Goal: Check status: Check status

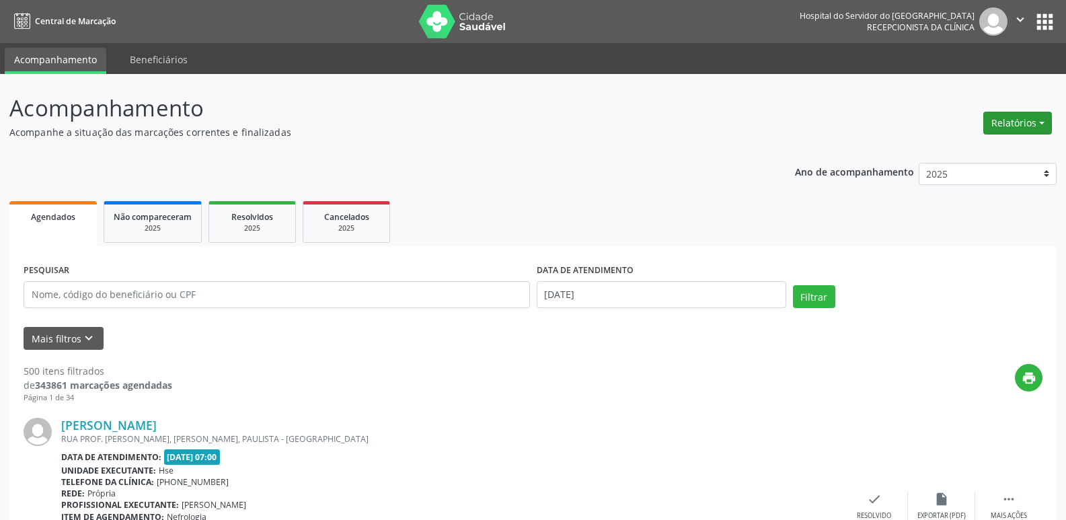
click at [1010, 125] on button "Relatórios" at bounding box center [1017, 123] width 69 height 23
click at [979, 156] on link "Agendamentos" at bounding box center [980, 152] width 145 height 19
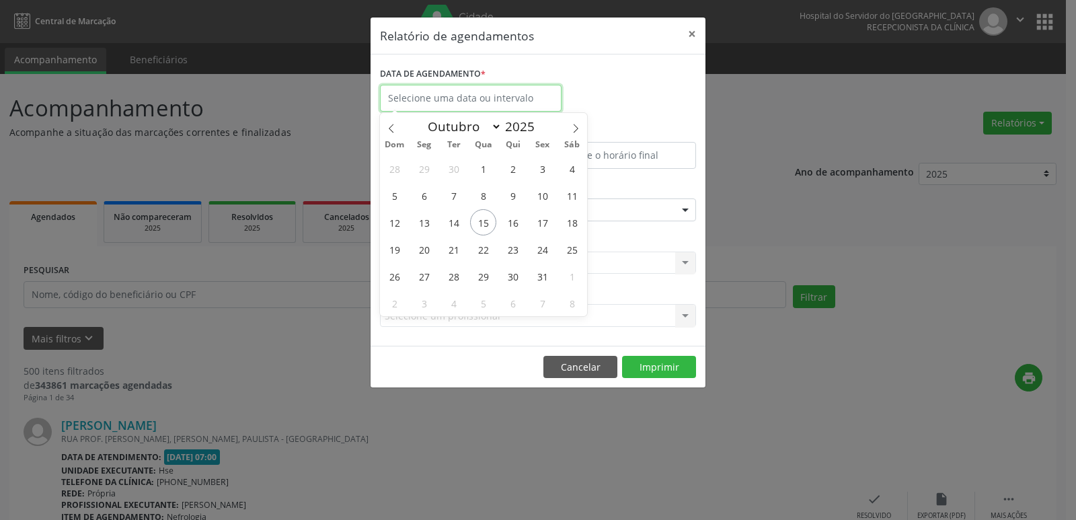
click at [454, 95] on input "text" at bounding box center [471, 98] width 182 height 27
click at [482, 224] on span "15" at bounding box center [483, 222] width 26 height 26
type input "[DATE]"
click at [482, 224] on span "15" at bounding box center [483, 222] width 26 height 26
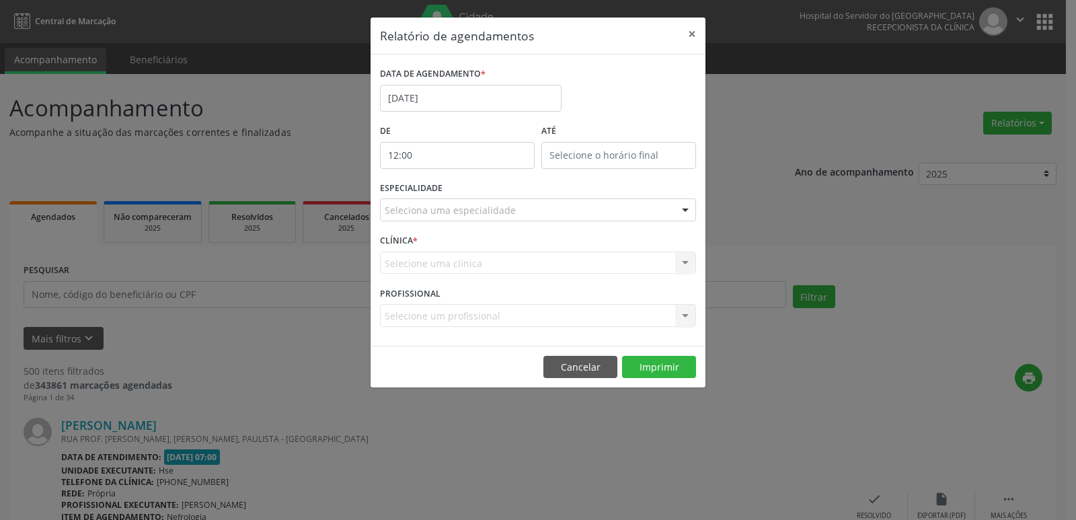
click at [455, 154] on input "12:00" at bounding box center [457, 155] width 155 height 27
click at [476, 188] on span at bounding box center [476, 190] width 9 height 13
type input "11:00"
type input "11"
click at [476, 188] on span at bounding box center [476, 190] width 9 height 13
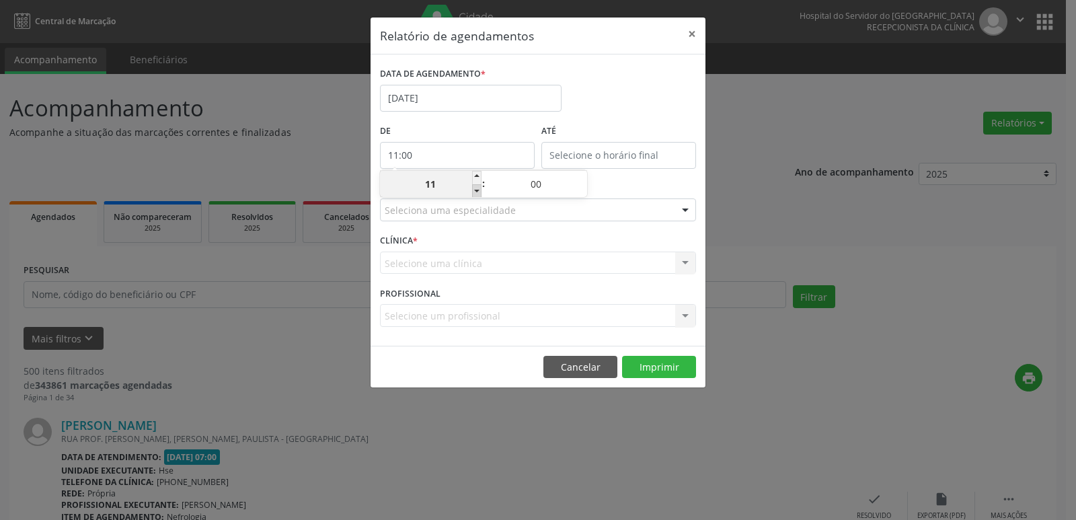
type input "10:00"
type input "10"
click at [476, 188] on span at bounding box center [476, 190] width 9 height 13
type input "09:00"
type input "09"
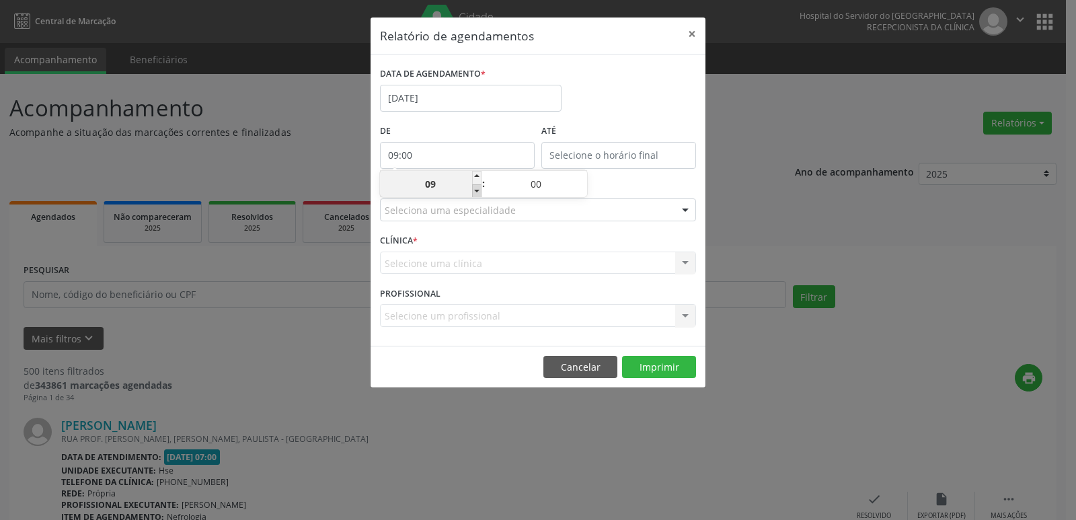
click at [476, 188] on span at bounding box center [476, 190] width 9 height 13
type input "08:00"
type input "08"
click at [478, 194] on span at bounding box center [476, 190] width 9 height 13
type input "07:00"
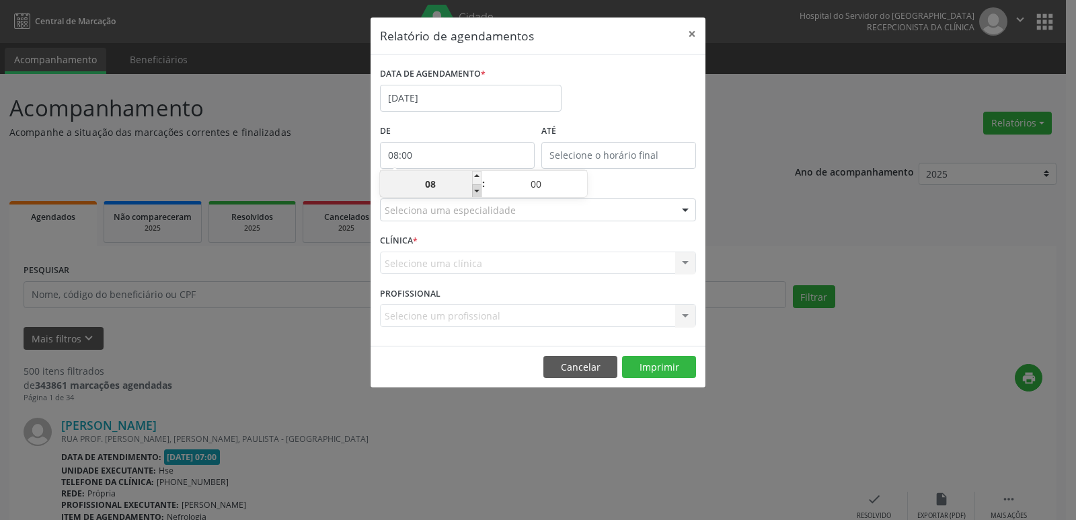
type input "07"
click at [603, 147] on input "12:00" at bounding box center [619, 155] width 155 height 27
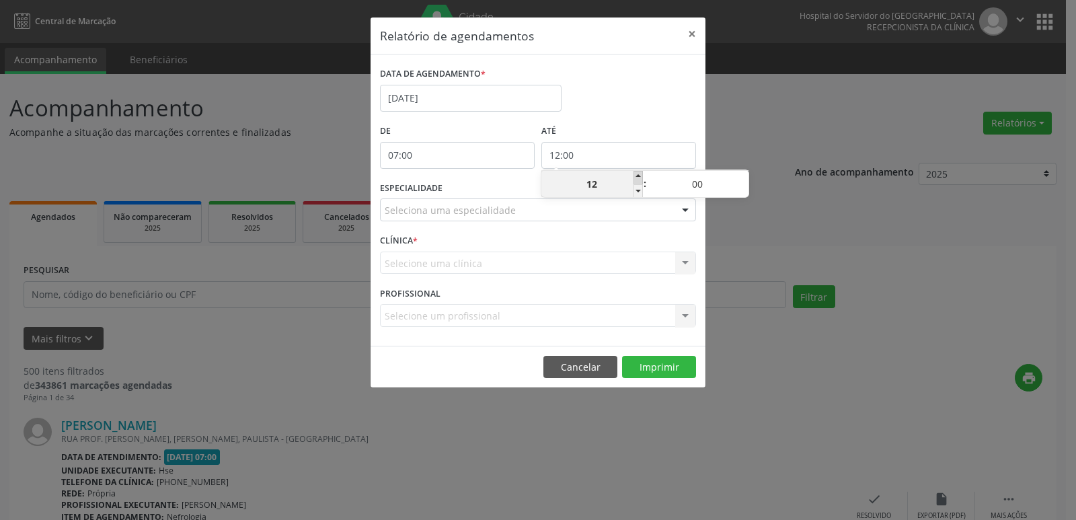
click at [642, 174] on span at bounding box center [638, 177] width 9 height 13
type input "13:00"
type input "13"
click at [642, 174] on span at bounding box center [638, 177] width 9 height 13
type input "14:00"
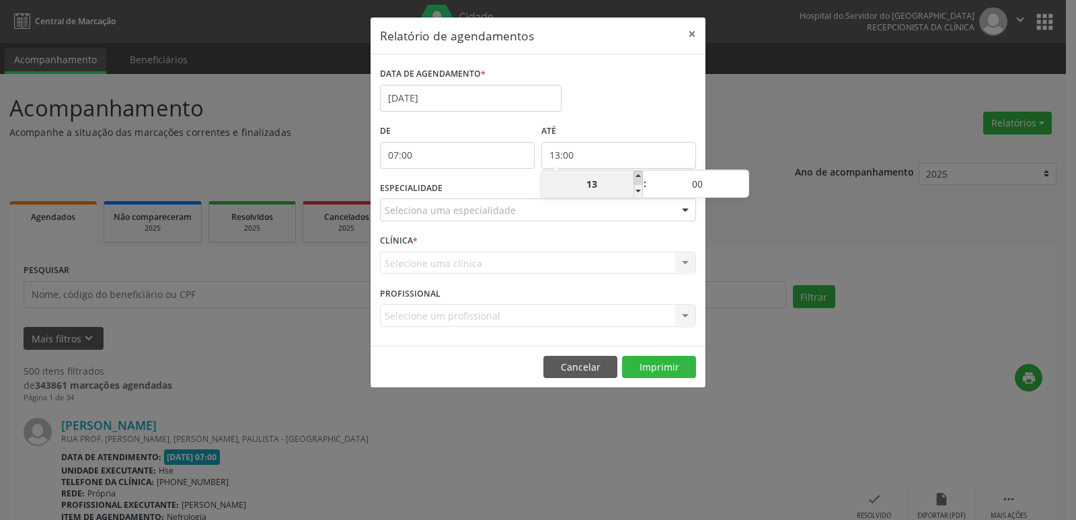
type input "14"
click at [642, 174] on span at bounding box center [638, 177] width 9 height 13
type input "15:00"
type input "15"
click at [642, 174] on span at bounding box center [638, 177] width 9 height 13
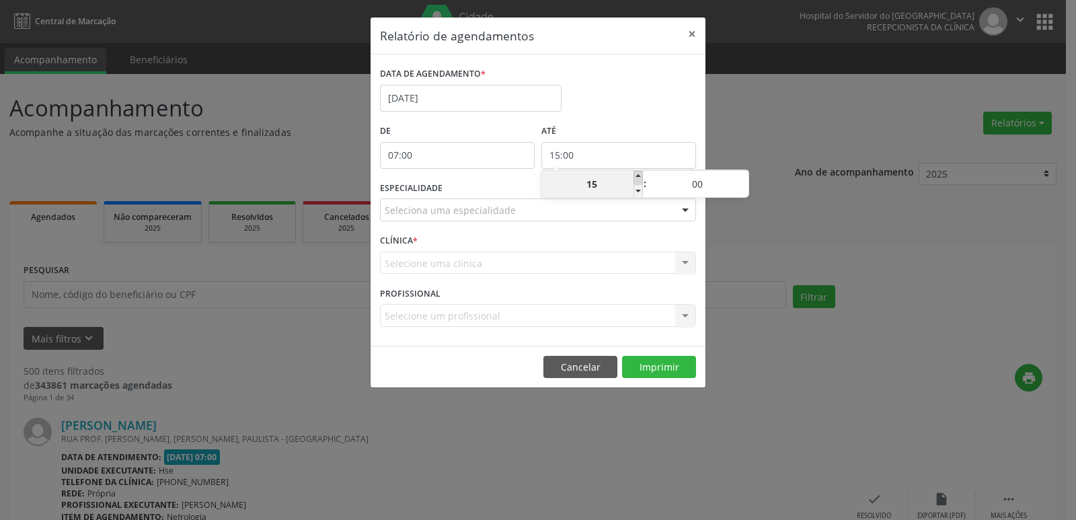
type input "16:00"
type input "16"
click at [642, 174] on span at bounding box center [638, 177] width 9 height 13
type input "17:00"
type input "17"
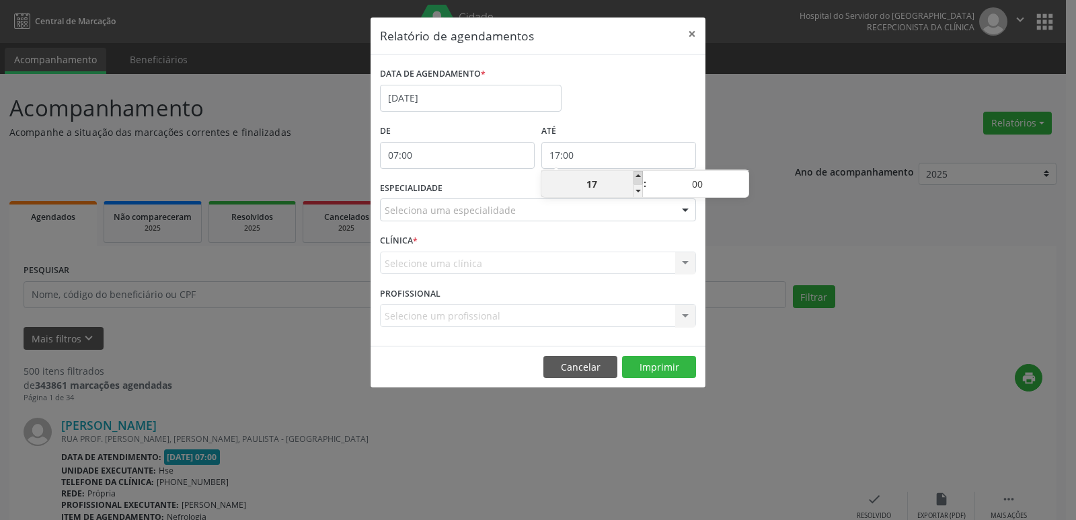
click at [642, 174] on span at bounding box center [638, 177] width 9 height 13
type input "18:00"
type input "18"
click at [642, 174] on span at bounding box center [638, 177] width 9 height 13
type input "19:00"
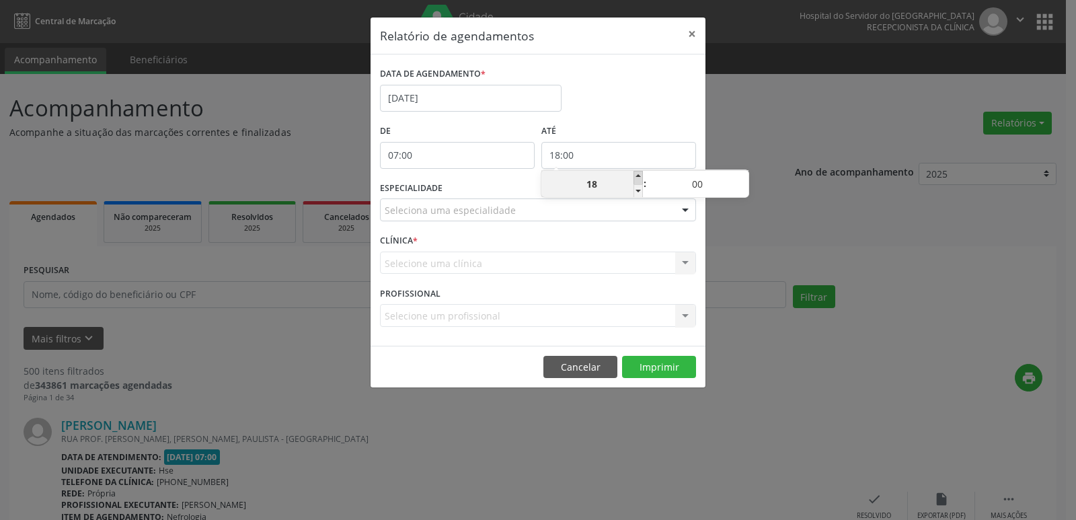
type input "19"
click at [642, 174] on span at bounding box center [638, 177] width 9 height 13
type input "20:00"
type input "20"
click at [642, 174] on span at bounding box center [638, 177] width 9 height 13
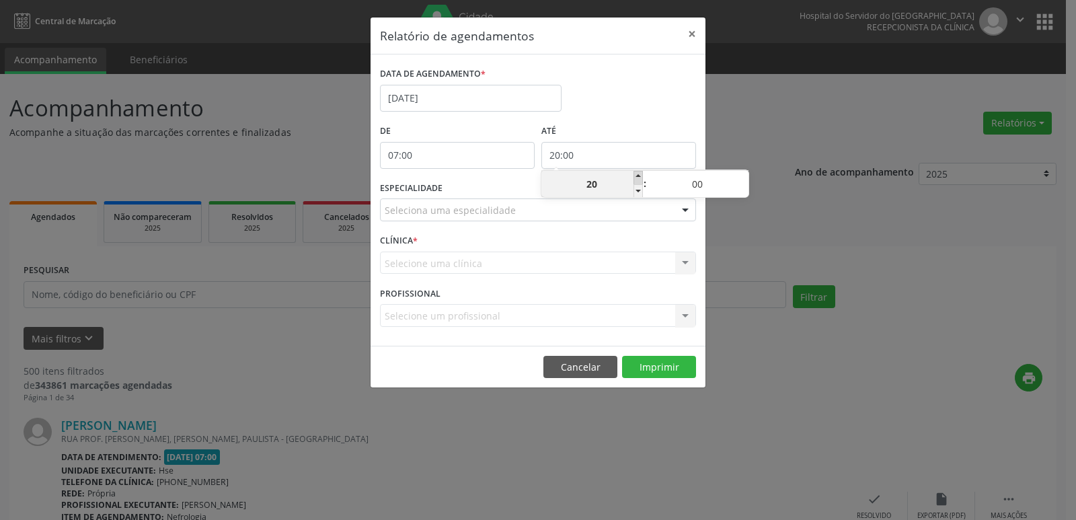
type input "21:00"
type input "21"
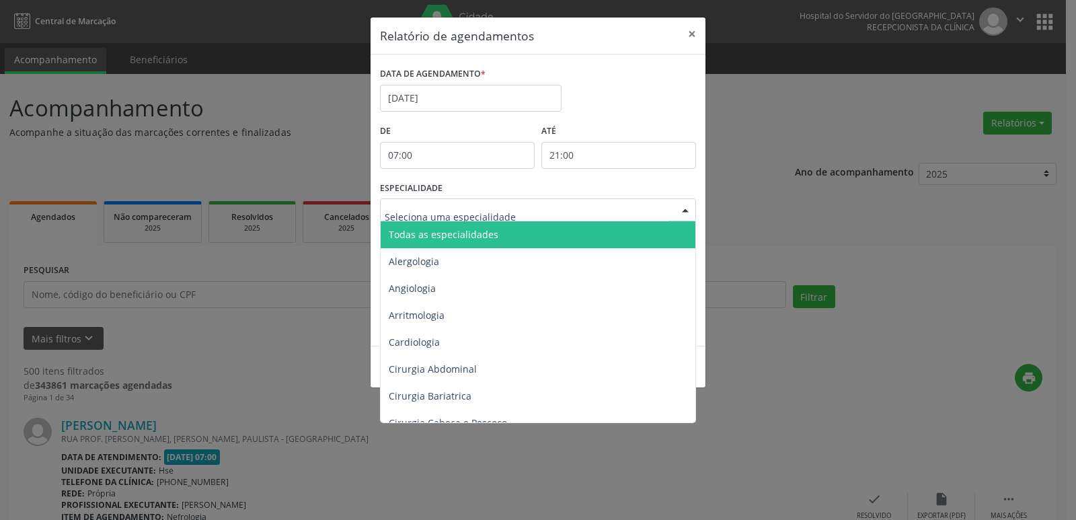
click at [681, 207] on div at bounding box center [685, 210] width 20 height 23
click at [663, 230] on span "Todas as especialidades" at bounding box center [539, 234] width 317 height 27
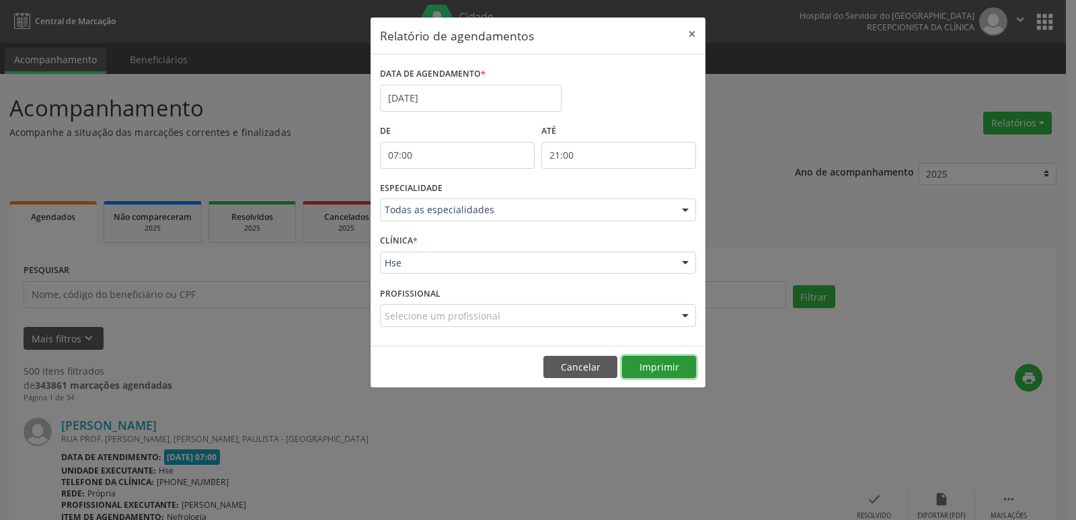
click at [665, 368] on button "Imprimir" at bounding box center [659, 367] width 74 height 23
click at [686, 36] on button "×" at bounding box center [692, 33] width 27 height 33
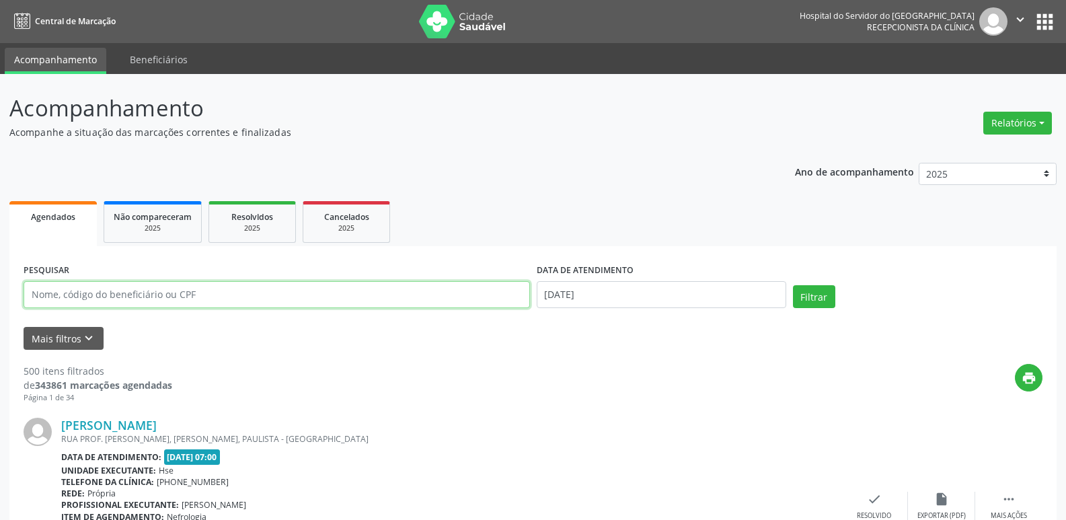
click at [276, 297] on input "text" at bounding box center [277, 294] width 507 height 27
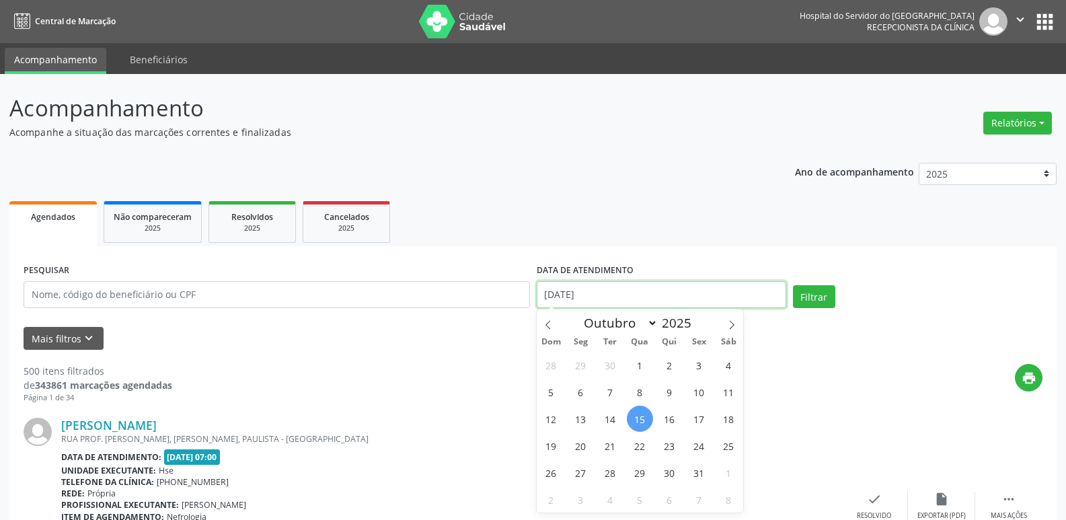
click at [658, 295] on input "[DATE]" at bounding box center [662, 294] width 250 height 27
click at [793, 285] on button "Filtrar" at bounding box center [814, 296] width 42 height 23
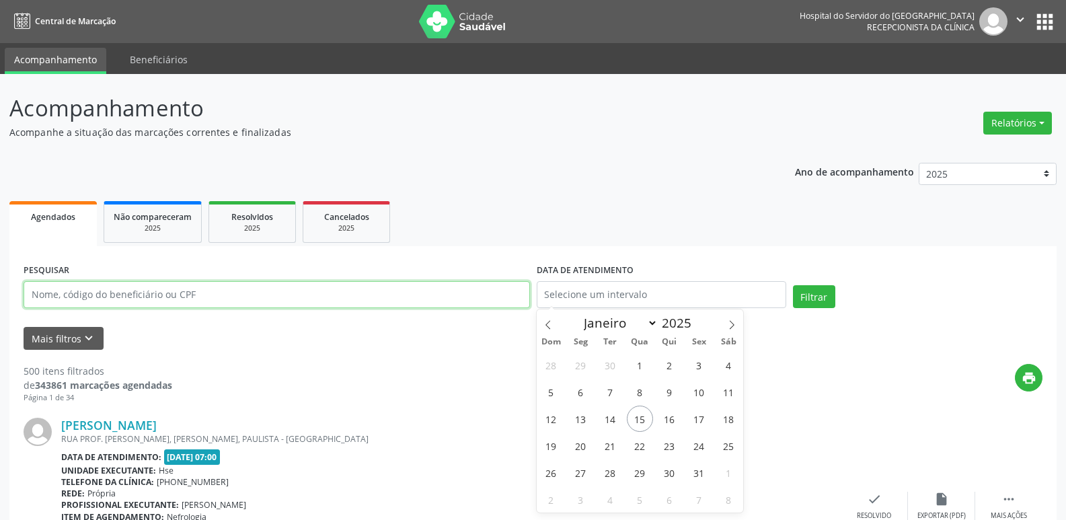
click at [213, 294] on input "text" at bounding box center [277, 294] width 507 height 27
click at [216, 296] on input "text" at bounding box center [277, 294] width 507 height 27
click at [216, 297] on input "text" at bounding box center [277, 294] width 507 height 27
click at [130, 296] on input "text" at bounding box center [277, 294] width 507 height 27
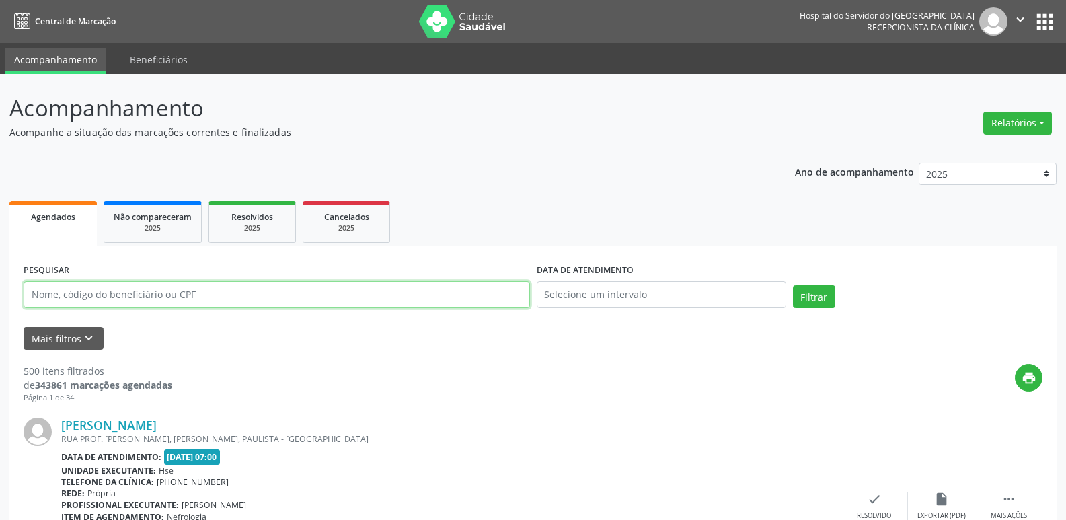
drag, startPoint x: 124, startPoint y: 295, endPoint x: 95, endPoint y: 294, distance: 29.6
click at [120, 295] on input "text" at bounding box center [277, 294] width 507 height 27
click at [95, 294] on input "text" at bounding box center [277, 294] width 507 height 27
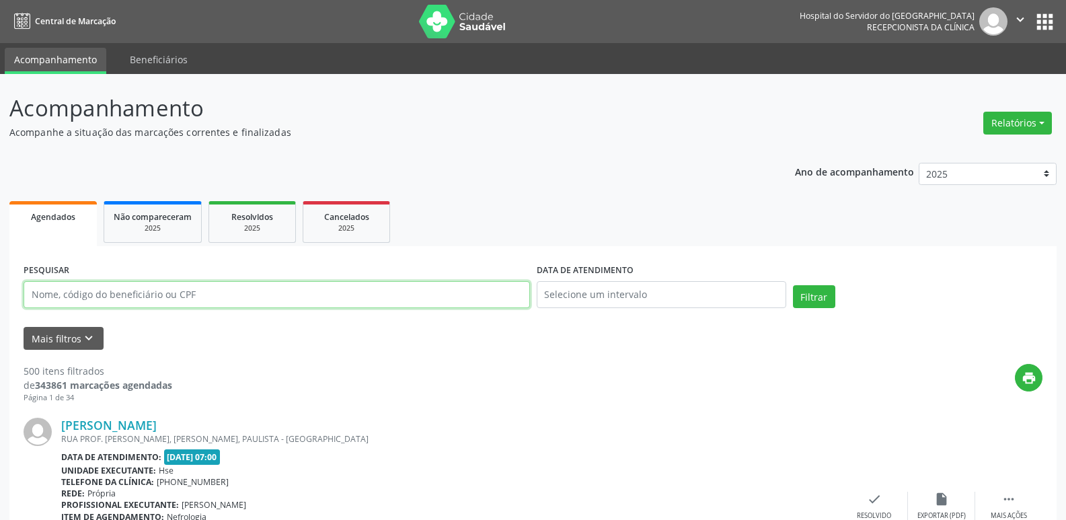
click at [163, 293] on input "text" at bounding box center [277, 294] width 507 height 27
click at [332, 429] on div "[PERSON_NAME]" at bounding box center [451, 425] width 780 height 15
click at [219, 286] on input "text" at bounding box center [277, 294] width 507 height 27
drag, startPoint x: 219, startPoint y: 285, endPoint x: 211, endPoint y: 284, distance: 8.2
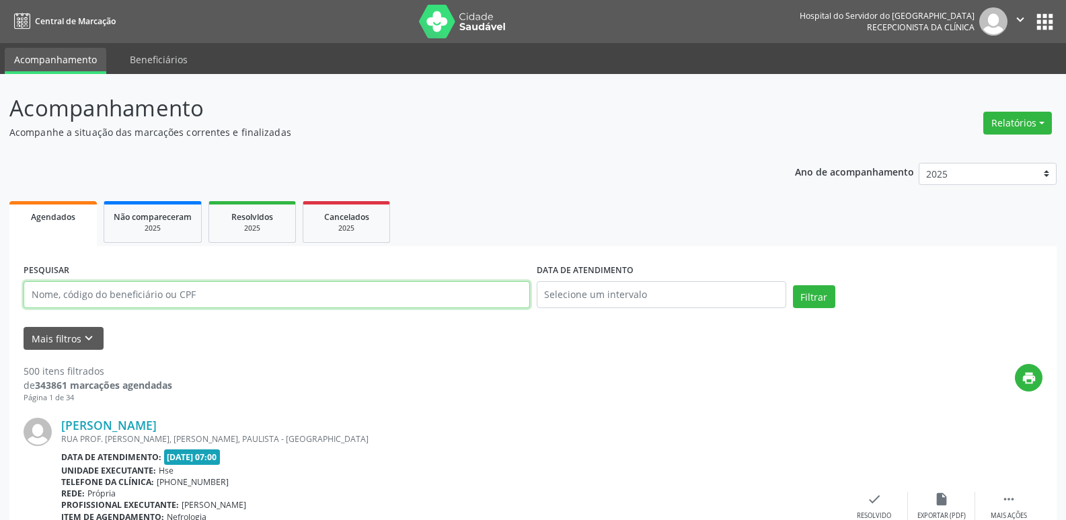
click at [215, 285] on input "text" at bounding box center [277, 294] width 507 height 27
click at [122, 292] on input "text" at bounding box center [277, 294] width 507 height 27
drag, startPoint x: 115, startPoint y: 292, endPoint x: 143, endPoint y: 307, distance: 31.3
click at [114, 294] on input "text" at bounding box center [277, 294] width 507 height 27
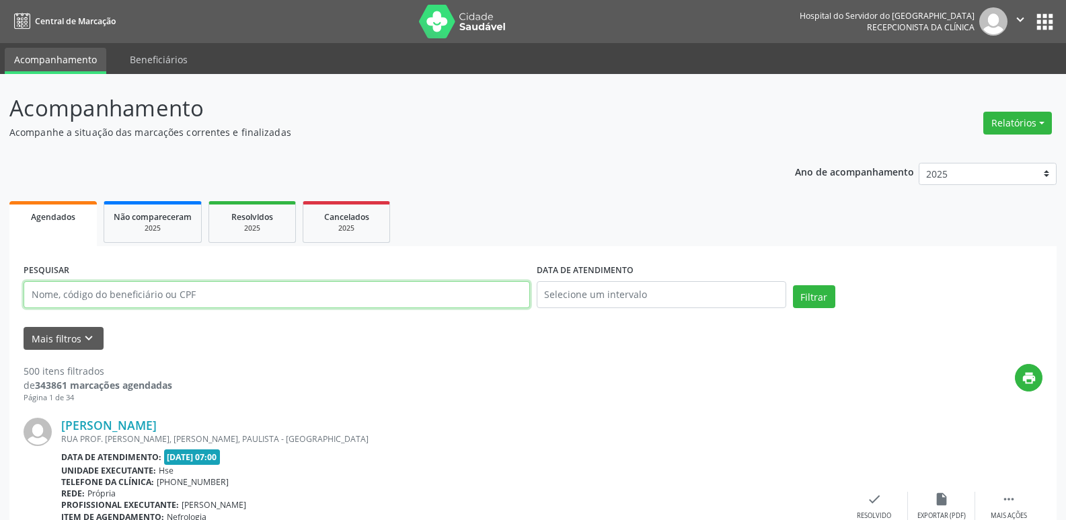
click at [106, 307] on input "text" at bounding box center [277, 294] width 507 height 27
click at [191, 301] on input "text" at bounding box center [277, 294] width 507 height 27
click at [356, 292] on input "text" at bounding box center [277, 294] width 507 height 27
click at [1008, 122] on button "Relatórios" at bounding box center [1017, 123] width 69 height 23
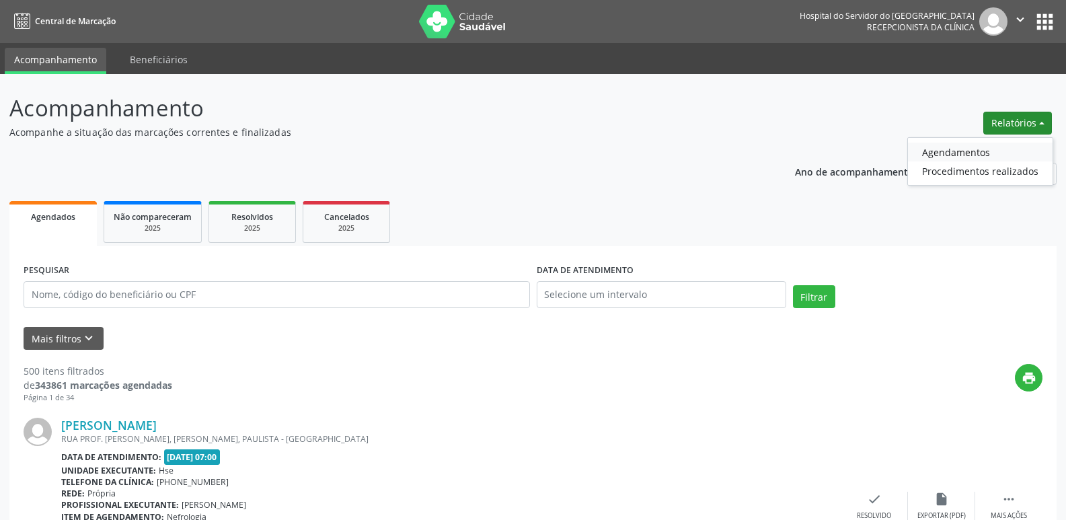
click at [981, 149] on link "Agendamentos" at bounding box center [980, 152] width 145 height 19
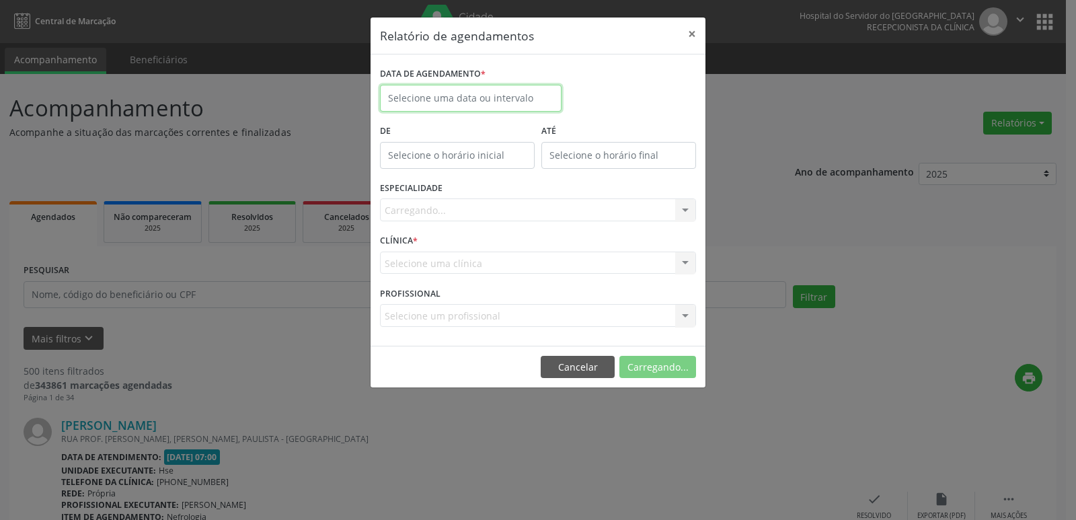
click at [506, 100] on input "text" at bounding box center [471, 98] width 182 height 27
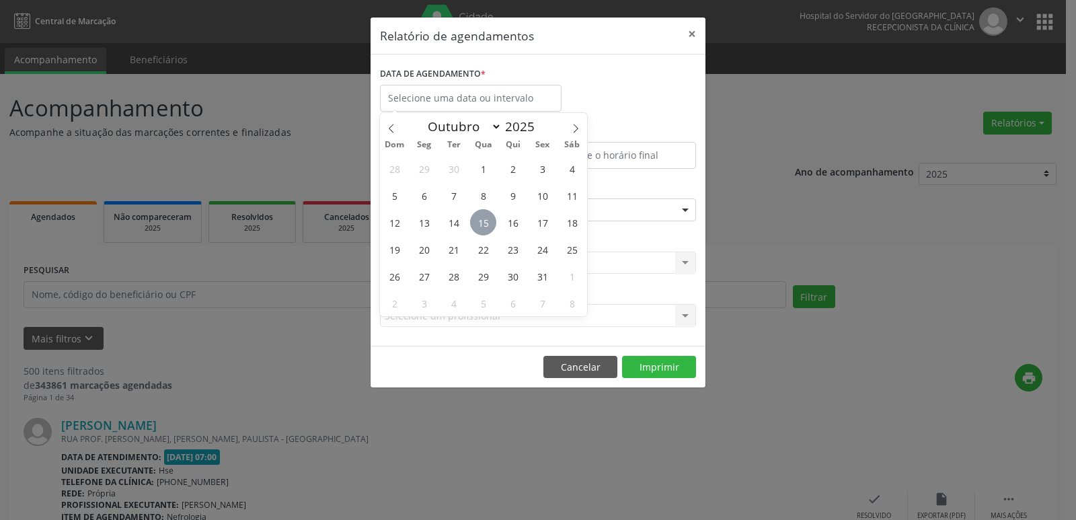
click at [484, 221] on span "15" at bounding box center [483, 222] width 26 height 26
type input "[DATE]"
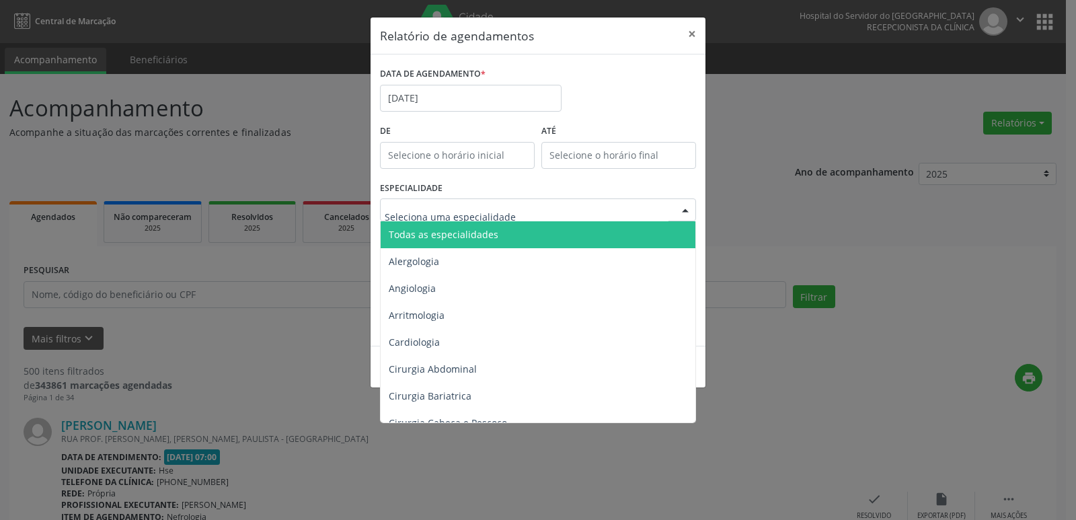
click at [492, 238] on span "Todas as especialidades" at bounding box center [444, 234] width 110 height 13
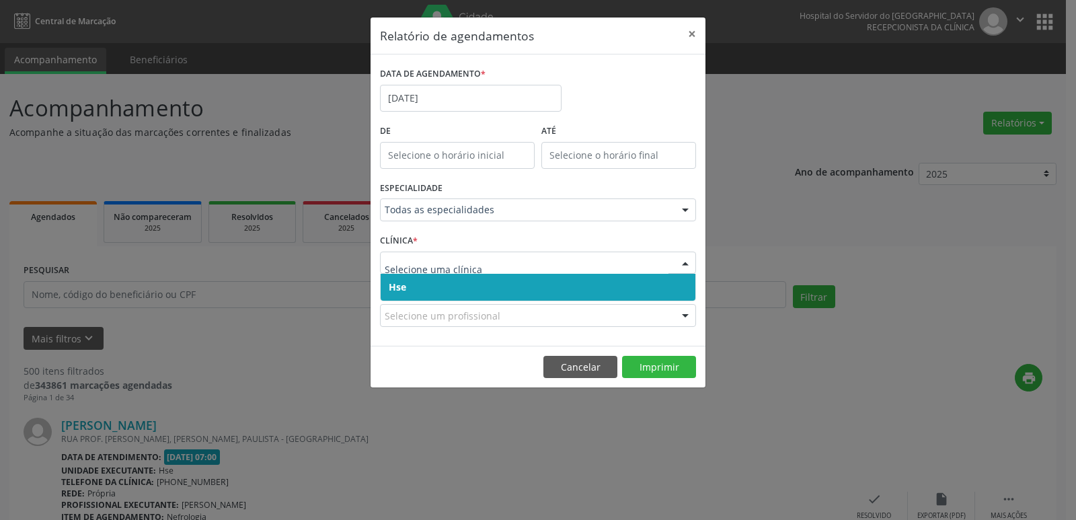
click at [491, 287] on span "Hse" at bounding box center [538, 287] width 315 height 27
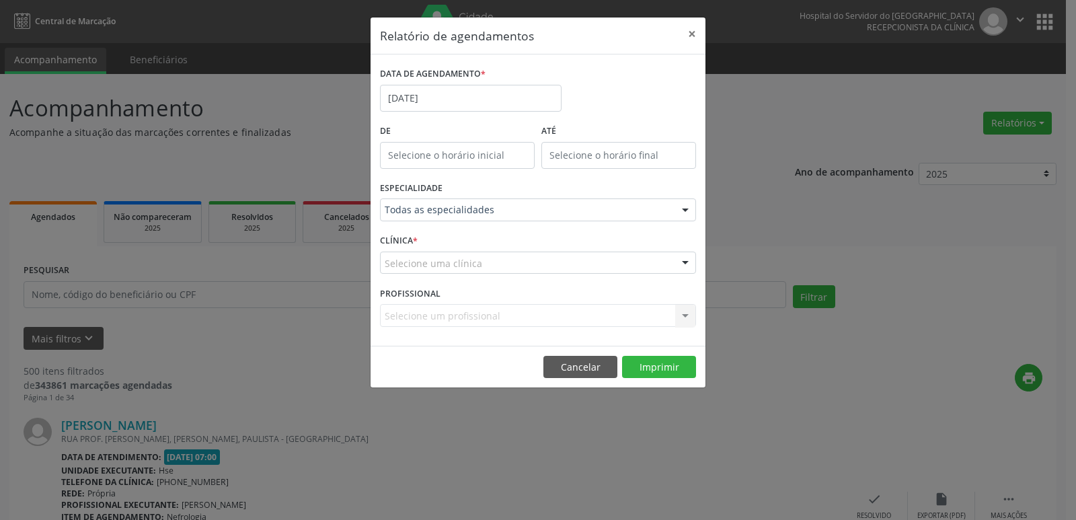
click at [498, 272] on div "Selecione uma clínica" at bounding box center [538, 263] width 316 height 23
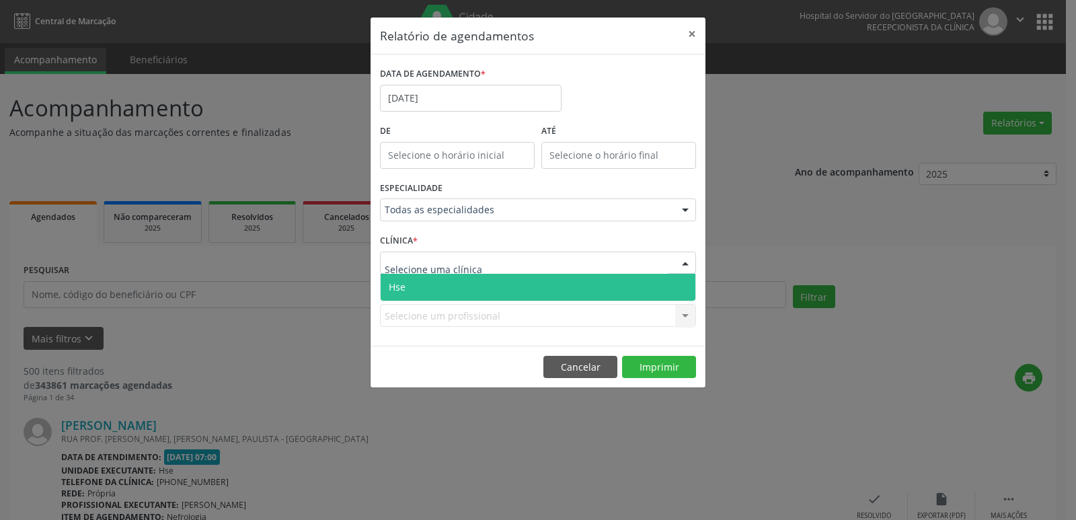
click at [491, 292] on span "Hse" at bounding box center [538, 287] width 315 height 27
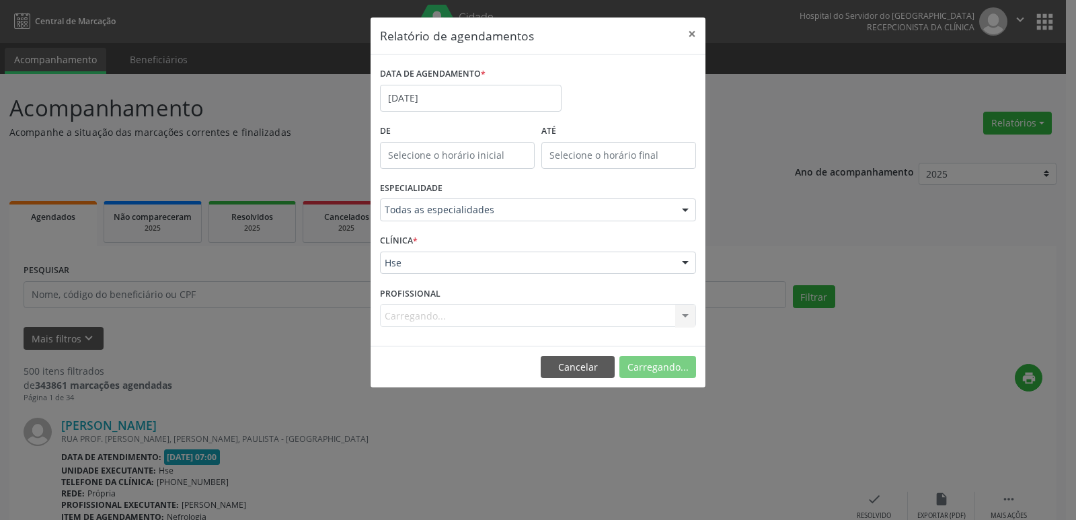
click at [562, 315] on div "Carregando... Nenhum resultado encontrado para: " " Não há nenhuma opção para s…" at bounding box center [538, 315] width 316 height 23
click at [562, 315] on div "Selecione um profissional" at bounding box center [538, 315] width 316 height 23
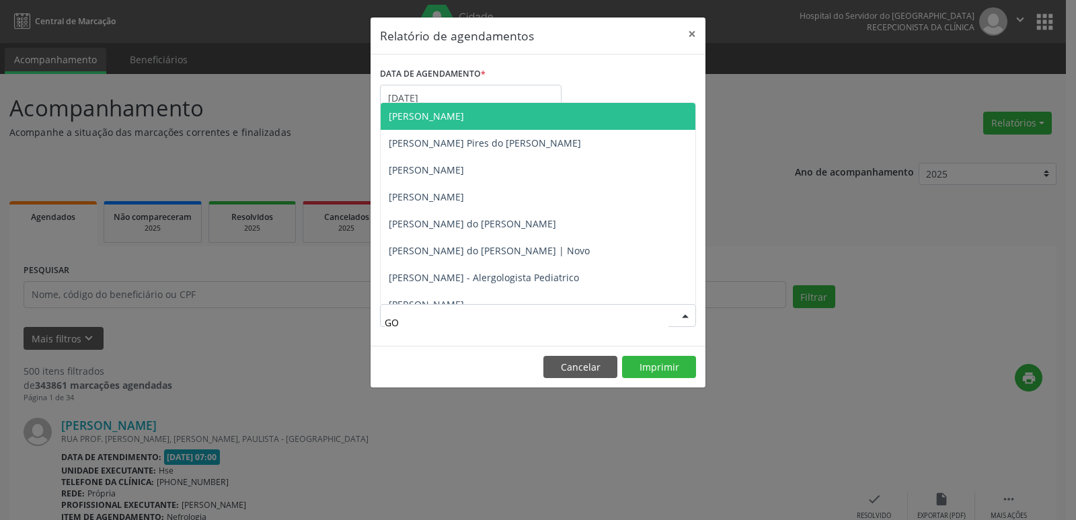
type input "G"
type input "[PERSON_NAME]"
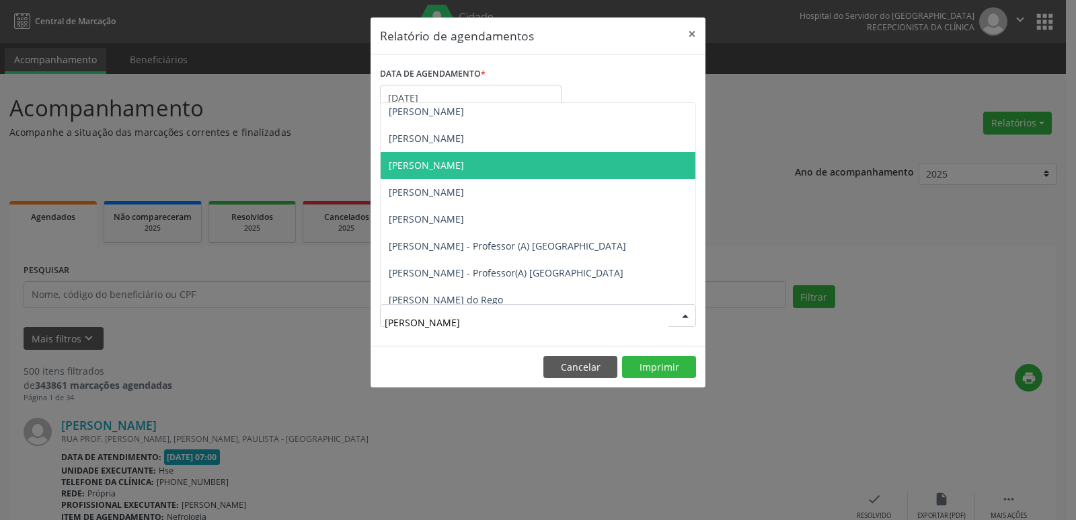
scroll to position [269, 0]
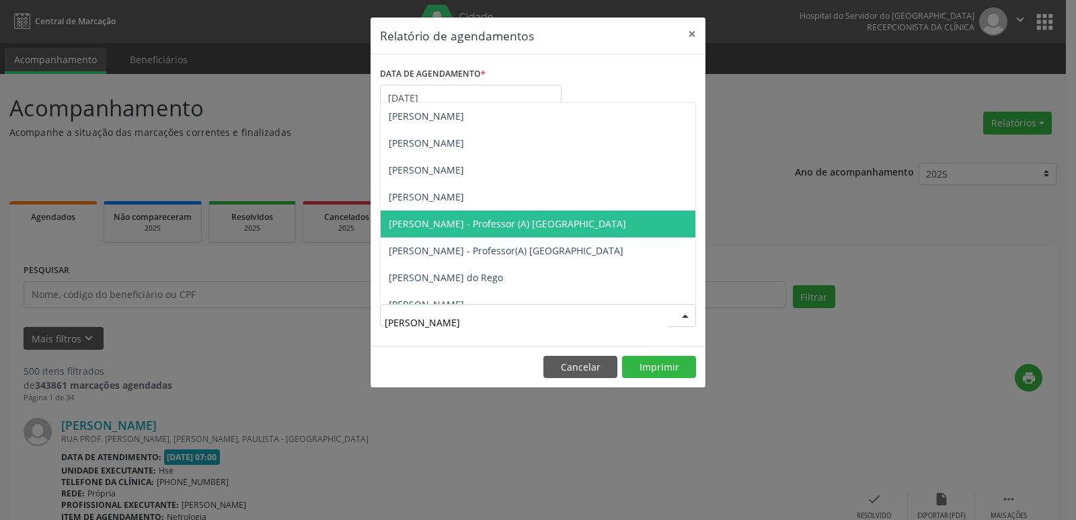
click at [562, 225] on span "[PERSON_NAME] - Professor (A) [GEOGRAPHIC_DATA]" at bounding box center [507, 223] width 237 height 13
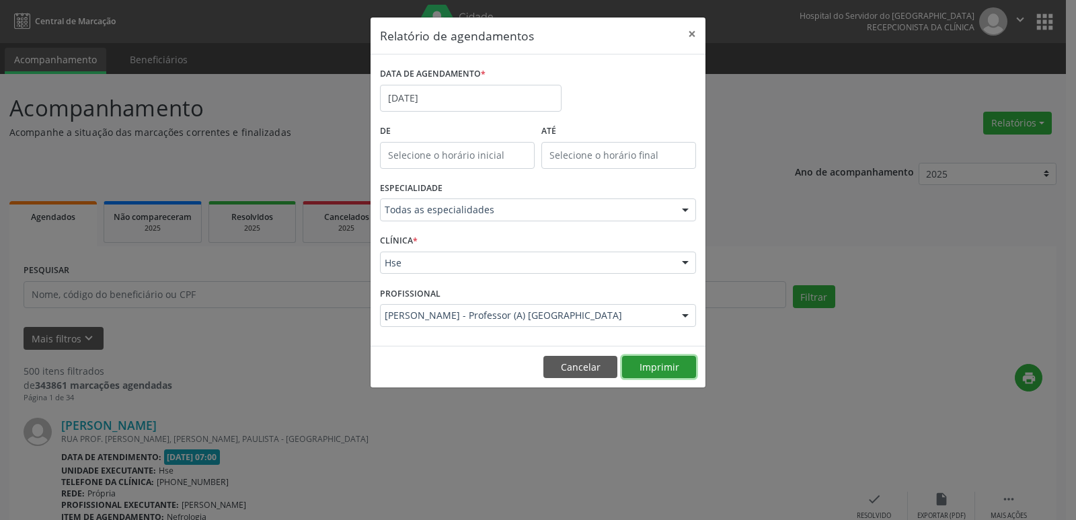
click at [663, 367] on button "Imprimir" at bounding box center [659, 367] width 74 height 23
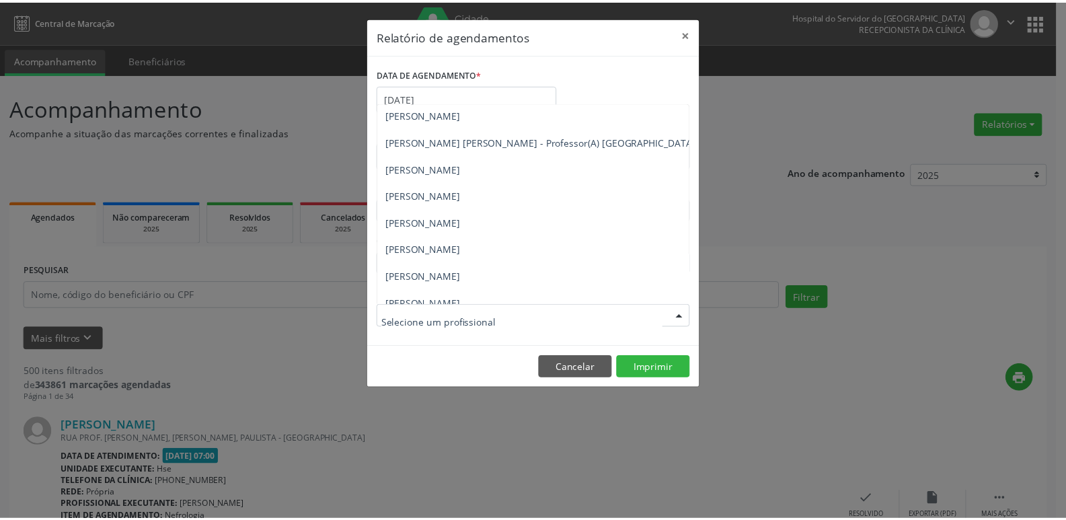
scroll to position [538, 0]
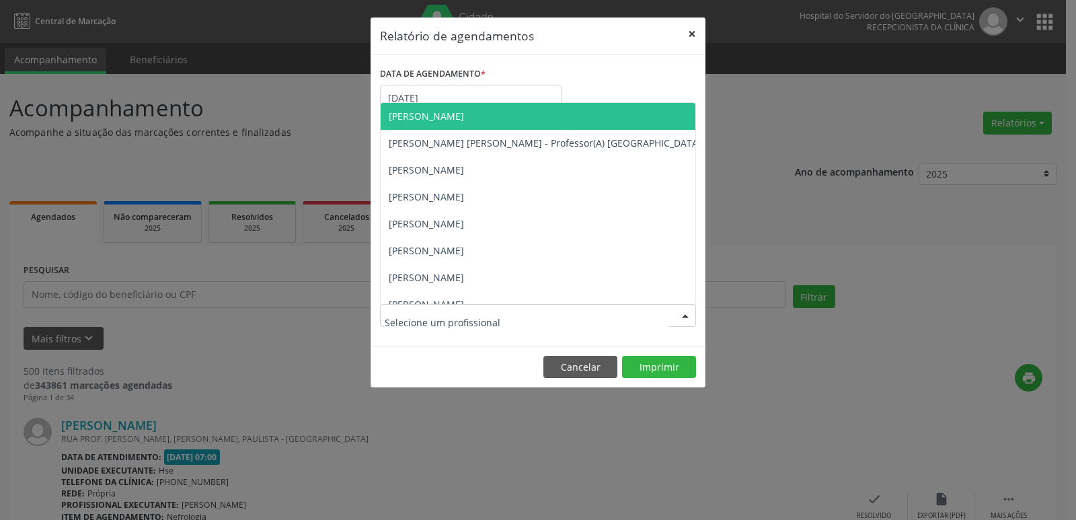
click at [692, 38] on button "×" at bounding box center [692, 33] width 27 height 33
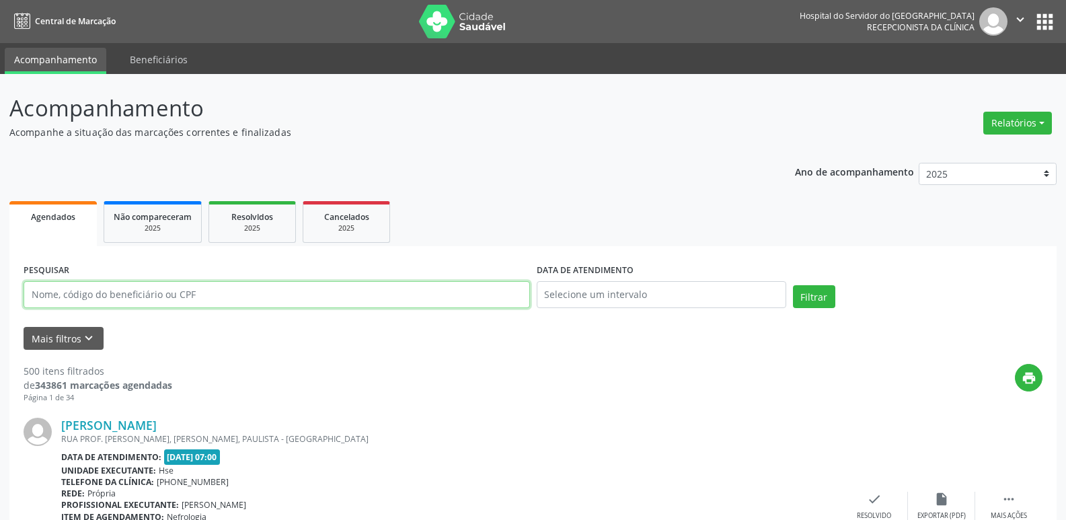
click at [258, 299] on input "text" at bounding box center [277, 294] width 507 height 27
drag, startPoint x: 258, startPoint y: 299, endPoint x: 156, endPoint y: 297, distance: 101.6
click at [257, 299] on input "text" at bounding box center [277, 294] width 507 height 27
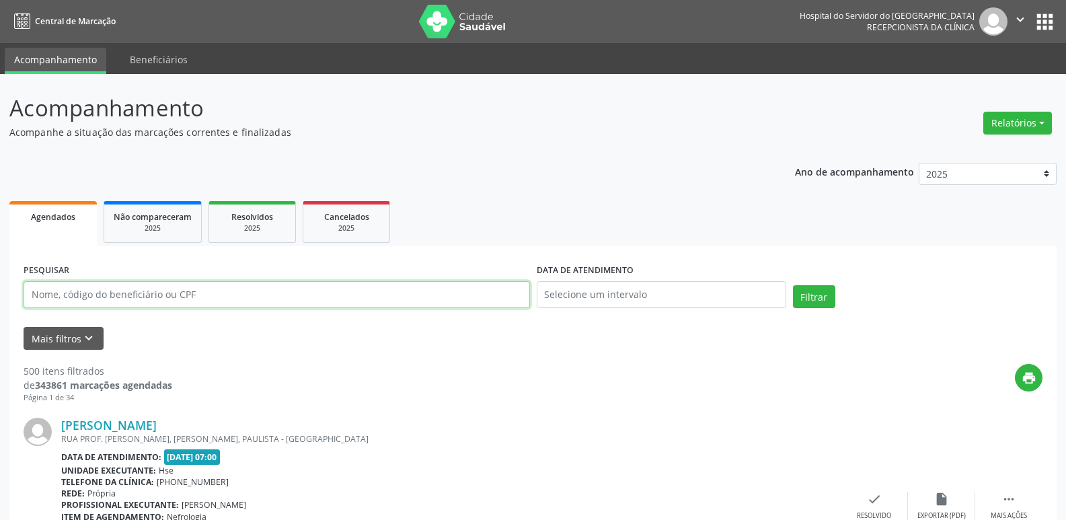
click at [85, 297] on input "text" at bounding box center [277, 294] width 507 height 27
type input "36801771434"
click at [793, 285] on button "Filtrar" at bounding box center [814, 296] width 42 height 23
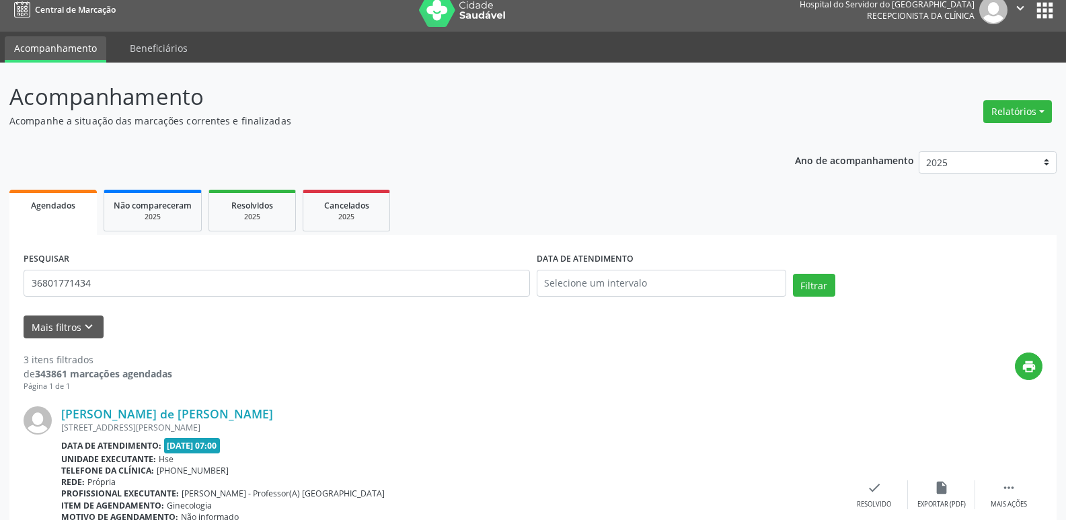
scroll to position [0, 0]
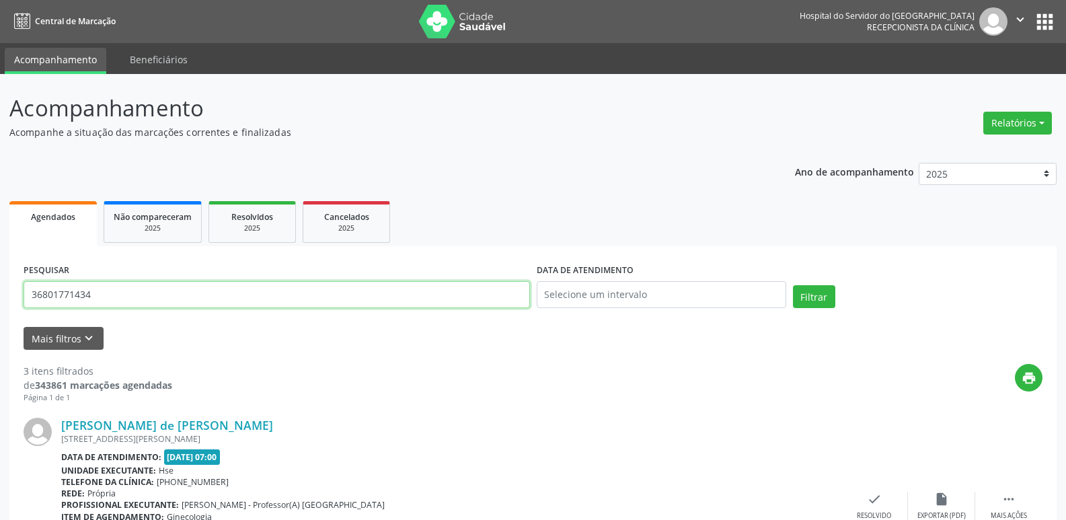
drag, startPoint x: 124, startPoint y: 302, endPoint x: 0, endPoint y: 328, distance: 127.0
type input "35395508449"
click at [793, 285] on button "Filtrar" at bounding box center [814, 296] width 42 height 23
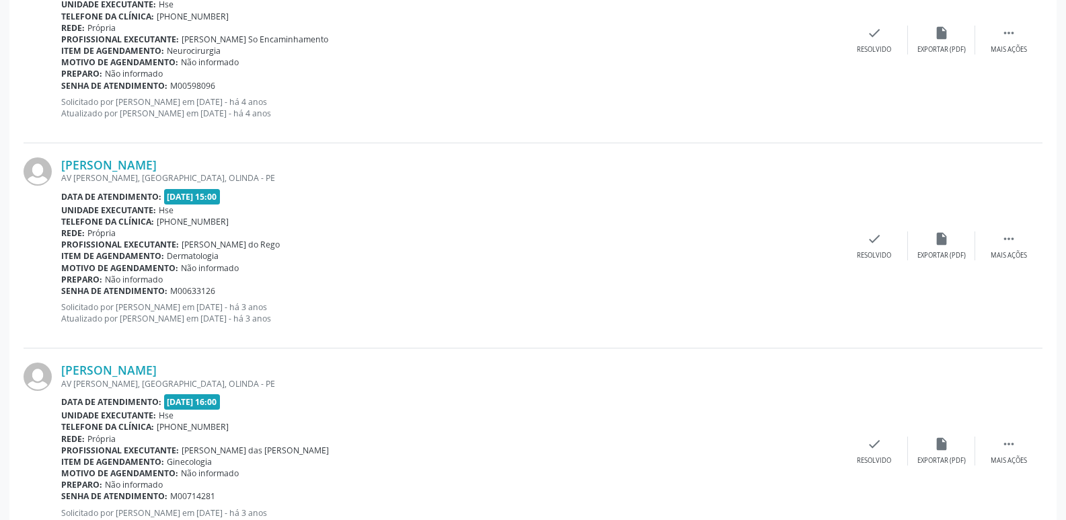
scroll to position [3027, 0]
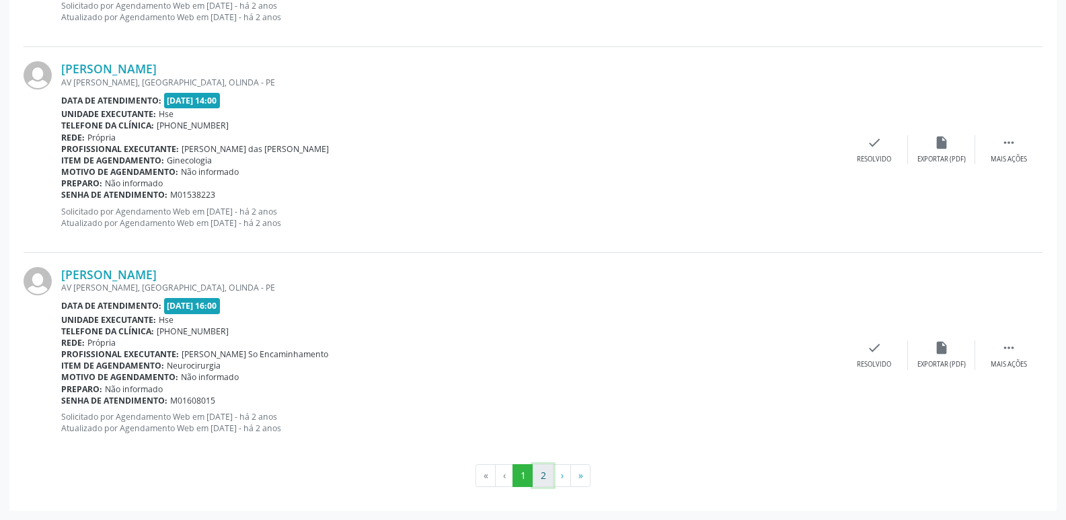
click at [541, 473] on button "2" at bounding box center [543, 475] width 21 height 23
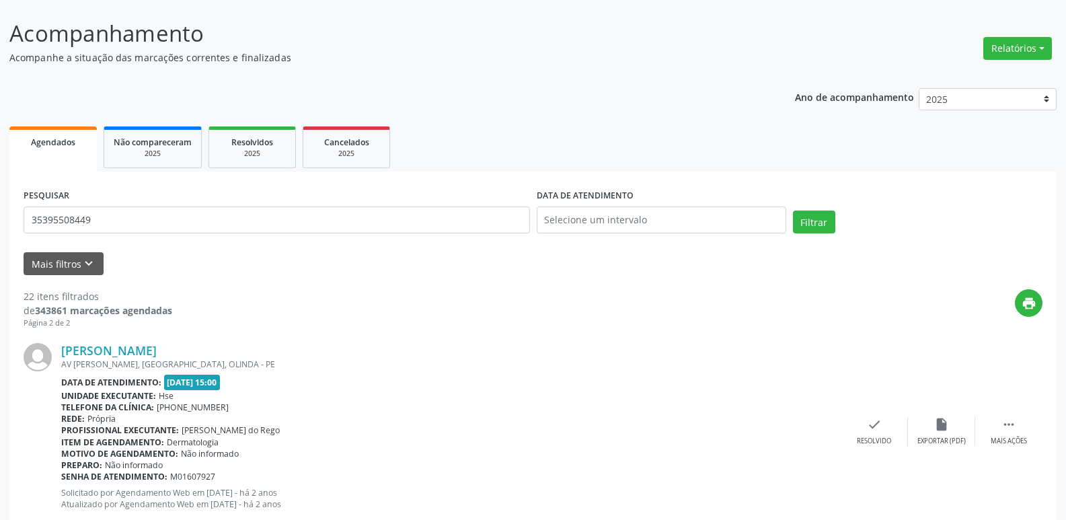
scroll to position [0, 0]
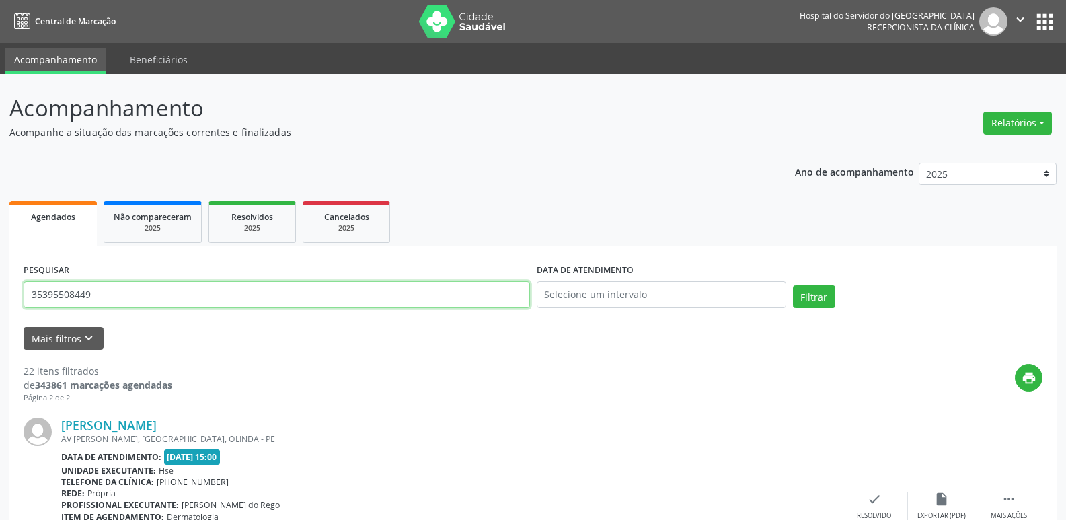
drag, startPoint x: 120, startPoint y: 292, endPoint x: 0, endPoint y: 299, distance: 120.0
type input "08238906431"
click at [793, 285] on button "Filtrar" at bounding box center [814, 296] width 42 height 23
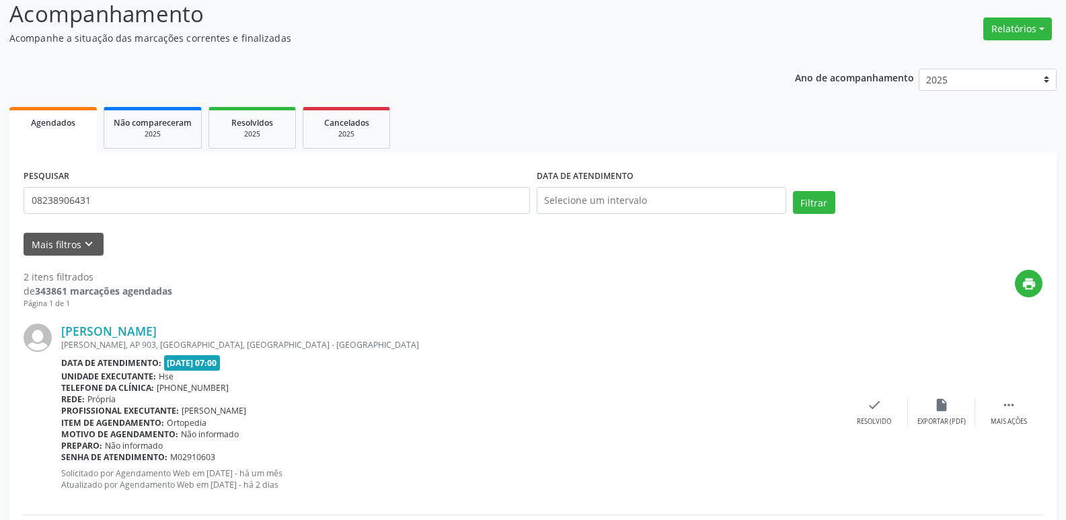
scroll to position [150, 0]
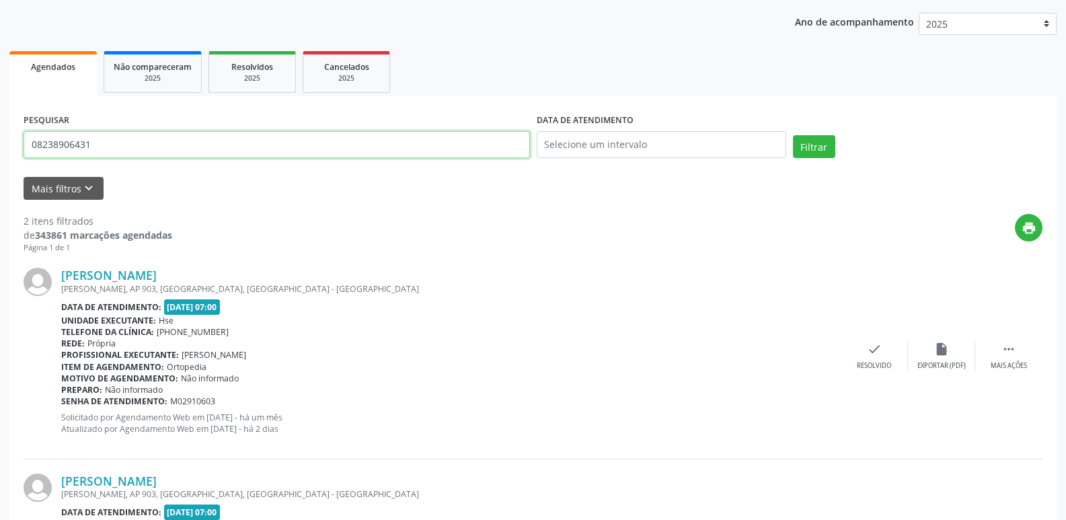
drag, startPoint x: 116, startPoint y: 150, endPoint x: 39, endPoint y: 172, distance: 80.3
click at [0, 149] on div "Acompanhamento Acompanhe a situação das marcações correntes e finalizadas Relat…" at bounding box center [533, 300] width 1066 height 752
type input "3351890459"
click at [793, 135] on button "Filtrar" at bounding box center [814, 146] width 42 height 23
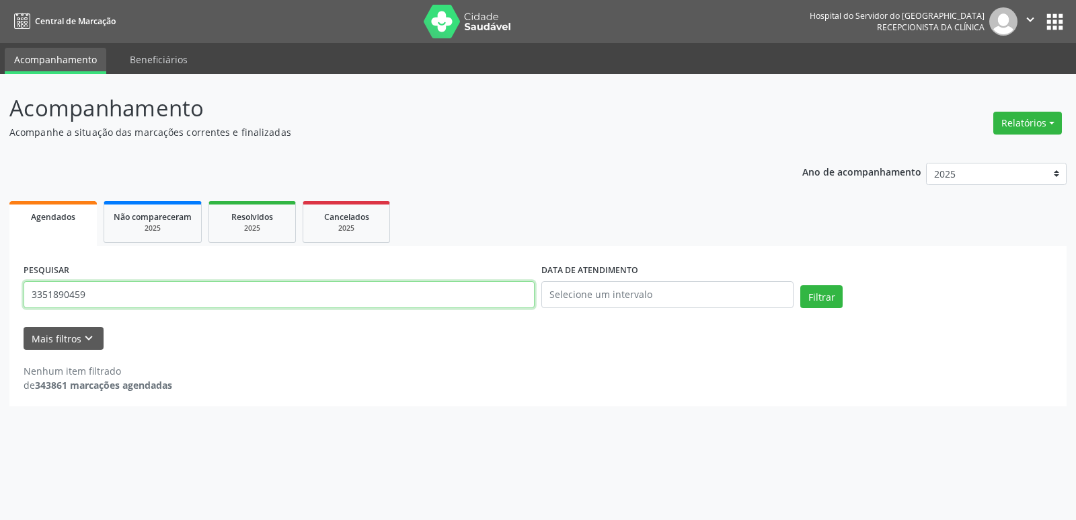
drag, startPoint x: 108, startPoint y: 301, endPoint x: 0, endPoint y: 301, distance: 107.6
click at [0, 301] on div "Acompanhamento Acompanhe a situação das marcações correntes e finalizadas Relat…" at bounding box center [538, 297] width 1076 height 446
type input "[PERSON_NAME]"
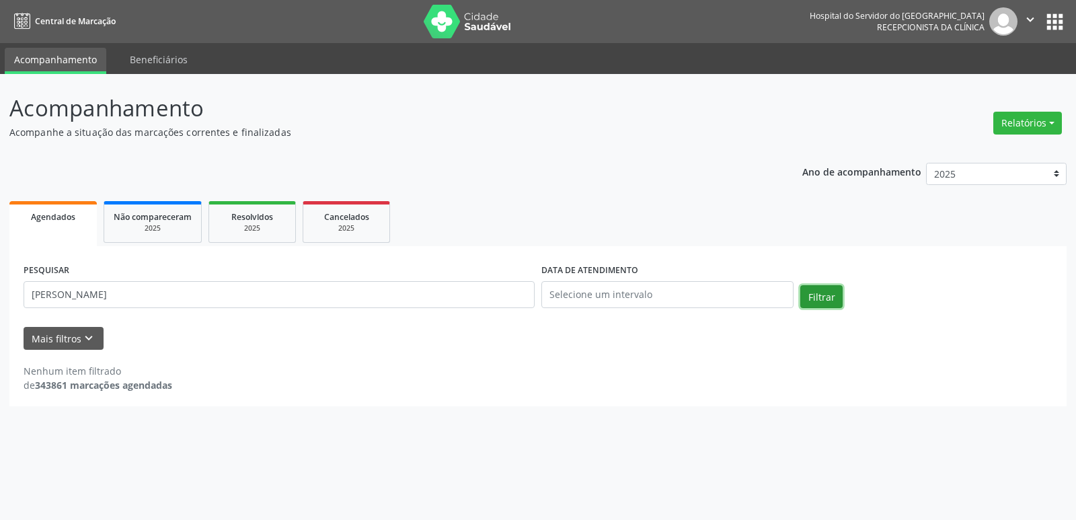
click at [817, 296] on button "Filtrar" at bounding box center [821, 296] width 42 height 23
click at [1037, 122] on button "Relatórios" at bounding box center [1028, 123] width 69 height 23
click at [991, 147] on link "Agendamentos" at bounding box center [990, 152] width 145 height 19
select select "9"
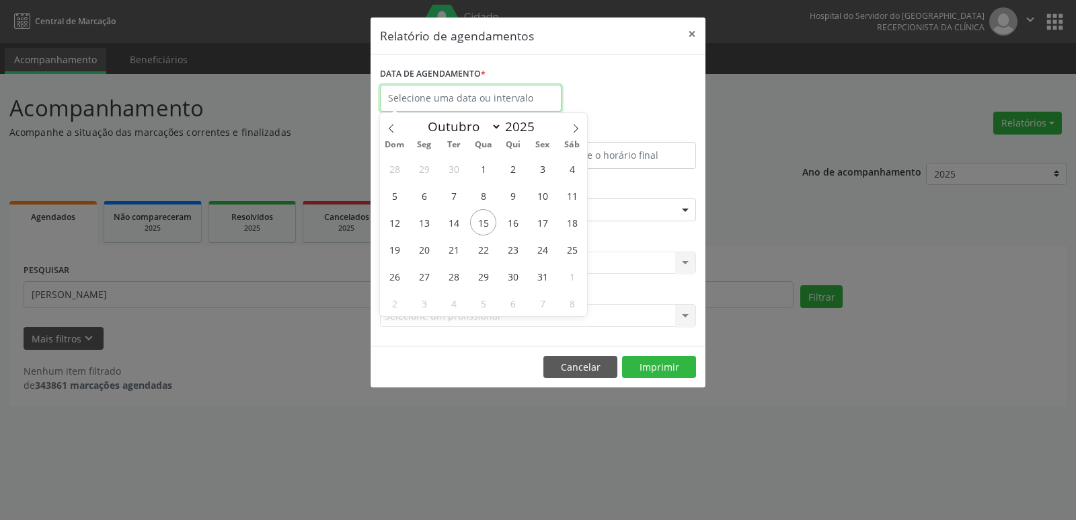
click at [476, 96] on input "text" at bounding box center [471, 98] width 182 height 27
click at [485, 221] on span "15" at bounding box center [483, 222] width 26 height 26
type input "[DATE]"
click at [485, 221] on span "15" at bounding box center [483, 222] width 26 height 26
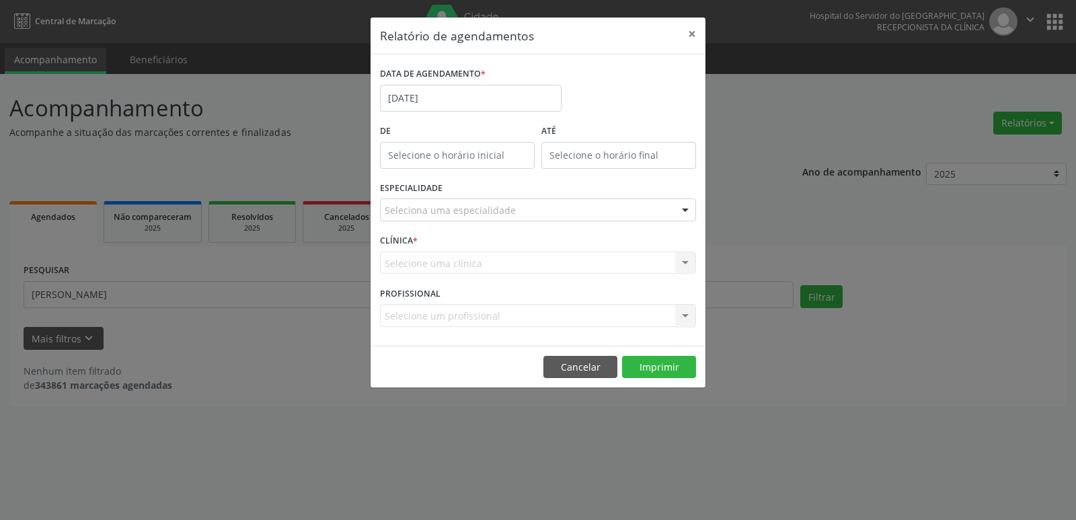
click at [685, 211] on div at bounding box center [685, 210] width 20 height 23
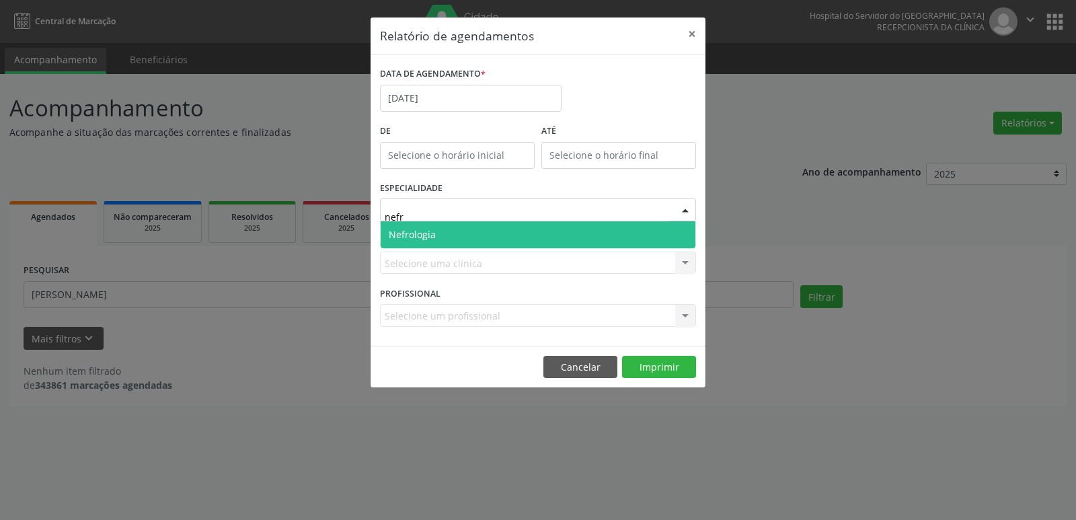
type input "nefro"
click at [456, 224] on span "Nefrologia" at bounding box center [538, 234] width 315 height 27
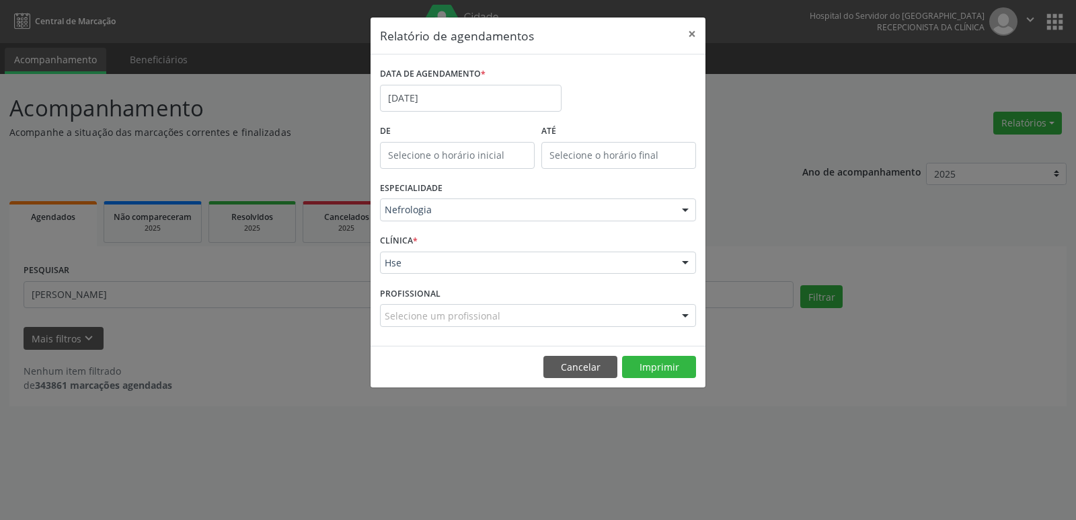
click at [683, 261] on div at bounding box center [685, 263] width 20 height 23
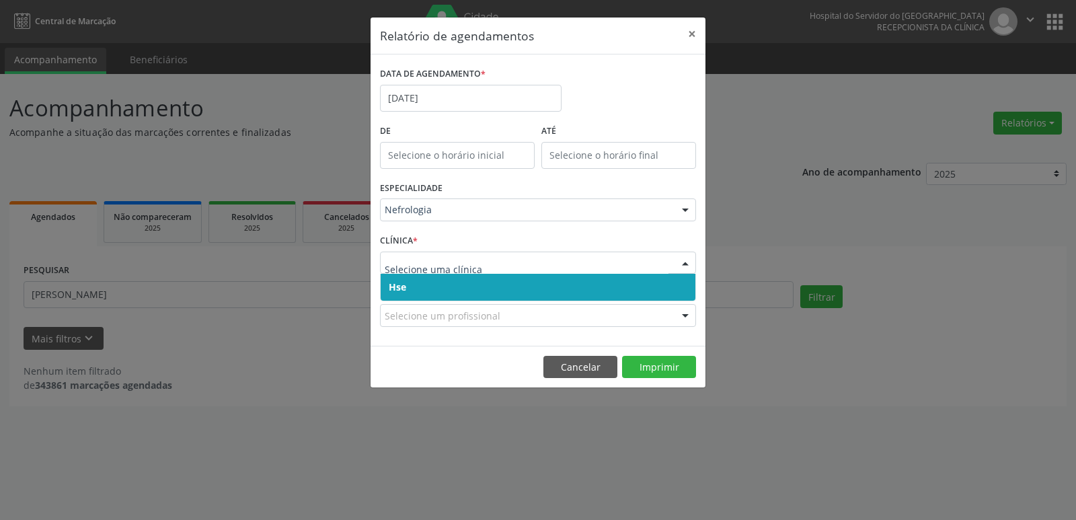
click at [680, 289] on span "Hse" at bounding box center [538, 287] width 315 height 27
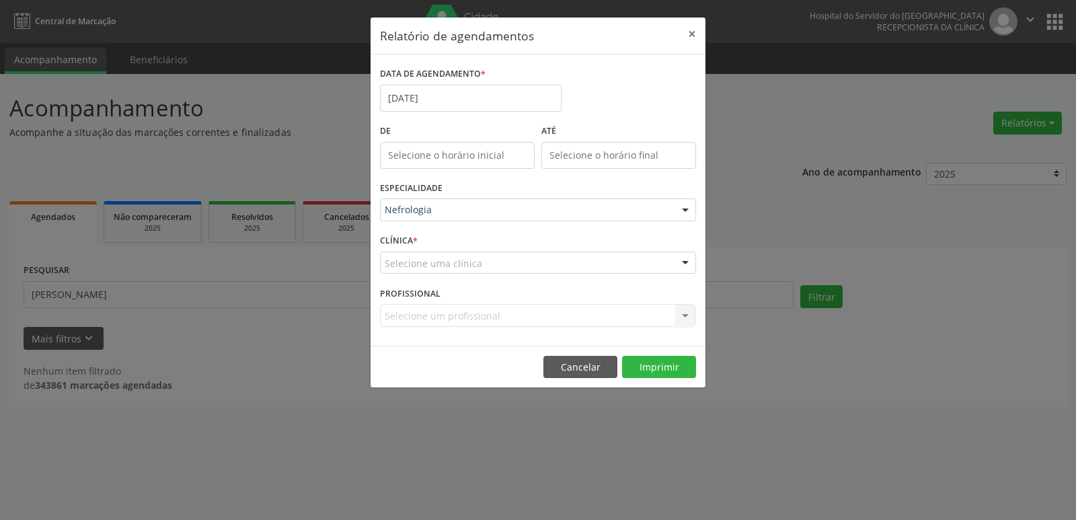
click at [685, 261] on div at bounding box center [685, 263] width 20 height 23
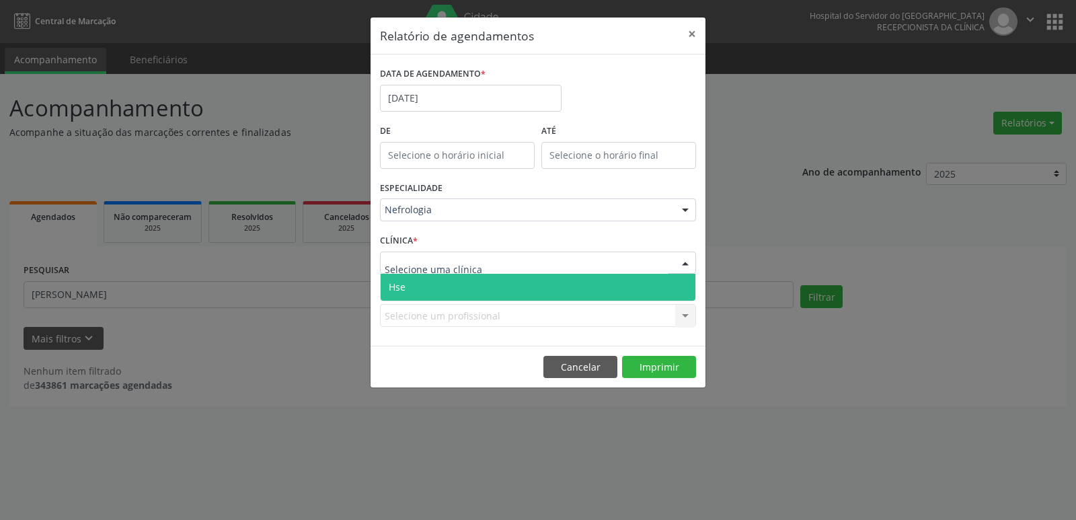
click at [681, 283] on span "Hse" at bounding box center [538, 287] width 315 height 27
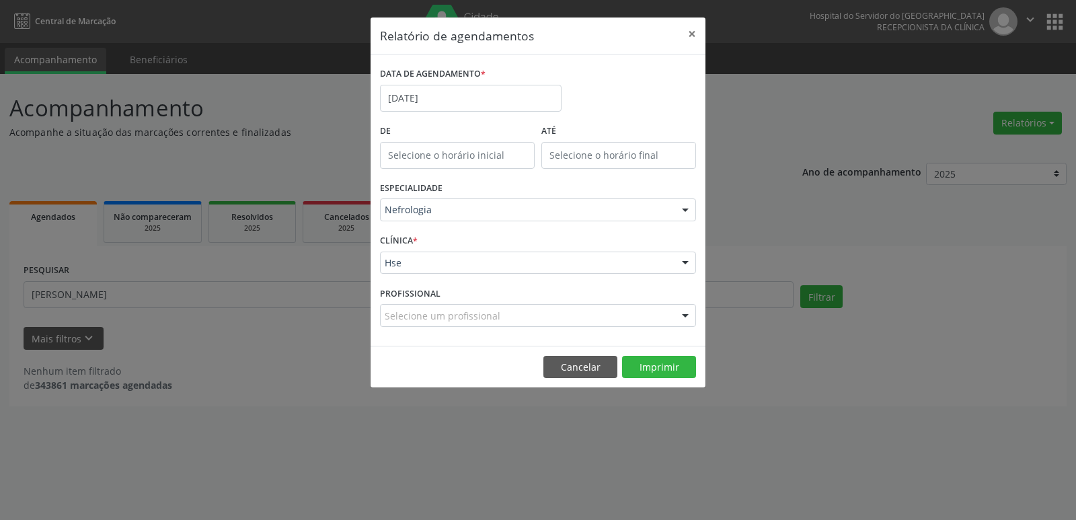
click at [687, 315] on div at bounding box center [685, 316] width 20 height 23
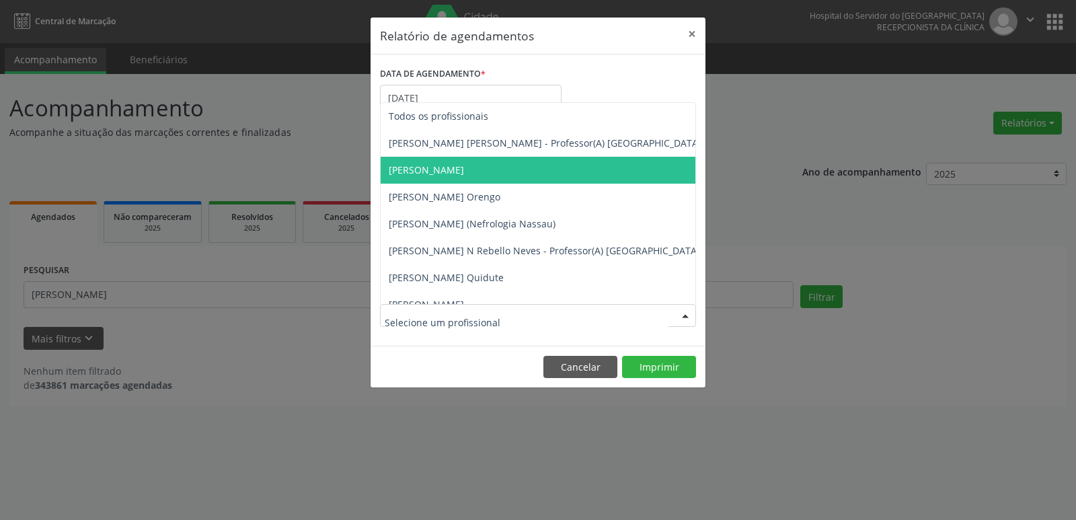
click at [464, 168] on span "[PERSON_NAME]" at bounding box center [426, 169] width 75 height 13
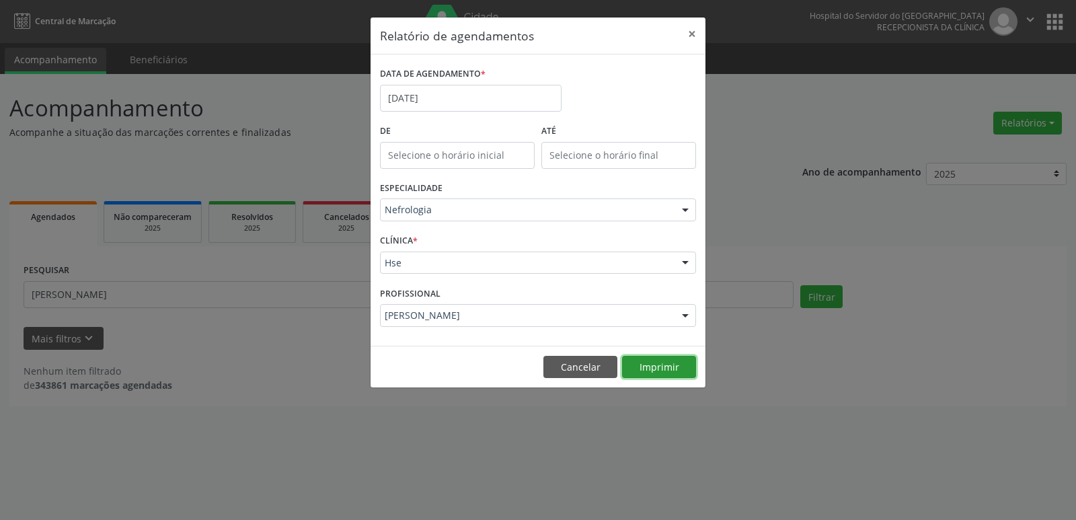
click at [666, 361] on button "Imprimir" at bounding box center [659, 367] width 74 height 23
click at [696, 33] on button "×" at bounding box center [692, 33] width 27 height 33
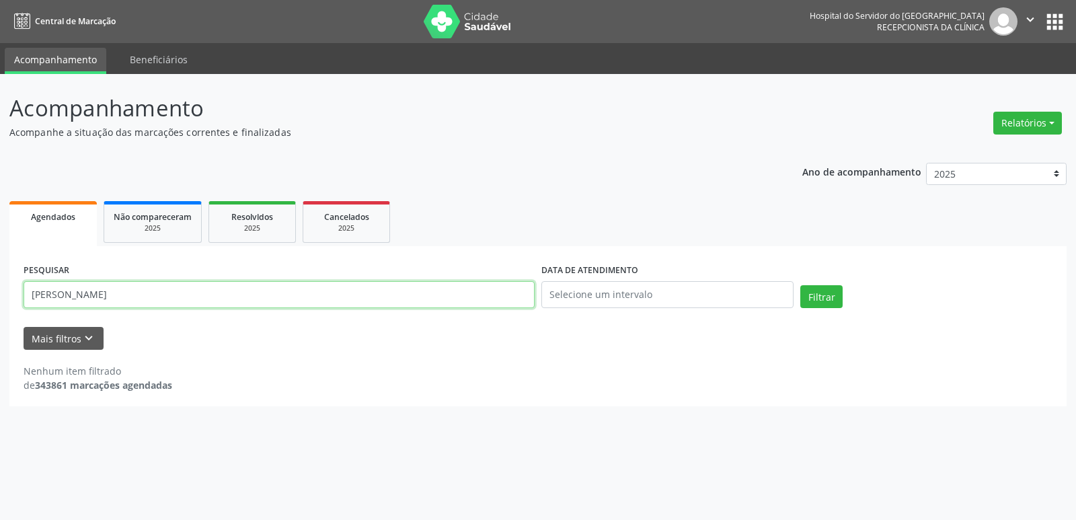
drag, startPoint x: 266, startPoint y: 299, endPoint x: 0, endPoint y: 302, distance: 265.7
click at [0, 302] on div "Acompanhamento Acompanhe a situação das marcações correntes e finalizadas Relat…" at bounding box center [538, 297] width 1076 height 446
type input "[DATE]"
drag, startPoint x: 93, startPoint y: 288, endPoint x: 0, endPoint y: 308, distance: 95.0
click at [0, 308] on div "Acompanhamento Acompanhe a situação das marcações correntes e finalizadas Relat…" at bounding box center [538, 297] width 1076 height 446
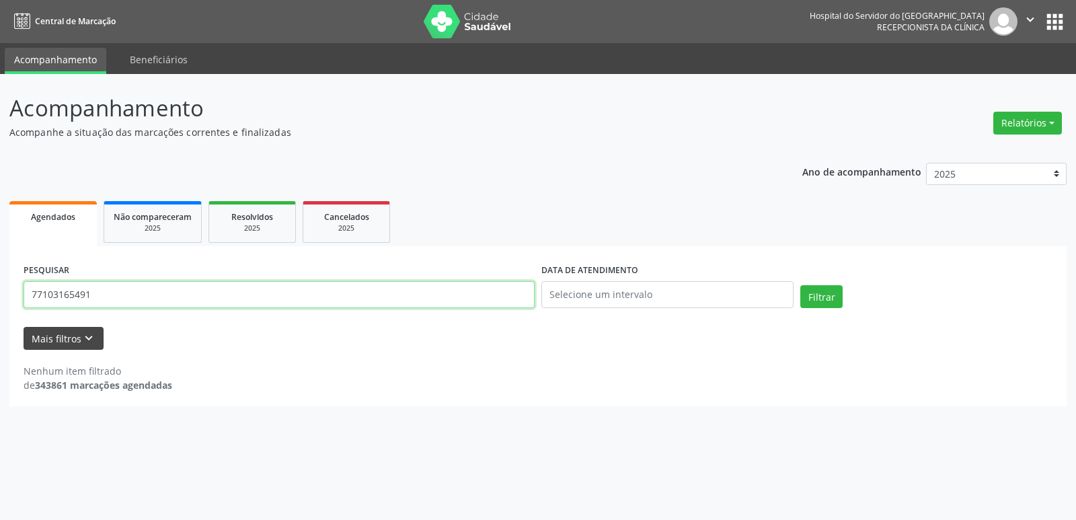
type input "77103165491"
click at [800, 285] on button "Filtrar" at bounding box center [821, 296] width 42 height 23
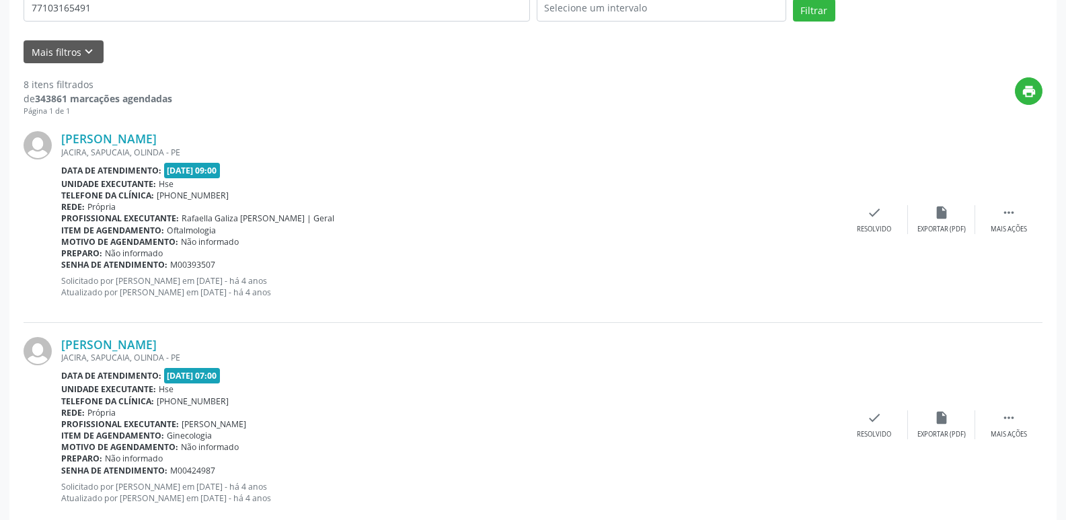
scroll to position [98, 0]
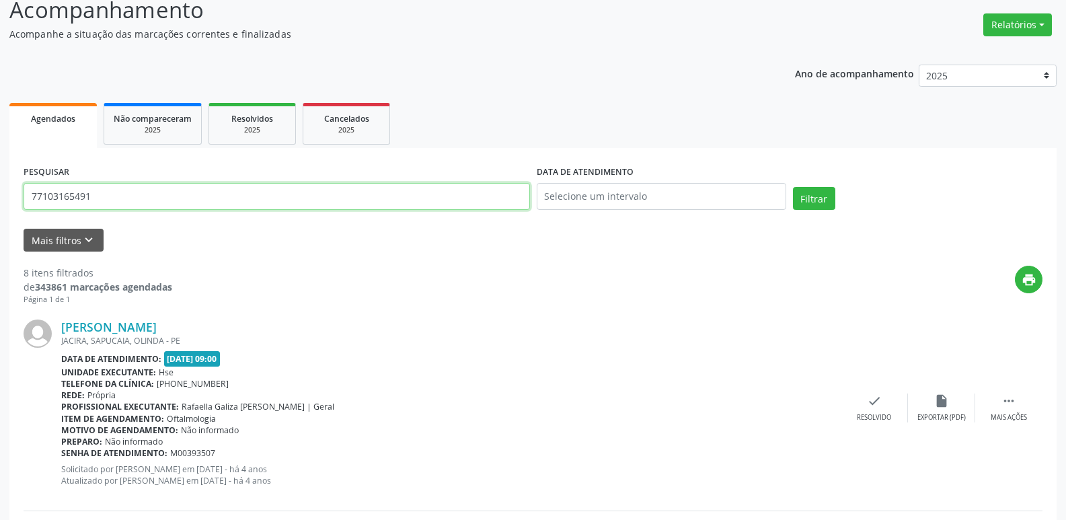
drag, startPoint x: 122, startPoint y: 202, endPoint x: 22, endPoint y: 217, distance: 101.2
type input "37270575487"
click at [793, 187] on button "Filtrar" at bounding box center [814, 198] width 42 height 23
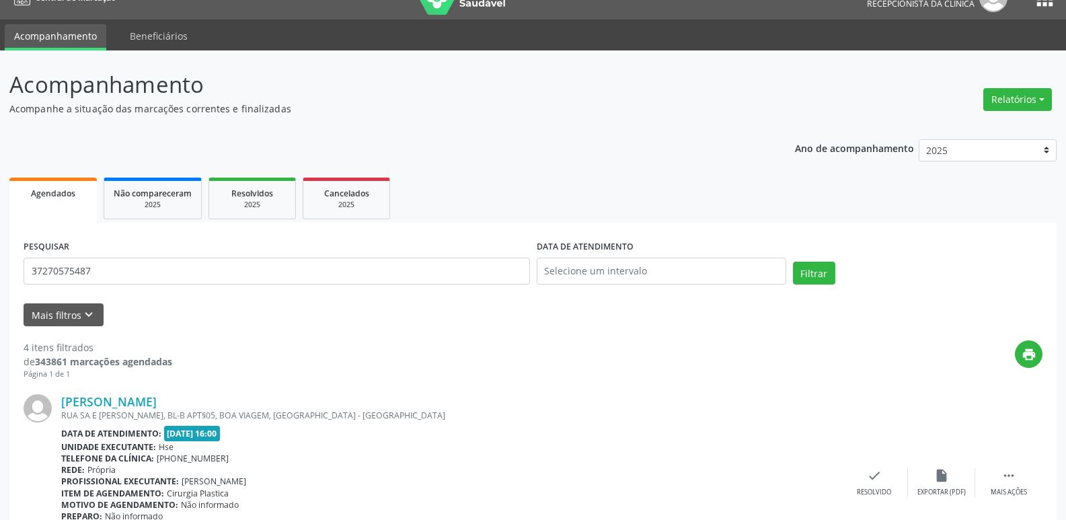
scroll to position [0, 0]
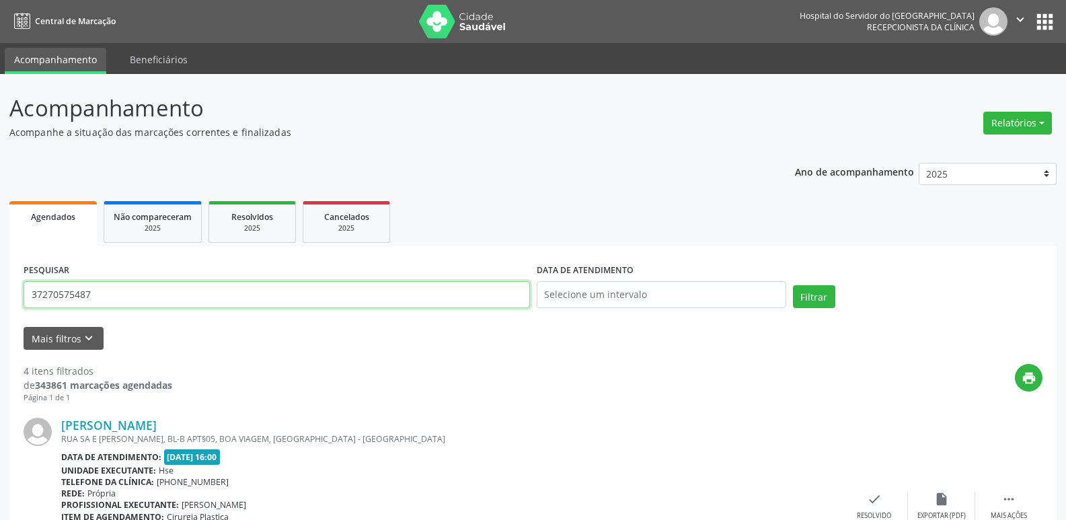
drag, startPoint x: 112, startPoint y: 290, endPoint x: 0, endPoint y: 315, distance: 114.4
type input "3883474045"
click at [793, 285] on button "Filtrar" at bounding box center [814, 296] width 42 height 23
drag, startPoint x: 105, startPoint y: 298, endPoint x: 239, endPoint y: 509, distance: 250.4
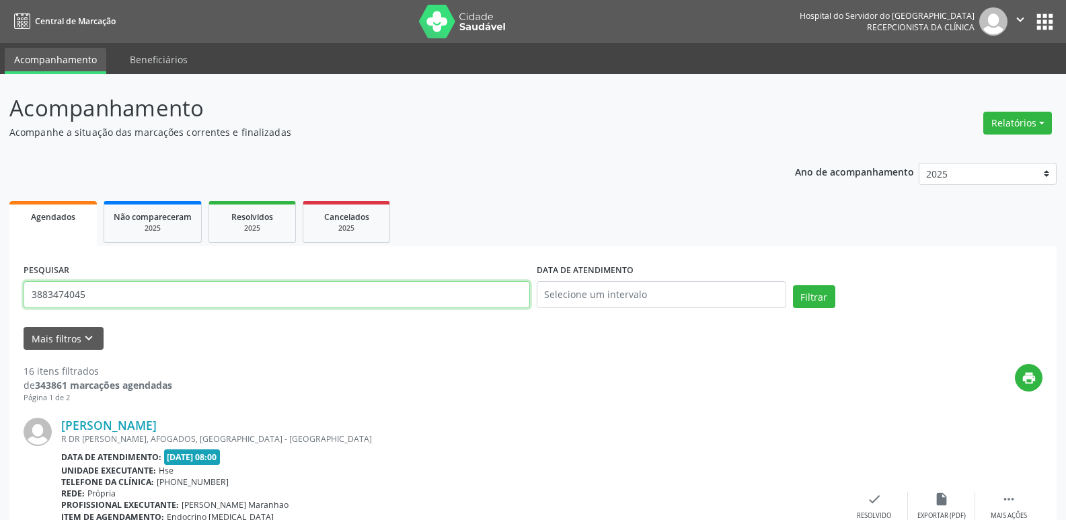
click at [338, 106] on p "Acompanhamento" at bounding box center [375, 108] width 733 height 34
click at [383, 385] on div "print" at bounding box center [607, 384] width 870 height 40
click at [275, 394] on div "print" at bounding box center [607, 384] width 870 height 40
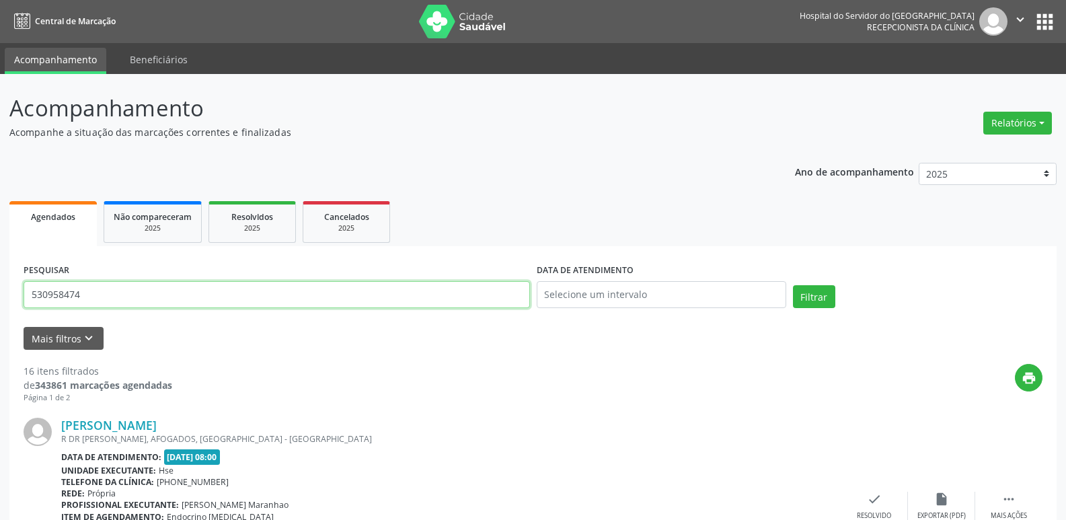
click at [87, 291] on input "530958474" at bounding box center [277, 294] width 507 height 27
click at [95, 289] on input "99" at bounding box center [277, 294] width 507 height 27
type input "99"
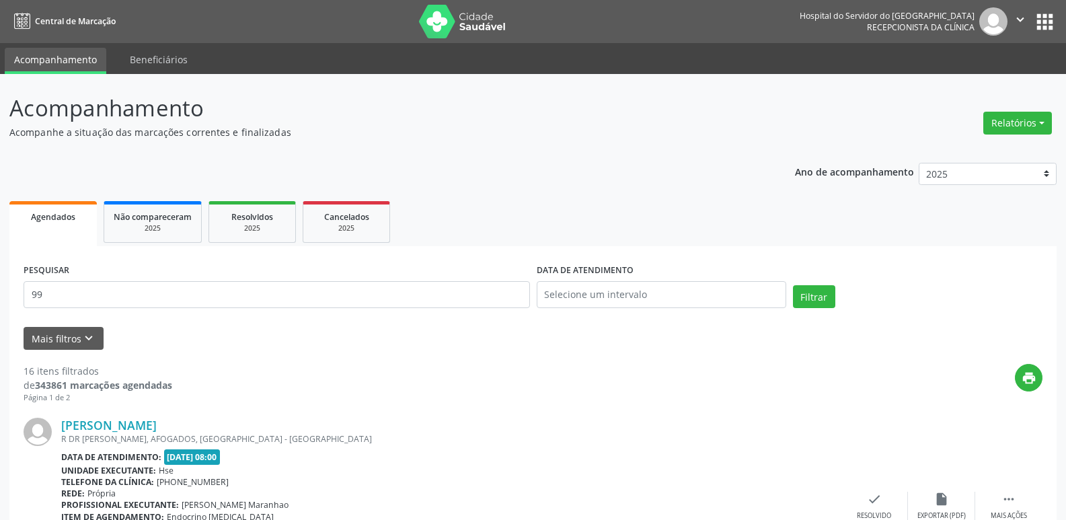
click at [295, 400] on div "print" at bounding box center [607, 384] width 870 height 40
click at [83, 295] on input "99" at bounding box center [277, 294] width 507 height 27
click at [89, 291] on input "99" at bounding box center [277, 294] width 507 height 27
drag, startPoint x: 56, startPoint y: 295, endPoint x: 25, endPoint y: 298, distance: 31.1
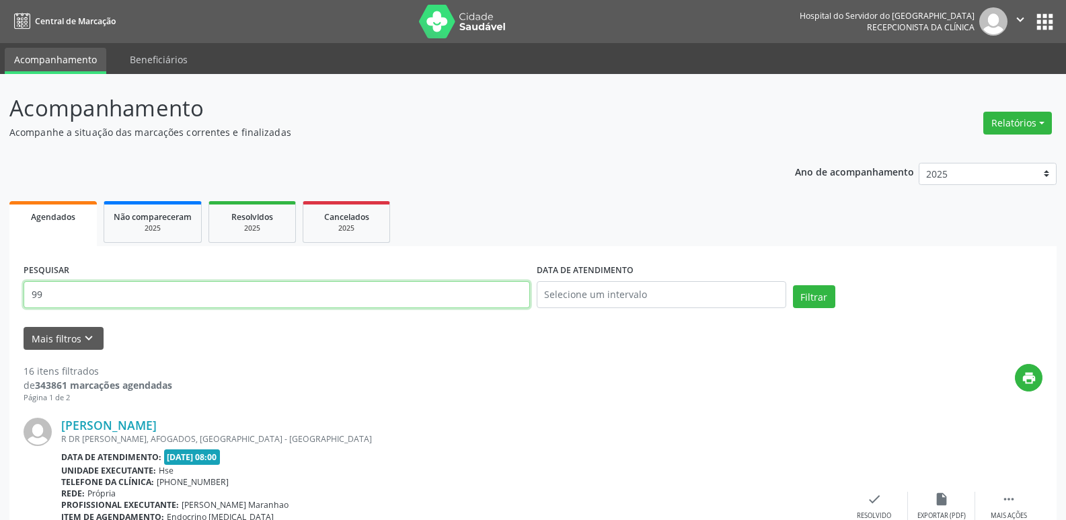
click at [25, 298] on input "99" at bounding box center [277, 294] width 507 height 27
type input "53095847491"
click at [793, 285] on button "Filtrar" at bounding box center [814, 296] width 42 height 23
drag, startPoint x: 108, startPoint y: 291, endPoint x: 0, endPoint y: 299, distance: 107.9
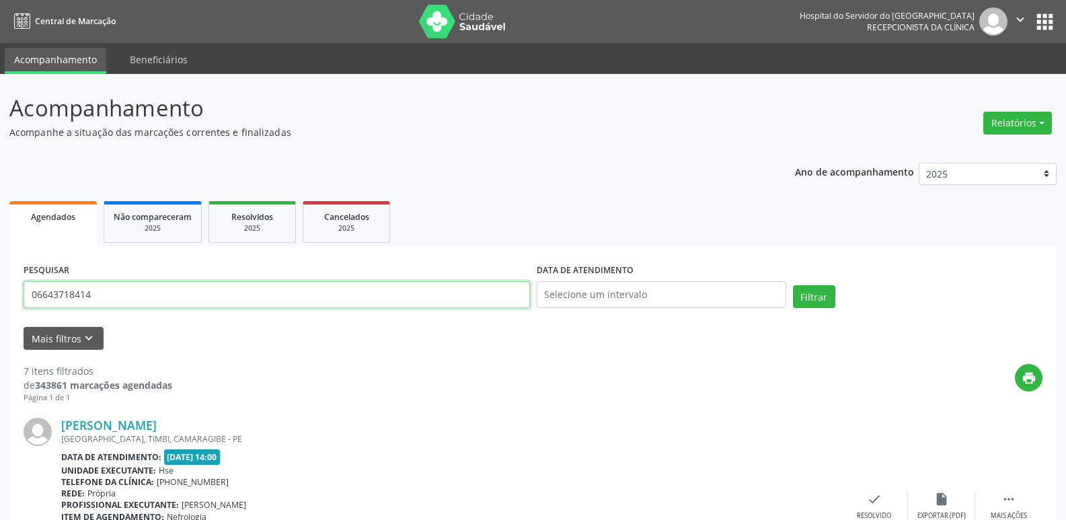
type input "06643718414"
click at [793, 285] on button "Filtrar" at bounding box center [814, 296] width 42 height 23
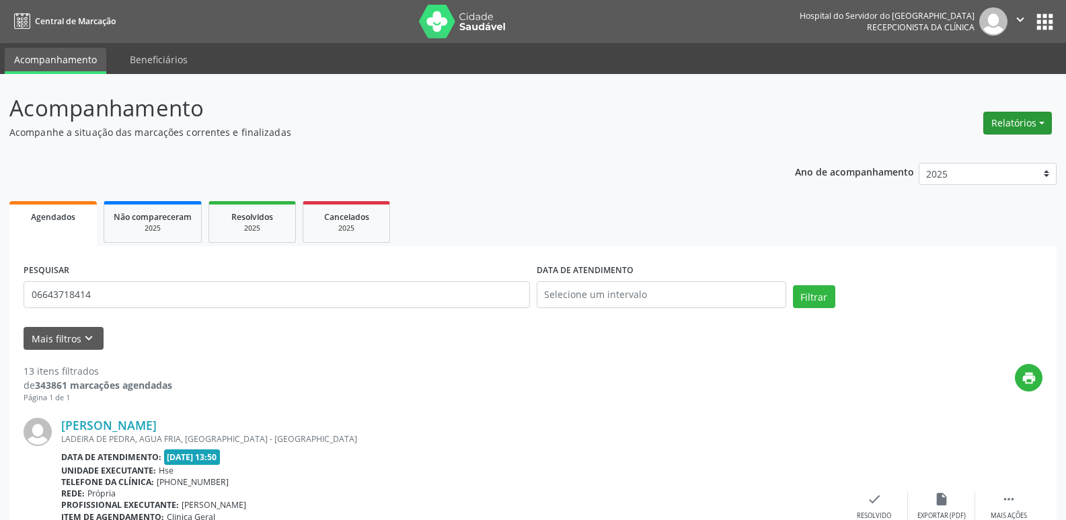
click at [1018, 123] on button "Relatórios" at bounding box center [1017, 123] width 69 height 23
click at [988, 150] on link "Agendamentos" at bounding box center [980, 152] width 145 height 19
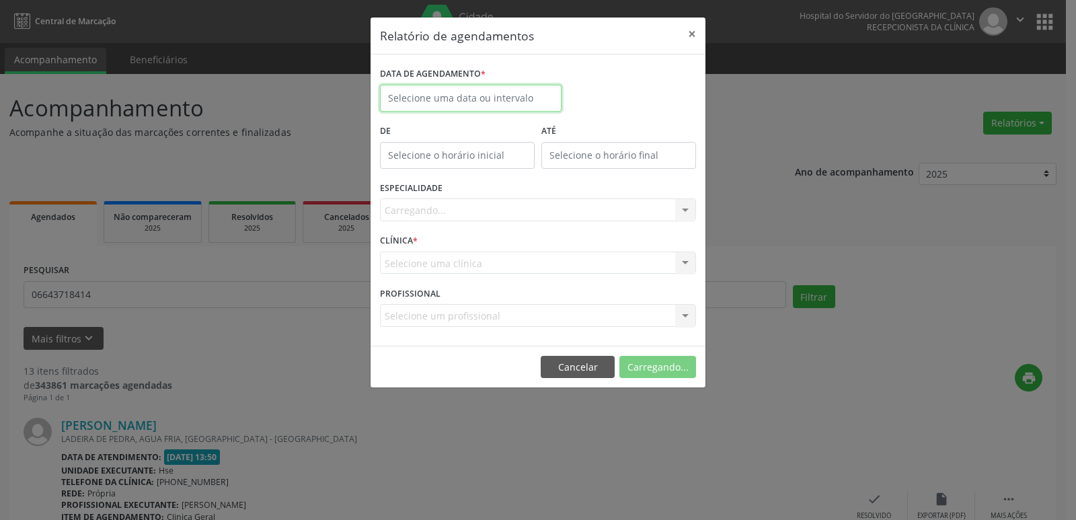
click at [487, 98] on input "text" at bounding box center [471, 98] width 182 height 27
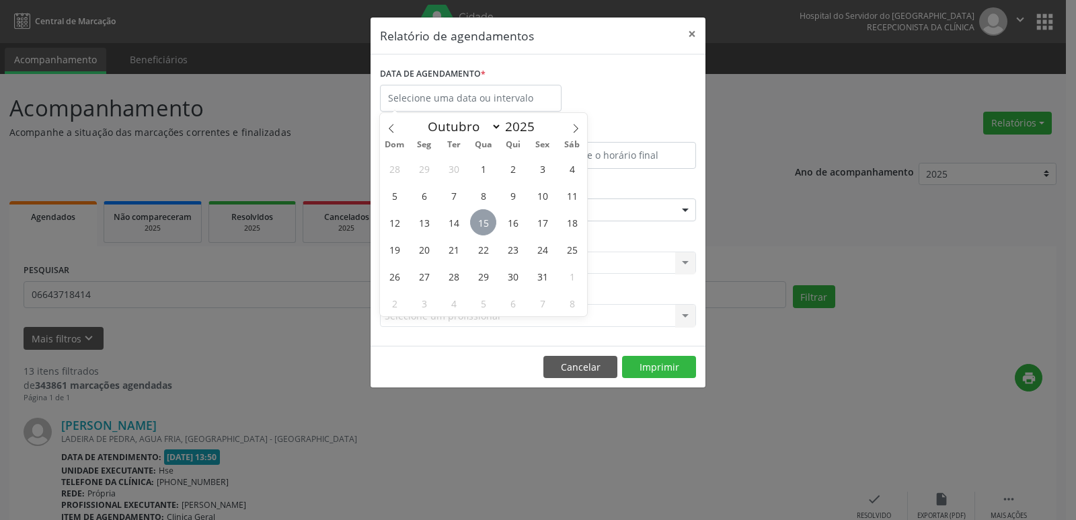
click at [484, 215] on span "15" at bounding box center [483, 222] width 26 height 26
type input "[DATE]"
click at [484, 215] on span "15" at bounding box center [483, 222] width 26 height 26
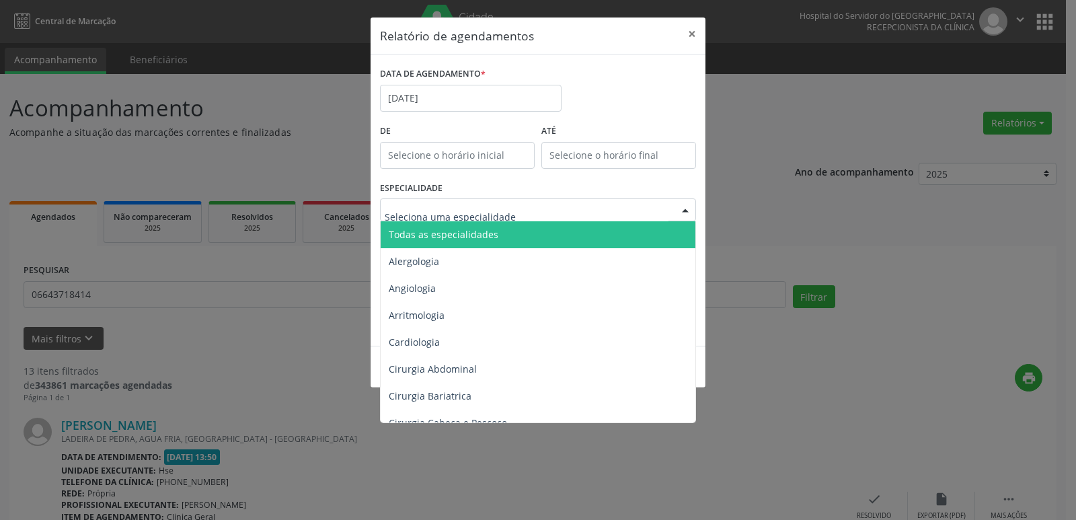
click at [684, 207] on div at bounding box center [685, 210] width 20 height 23
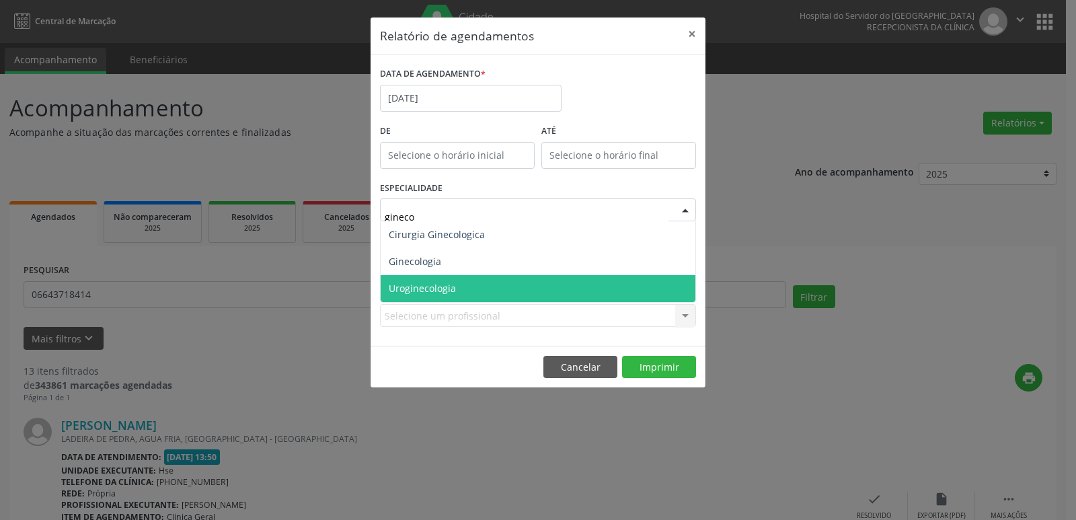
type input "ginecol"
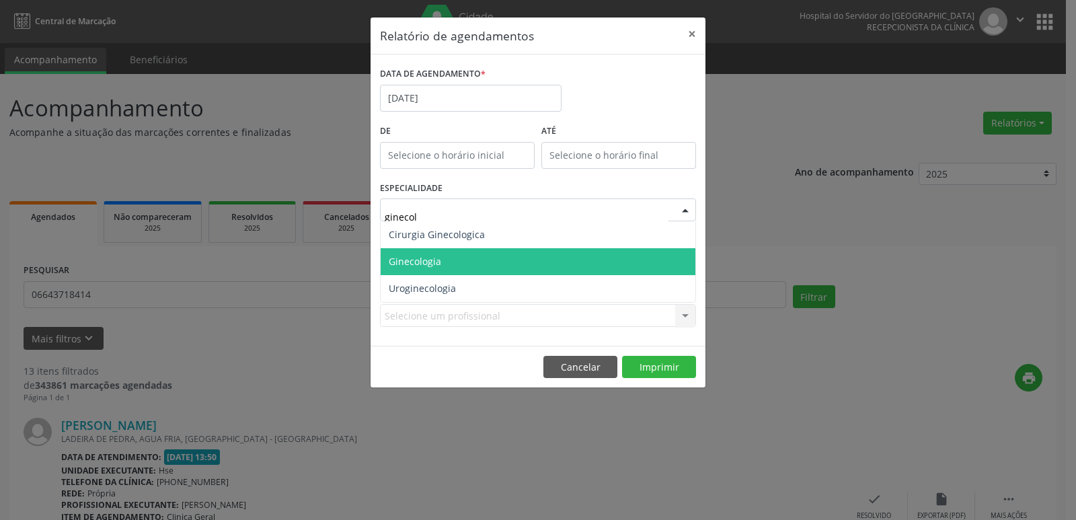
click at [427, 260] on span "Ginecologia" at bounding box center [415, 261] width 52 height 13
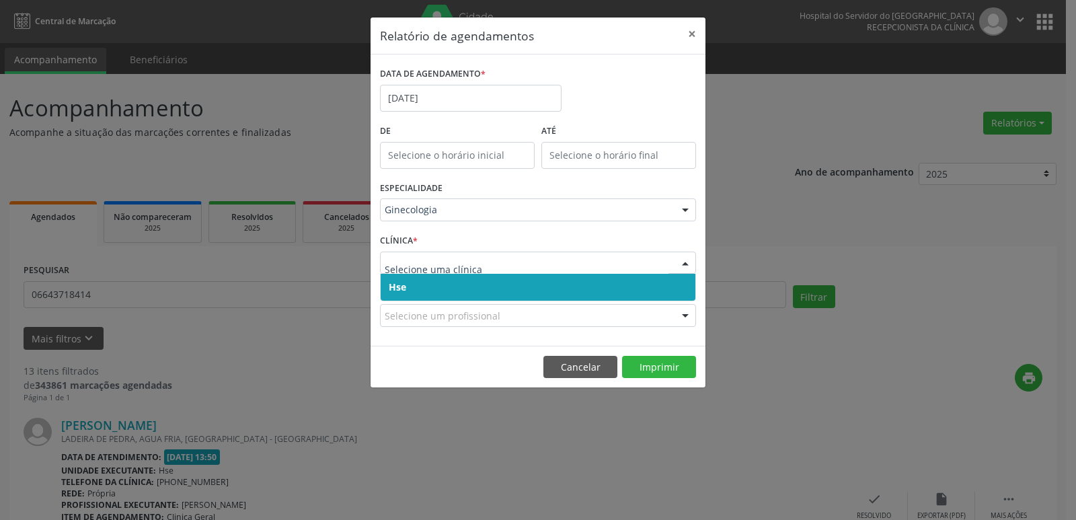
click at [692, 260] on div at bounding box center [685, 263] width 20 height 23
click at [646, 289] on span "Hse" at bounding box center [538, 287] width 315 height 27
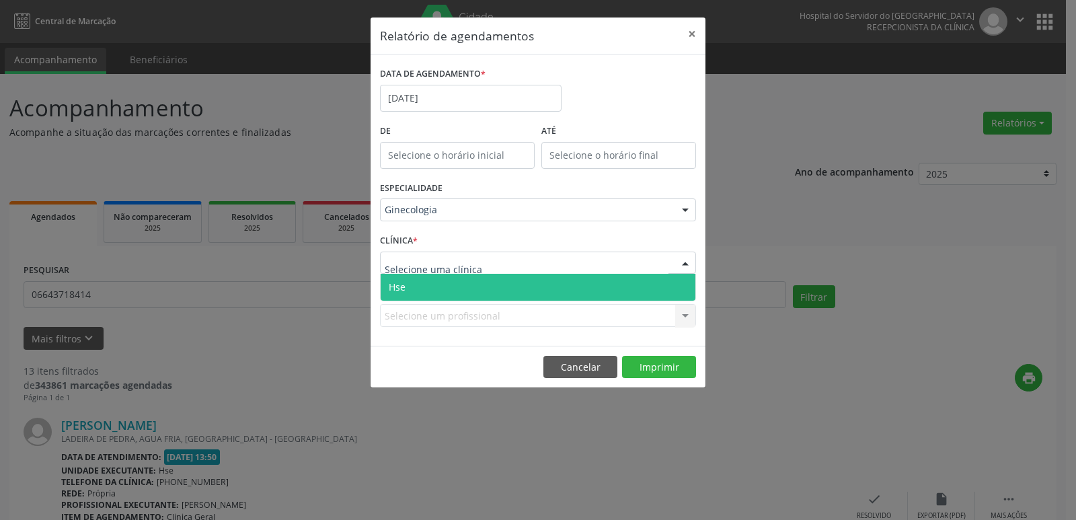
click at [682, 259] on div at bounding box center [685, 263] width 20 height 23
click at [670, 292] on span "Hse" at bounding box center [538, 287] width 315 height 27
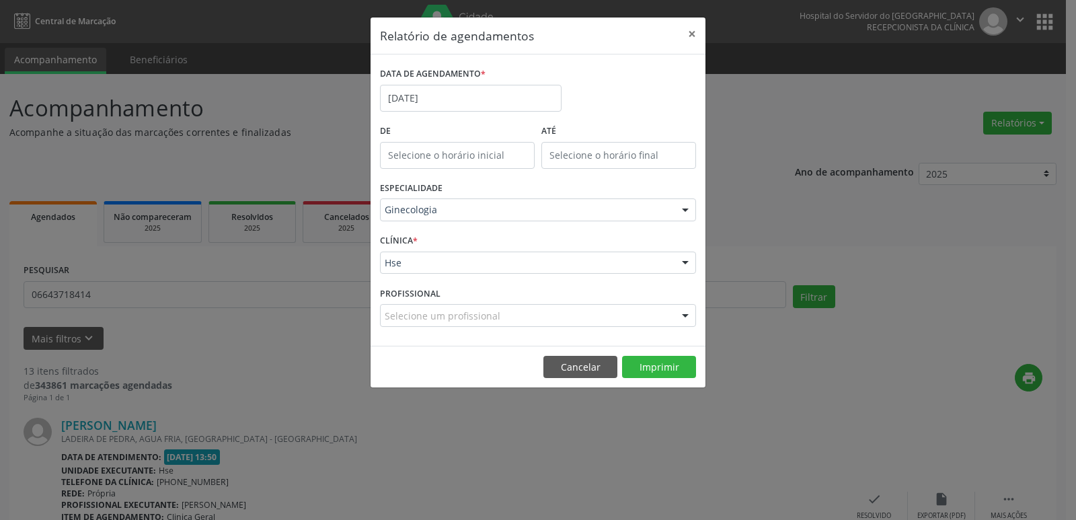
click at [685, 315] on div at bounding box center [685, 316] width 20 height 23
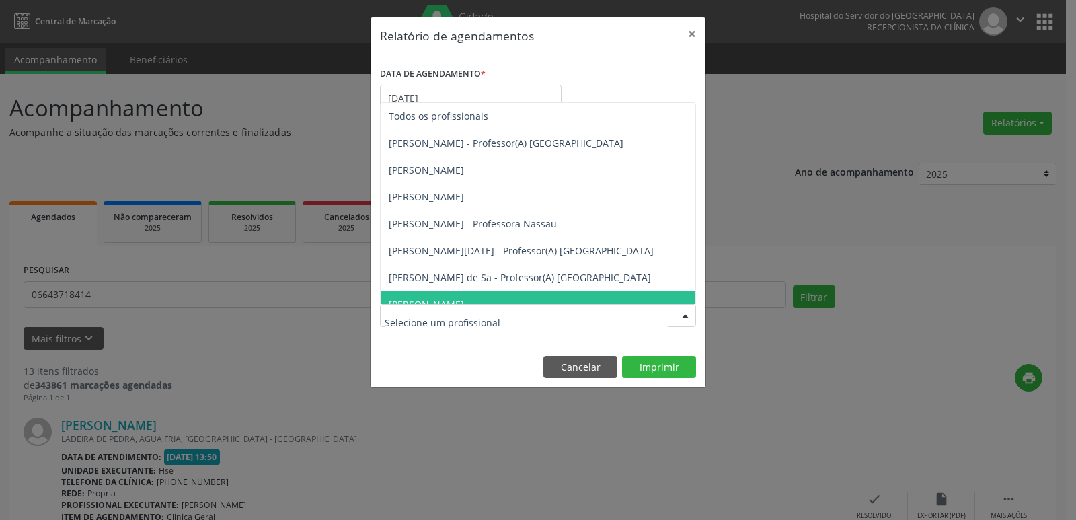
type input "j"
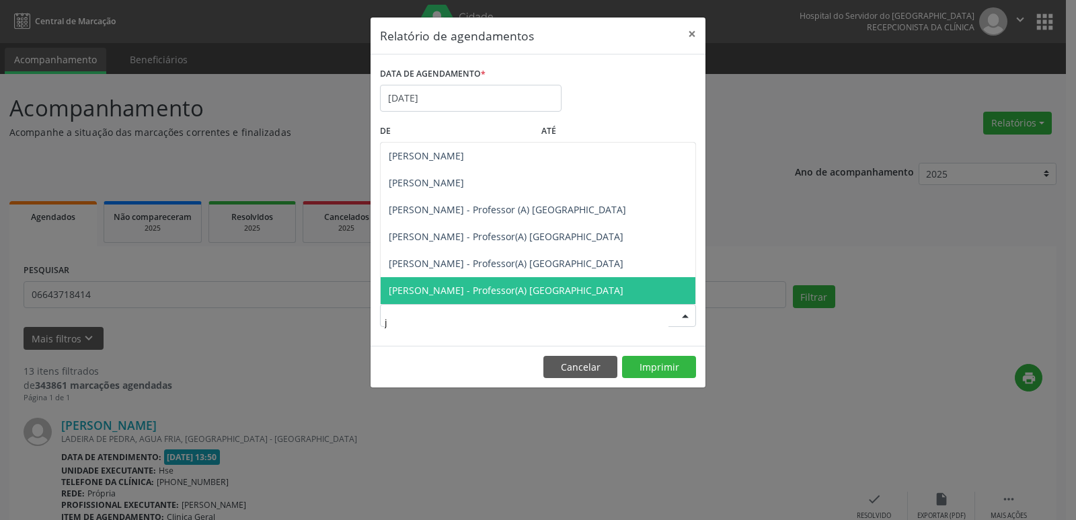
type input "jo"
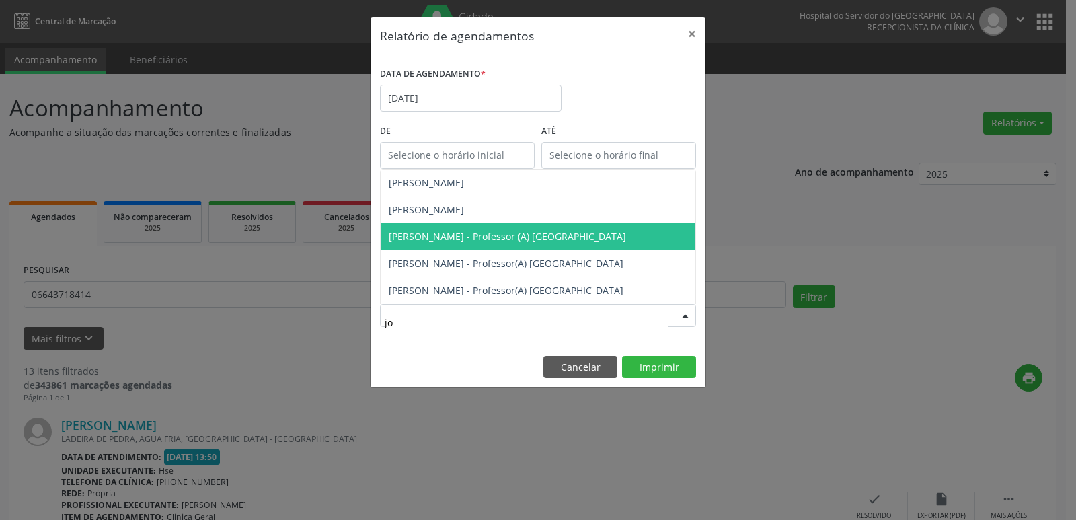
click at [501, 229] on span "[PERSON_NAME] - Professor (A) [GEOGRAPHIC_DATA]" at bounding box center [538, 236] width 315 height 27
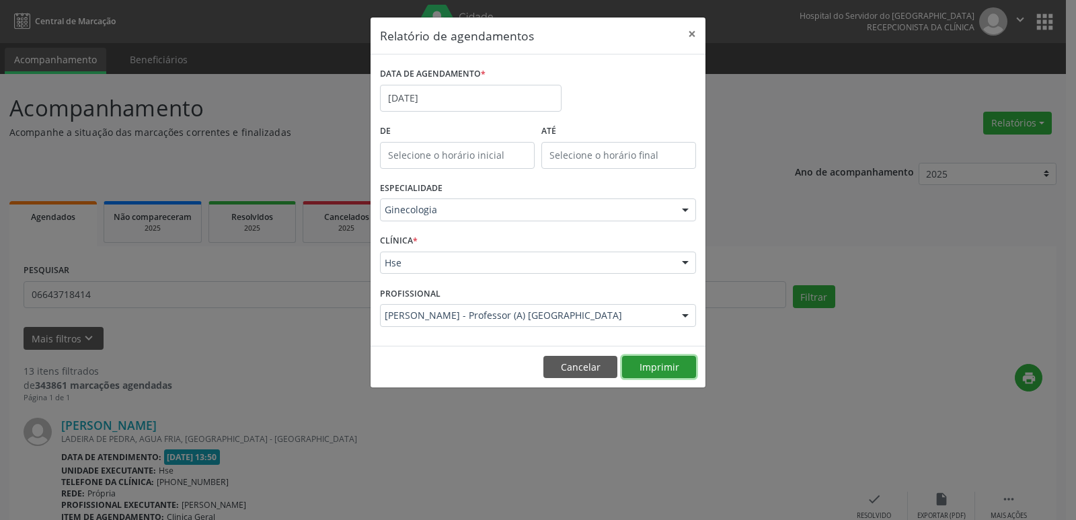
click at [661, 363] on button "Imprimir" at bounding box center [659, 367] width 74 height 23
click at [694, 37] on button "×" at bounding box center [692, 33] width 27 height 33
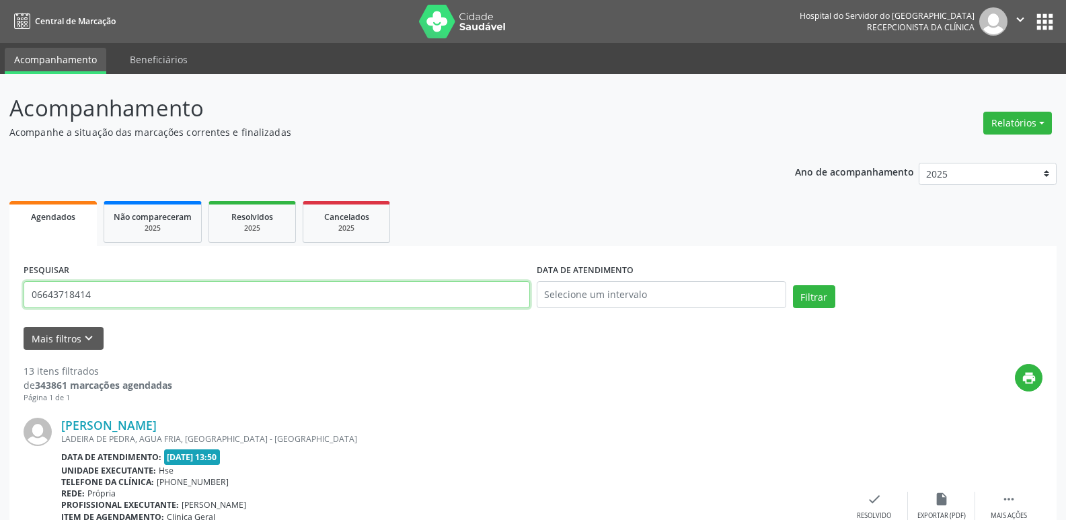
drag, startPoint x: 114, startPoint y: 297, endPoint x: 0, endPoint y: 293, distance: 113.8
type input "79927386400"
click at [815, 297] on button "Filtrar" at bounding box center [814, 296] width 42 height 23
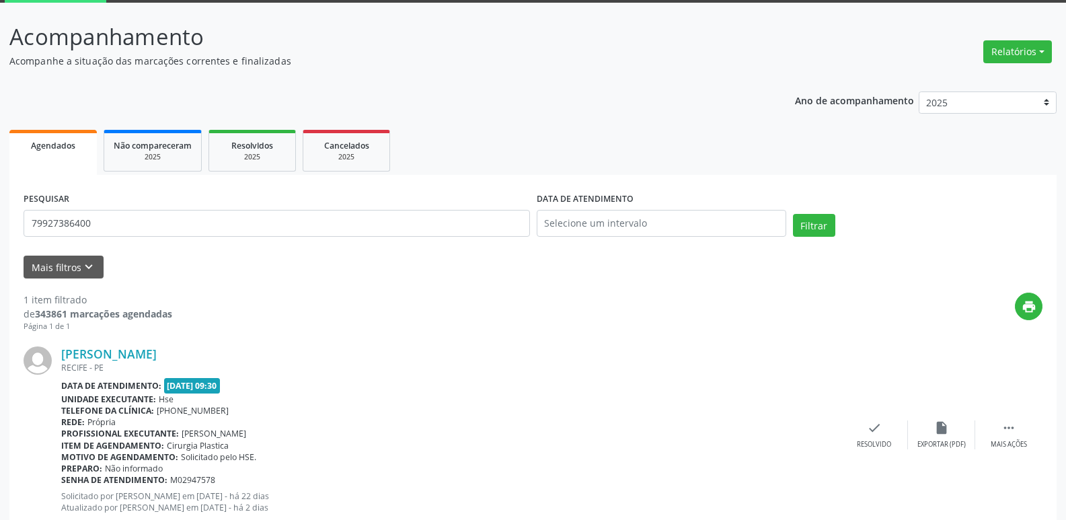
scroll to position [81, 0]
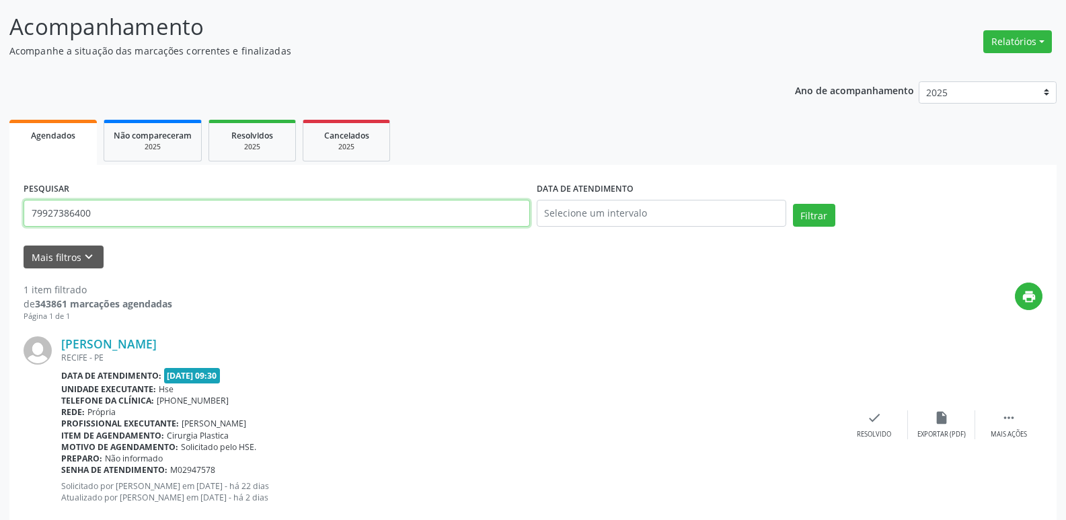
drag, startPoint x: 130, startPoint y: 212, endPoint x: 0, endPoint y: 226, distance: 130.6
click at [0, 226] on div "Acompanhamento Acompanhe a situação das marcações correntes e finalizadas Relat…" at bounding box center [533, 272] width 1066 height 558
click at [48, 210] on input "text" at bounding box center [277, 213] width 507 height 27
type input "07137575315"
click at [793, 204] on button "Filtrar" at bounding box center [814, 215] width 42 height 23
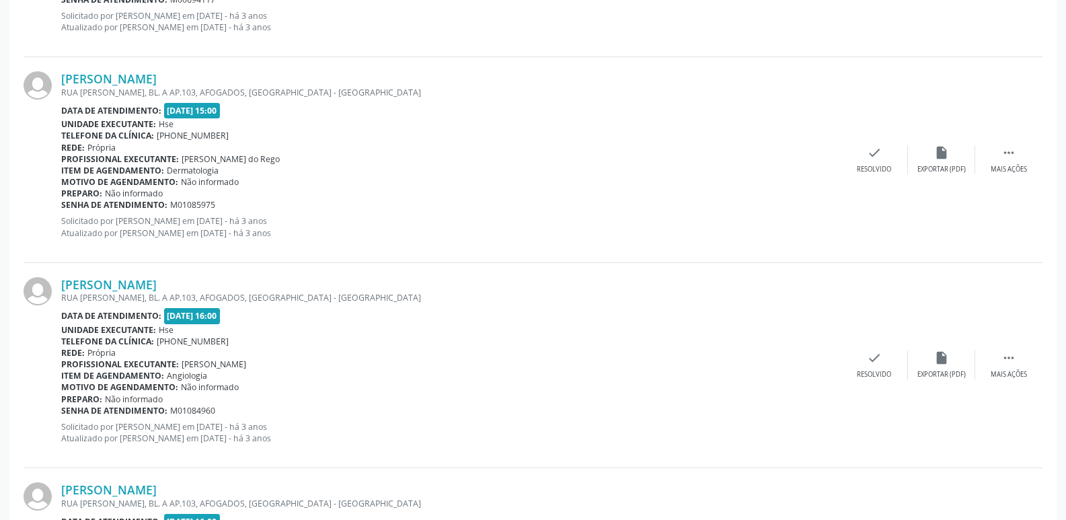
scroll to position [0, 0]
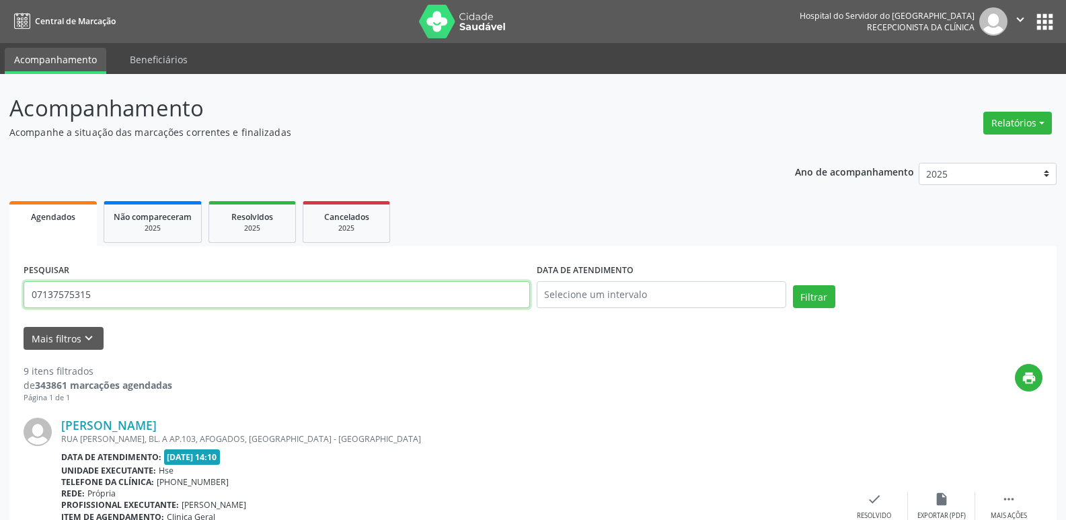
drag, startPoint x: 96, startPoint y: 291, endPoint x: 0, endPoint y: 318, distance: 100.1
type input "02558508407"
click at [793, 285] on button "Filtrar" at bounding box center [814, 296] width 42 height 23
drag, startPoint x: 100, startPoint y: 290, endPoint x: 0, endPoint y: 294, distance: 100.3
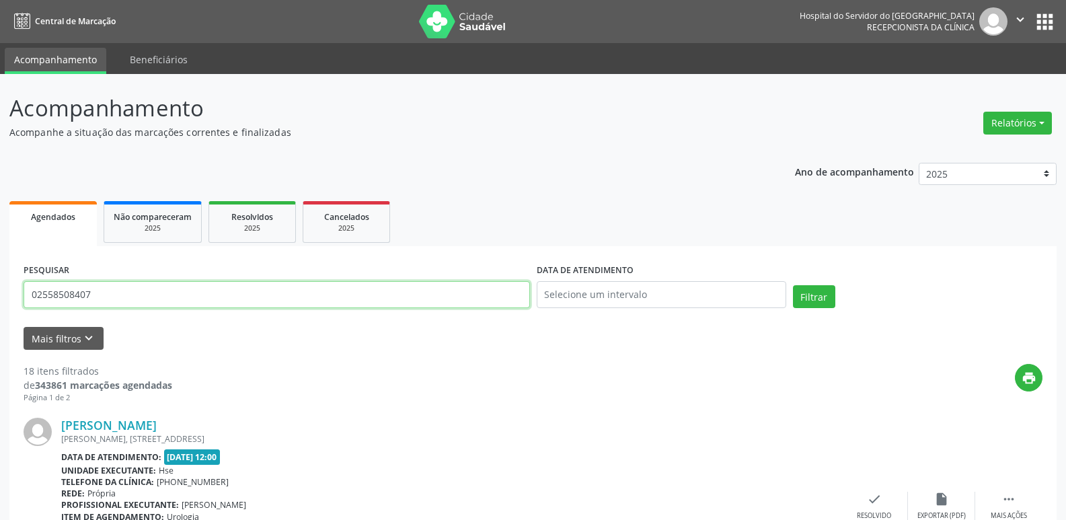
type input "24722944415"
click at [793, 285] on button "Filtrar" at bounding box center [814, 296] width 42 height 23
drag, startPoint x: 121, startPoint y: 292, endPoint x: 0, endPoint y: 303, distance: 121.6
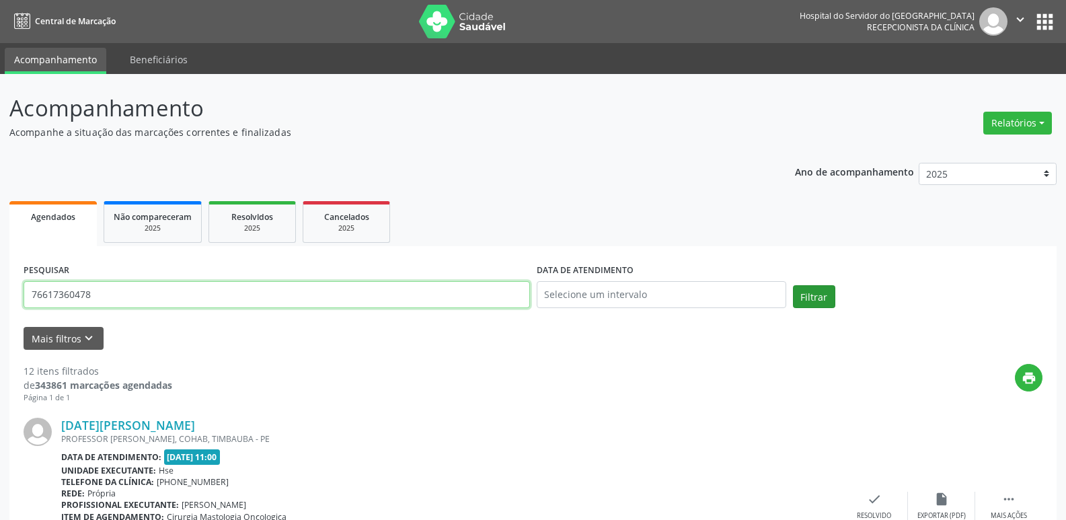
type input "76617360478"
click at [806, 297] on button "Filtrar" at bounding box center [814, 296] width 42 height 23
drag, startPoint x: 110, startPoint y: 294, endPoint x: 0, endPoint y: 313, distance: 111.9
type input "35209844404"
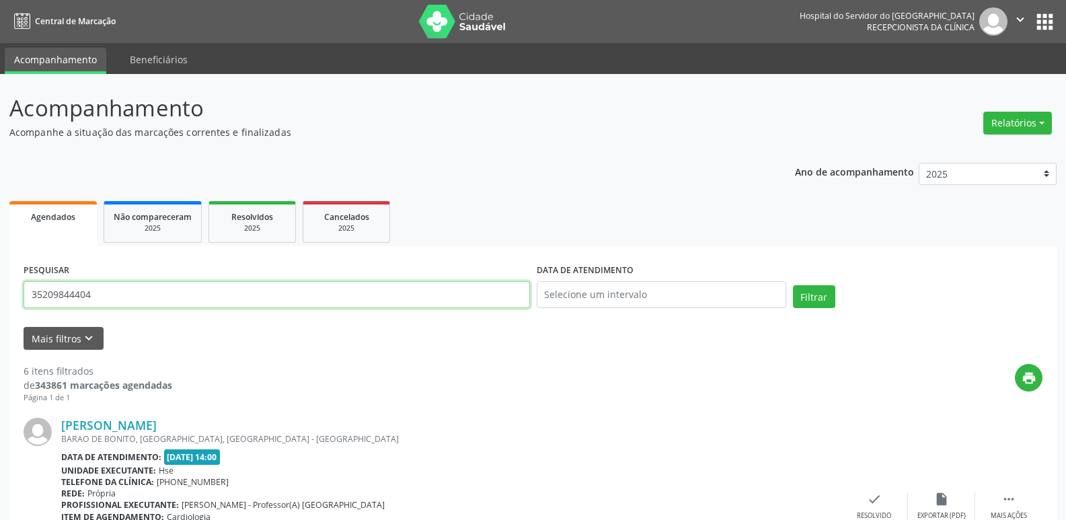
click at [793, 285] on button "Filtrar" at bounding box center [814, 296] width 42 height 23
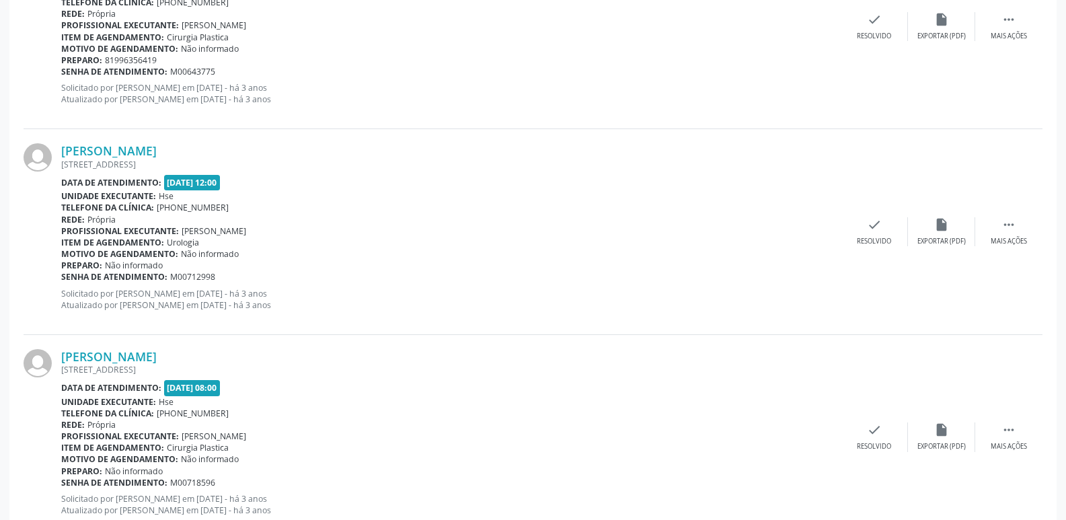
scroll to position [3027, 0]
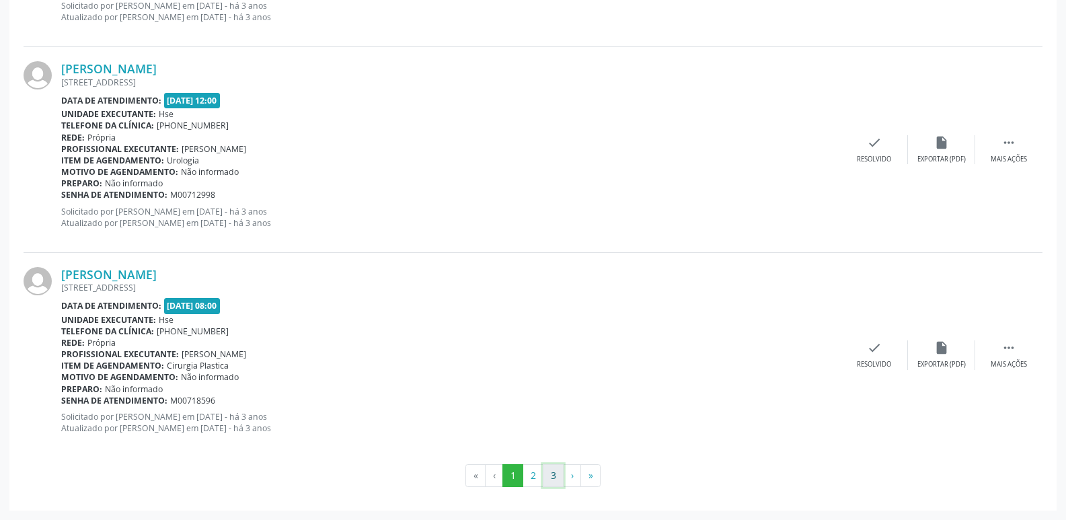
click at [558, 476] on button "3" at bounding box center [553, 475] width 21 height 23
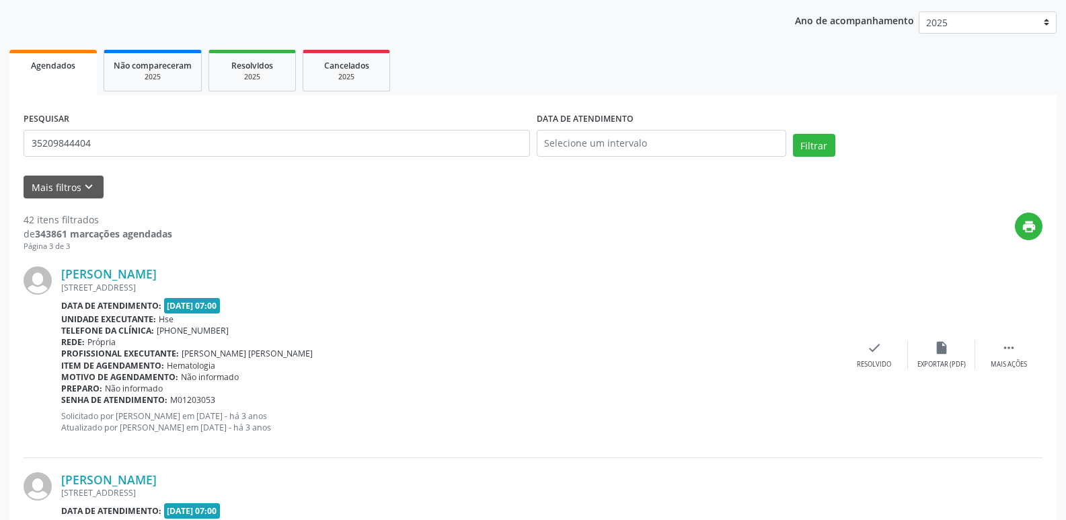
scroll to position [100, 0]
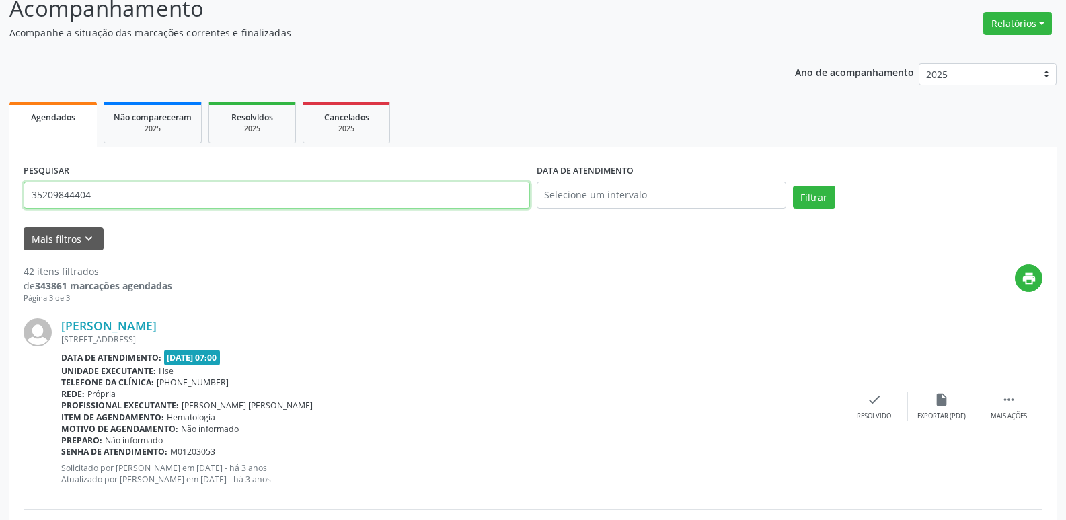
drag, startPoint x: 109, startPoint y: 200, endPoint x: 0, endPoint y: 201, distance: 109.0
type input "19601760482"
click at [793, 186] on button "Filtrar" at bounding box center [814, 197] width 42 height 23
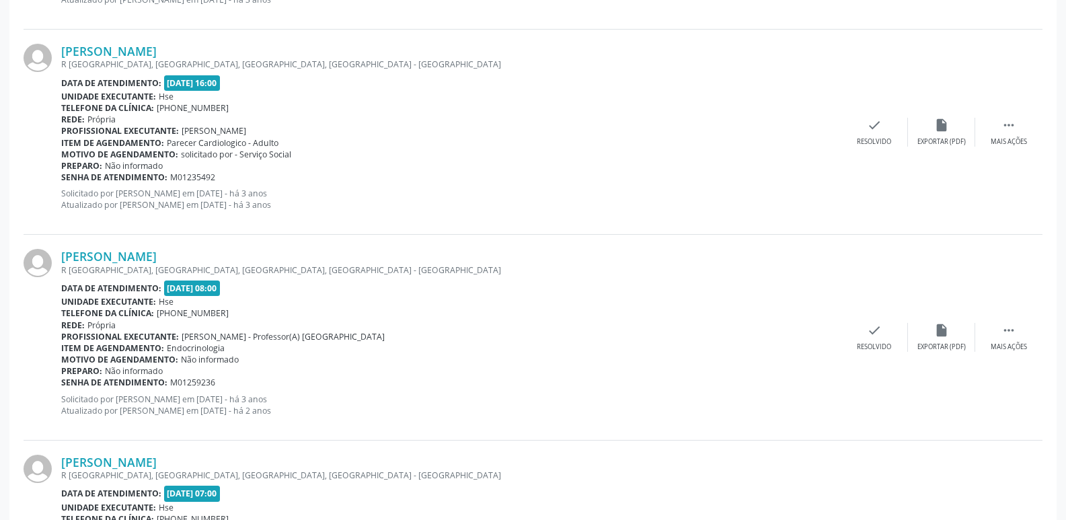
scroll to position [3027, 0]
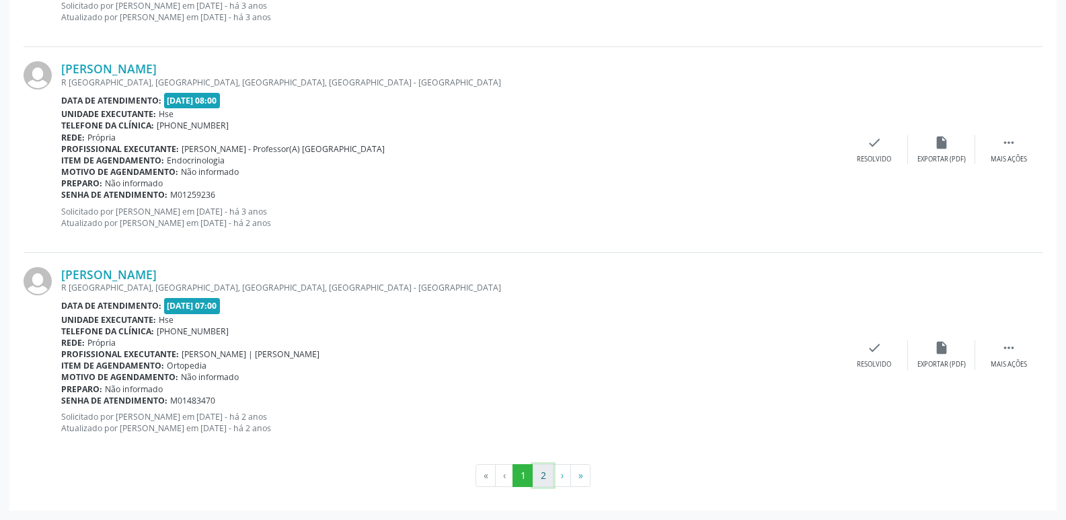
click at [544, 477] on button "2" at bounding box center [543, 475] width 21 height 23
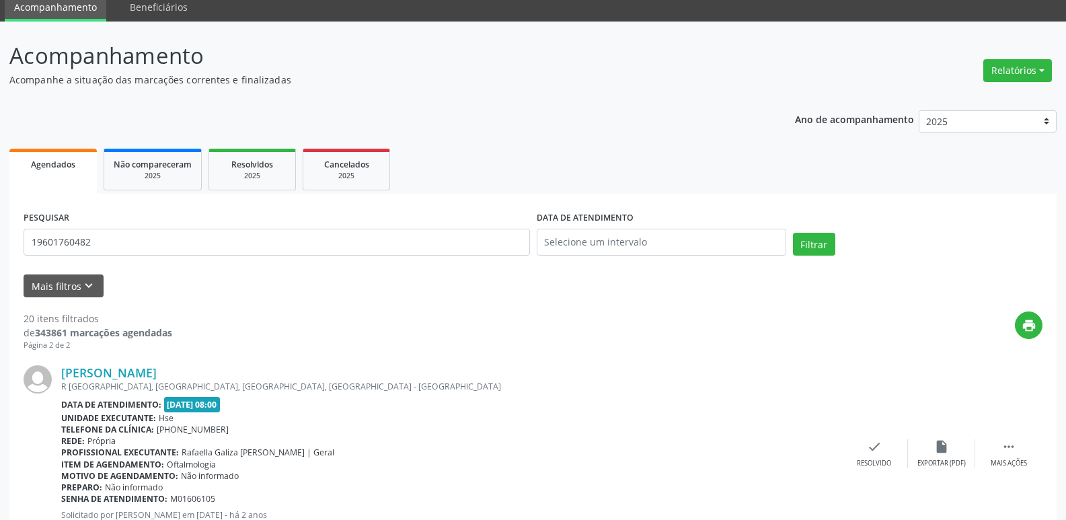
scroll to position [0, 0]
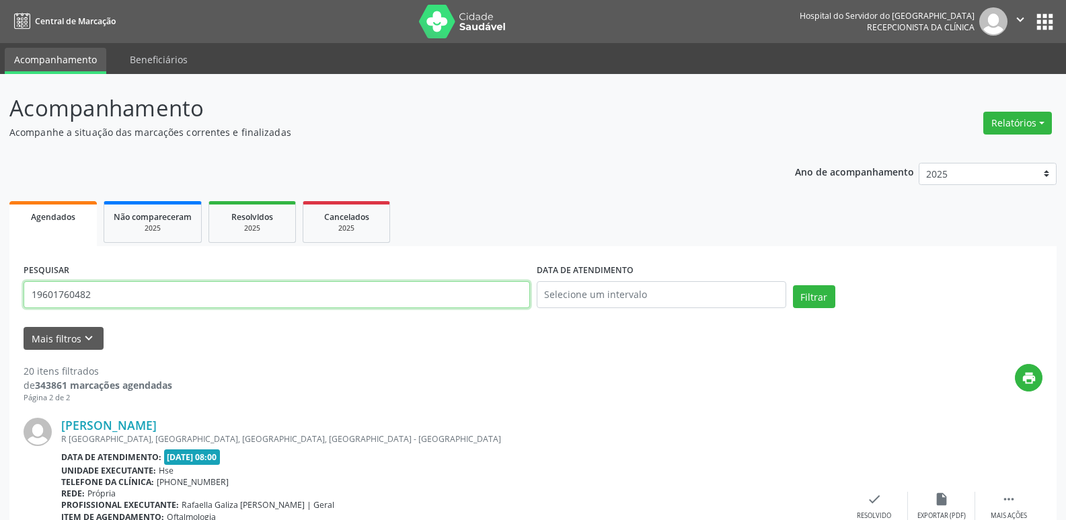
drag, startPoint x: 167, startPoint y: 289, endPoint x: 0, endPoint y: 296, distance: 167.0
type input "49260650453"
click at [809, 295] on button "Filtrar" at bounding box center [814, 296] width 42 height 23
drag, startPoint x: 110, startPoint y: 288, endPoint x: 0, endPoint y: 356, distance: 129.6
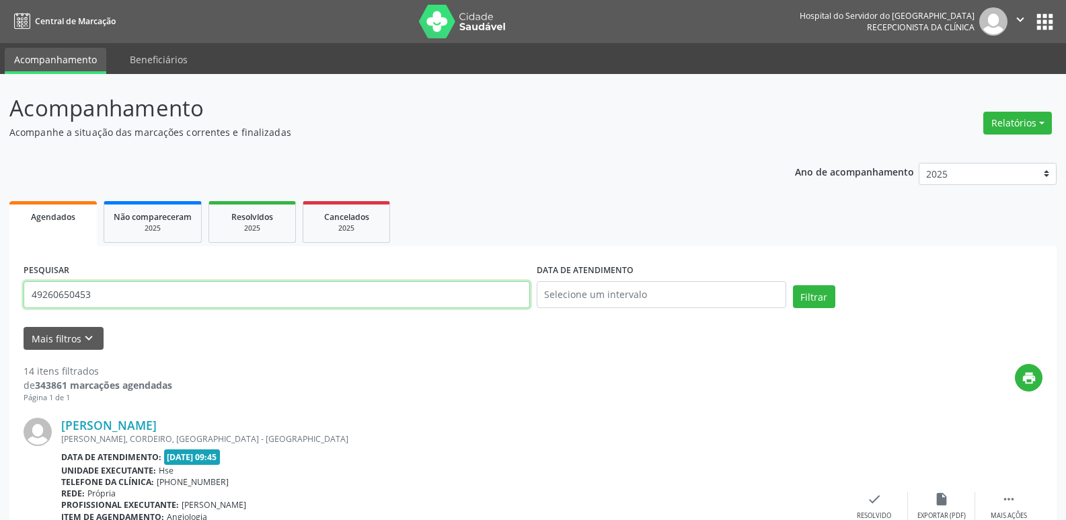
type input "82177643449"
click at [793, 285] on button "Filtrar" at bounding box center [814, 296] width 42 height 23
drag, startPoint x: 103, startPoint y: 300, endPoint x: 0, endPoint y: 311, distance: 103.5
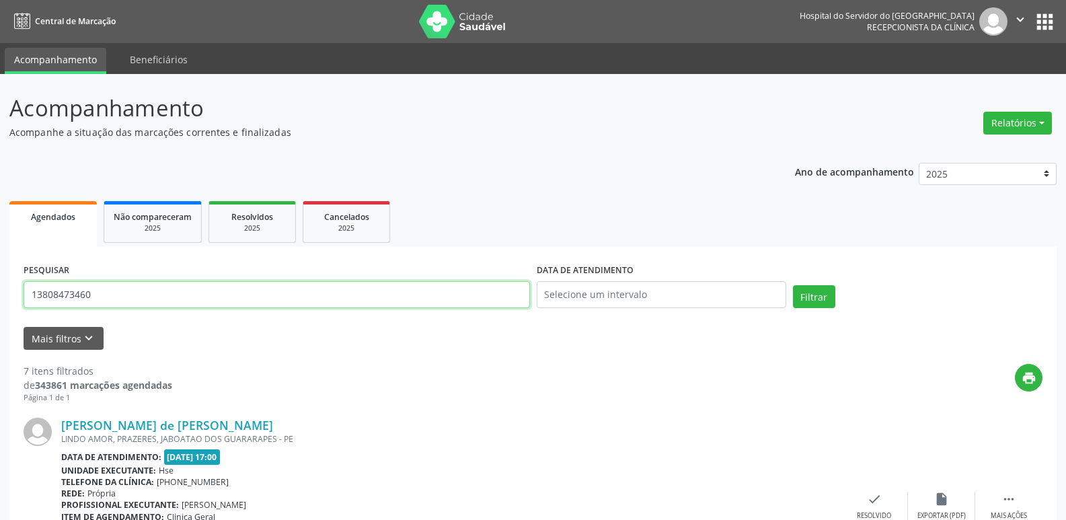
type input "13808473460"
click at [793, 285] on button "Filtrar" at bounding box center [814, 296] width 42 height 23
drag, startPoint x: 116, startPoint y: 298, endPoint x: 0, endPoint y: 292, distance: 115.9
click at [0, 292] on div "Acompanhamento Acompanhe a situação das marcações correntes e finalizadas Relat…" at bounding box center [533, 456] width 1066 height 764
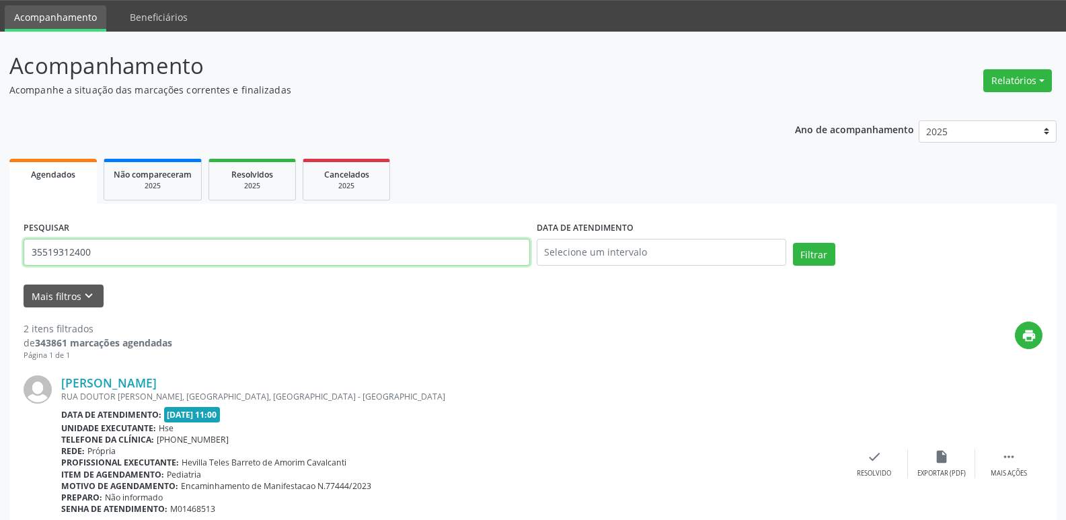
scroll to position [46, 0]
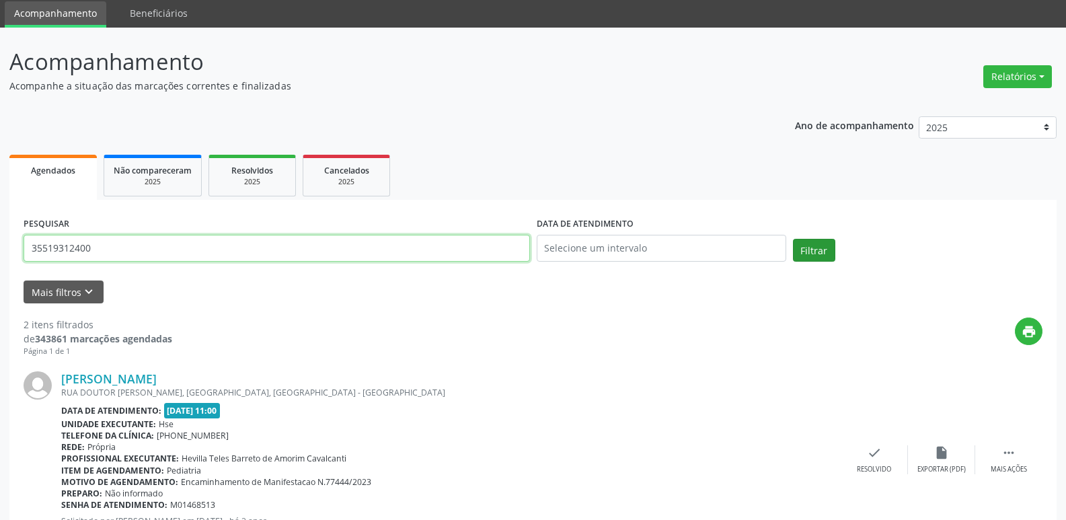
type input "35519312400"
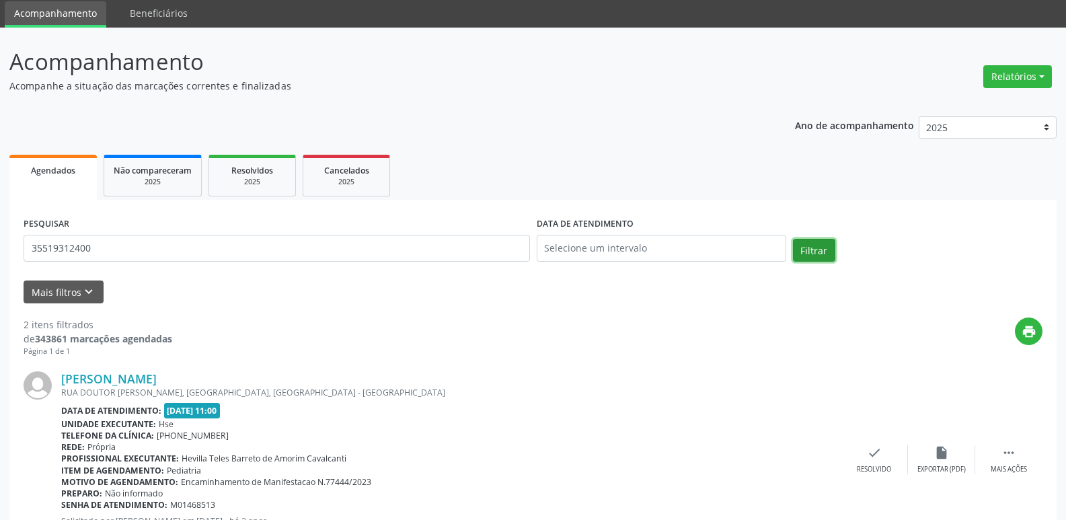
click at [812, 250] on button "Filtrar" at bounding box center [814, 250] width 42 height 23
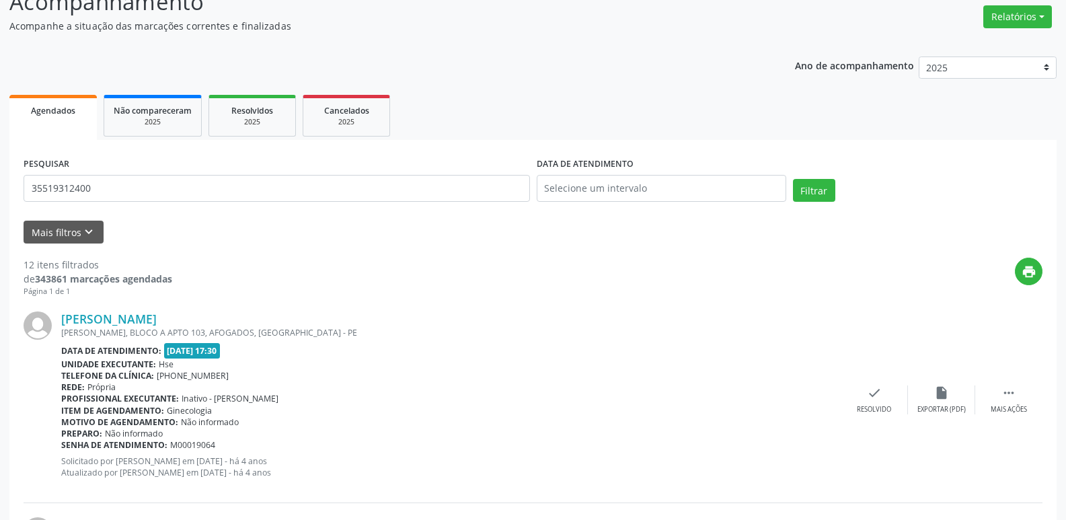
scroll to position [0, 0]
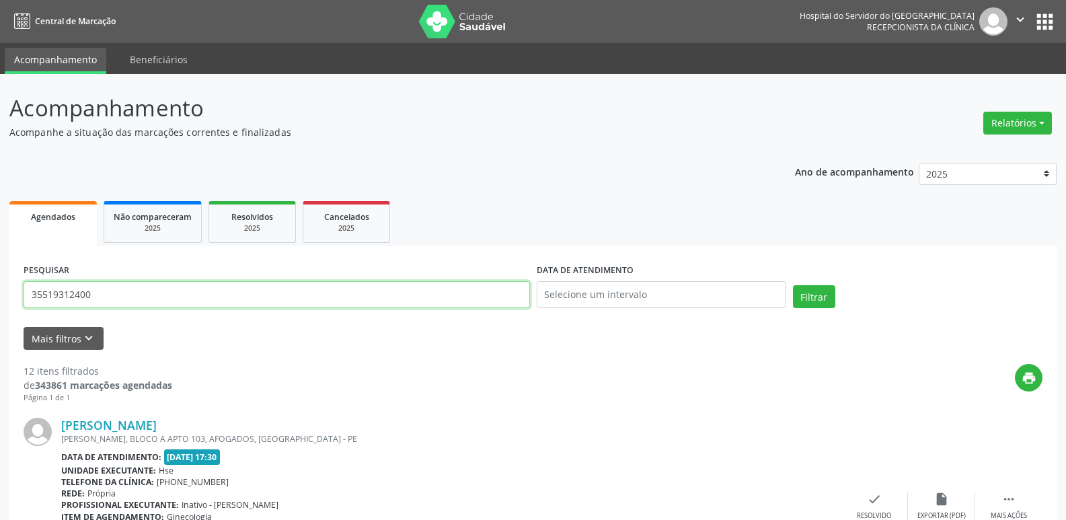
drag, startPoint x: 100, startPoint y: 297, endPoint x: 186, endPoint y: 322, distance: 89.2
click at [118, 301] on input "text" at bounding box center [277, 294] width 507 height 27
type input "88029948468"
click at [809, 289] on button "Filtrar" at bounding box center [814, 296] width 42 height 23
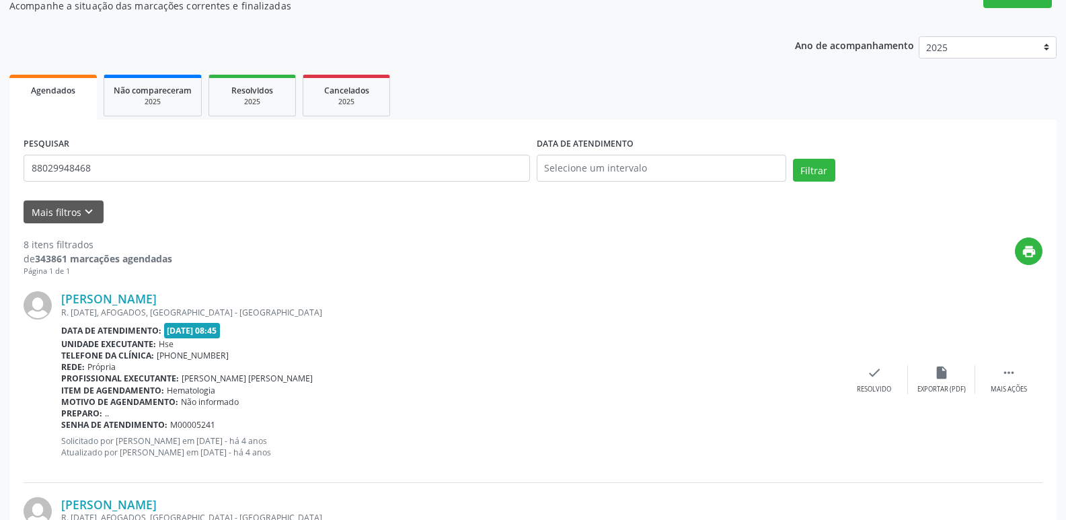
scroll to position [110, 0]
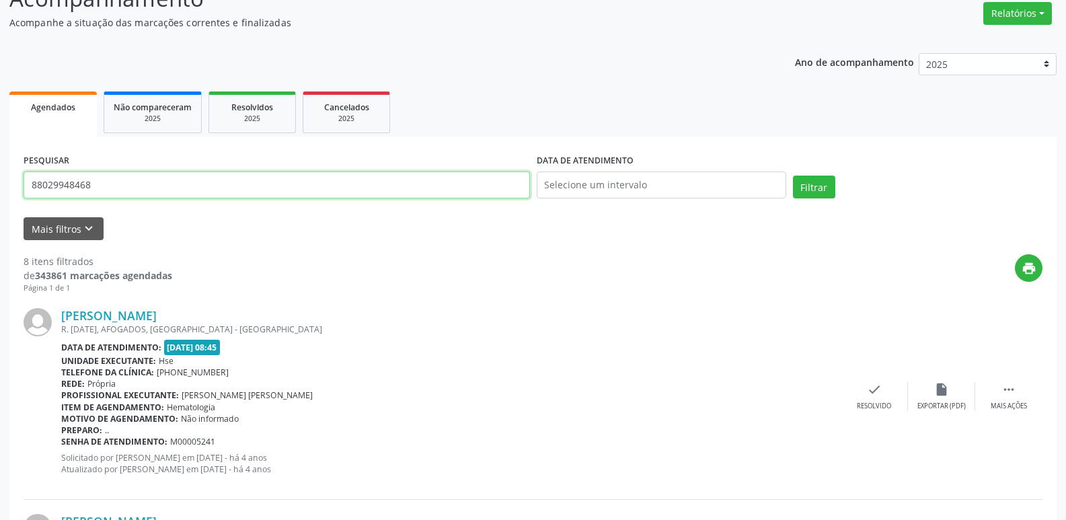
drag, startPoint x: 125, startPoint y: 189, endPoint x: 0, endPoint y: 185, distance: 125.2
type input "[PERSON_NAME]"
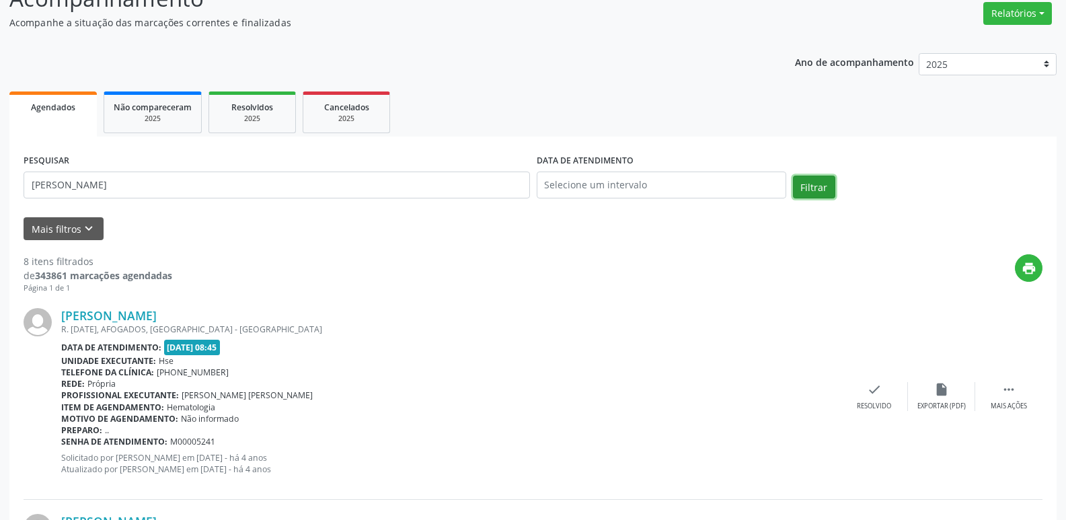
click at [818, 182] on button "Filtrar" at bounding box center [814, 187] width 42 height 23
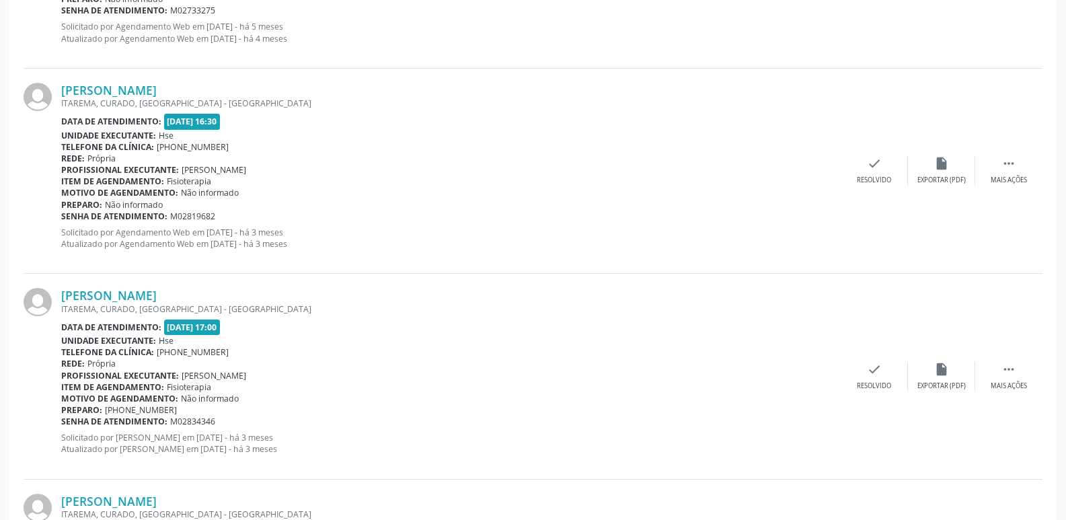
scroll to position [0, 0]
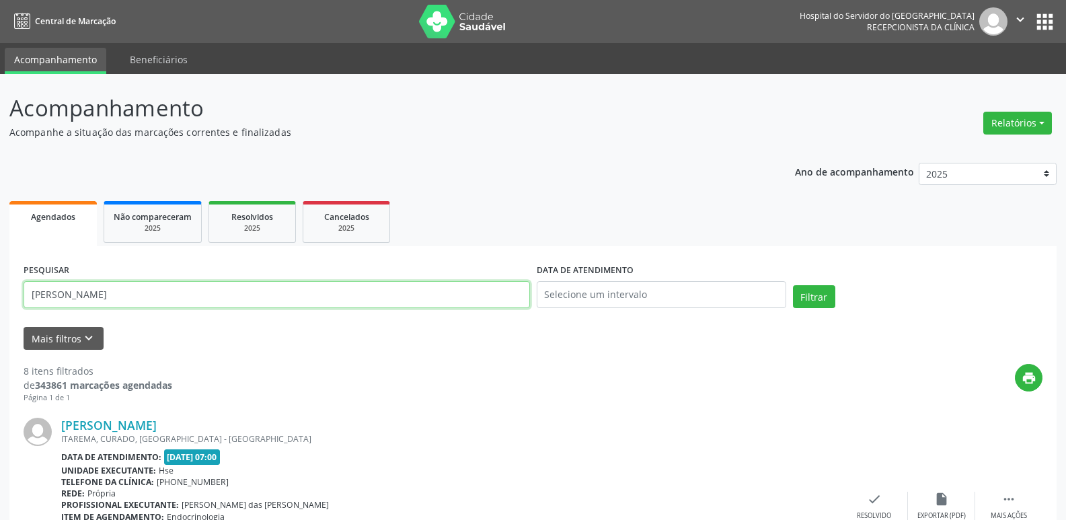
drag, startPoint x: 206, startPoint y: 294, endPoint x: 0, endPoint y: 295, distance: 205.8
type input "47595051587"
click at [793, 285] on button "Filtrar" at bounding box center [814, 296] width 42 height 23
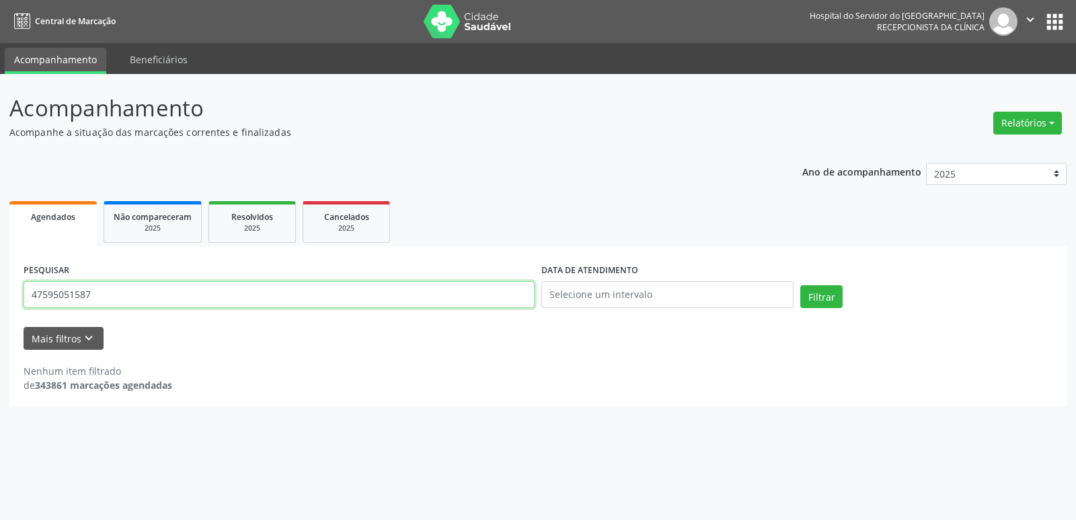
drag, startPoint x: 103, startPoint y: 292, endPoint x: 0, endPoint y: 299, distance: 103.2
click at [0, 299] on div "Acompanhamento Acompanhe a situação das marcações correntes e finalizadas Relat…" at bounding box center [538, 297] width 1076 height 446
click at [171, 299] on input "text" at bounding box center [279, 294] width 511 height 27
type input "02517824410"
click at [800, 285] on button "Filtrar" at bounding box center [821, 296] width 42 height 23
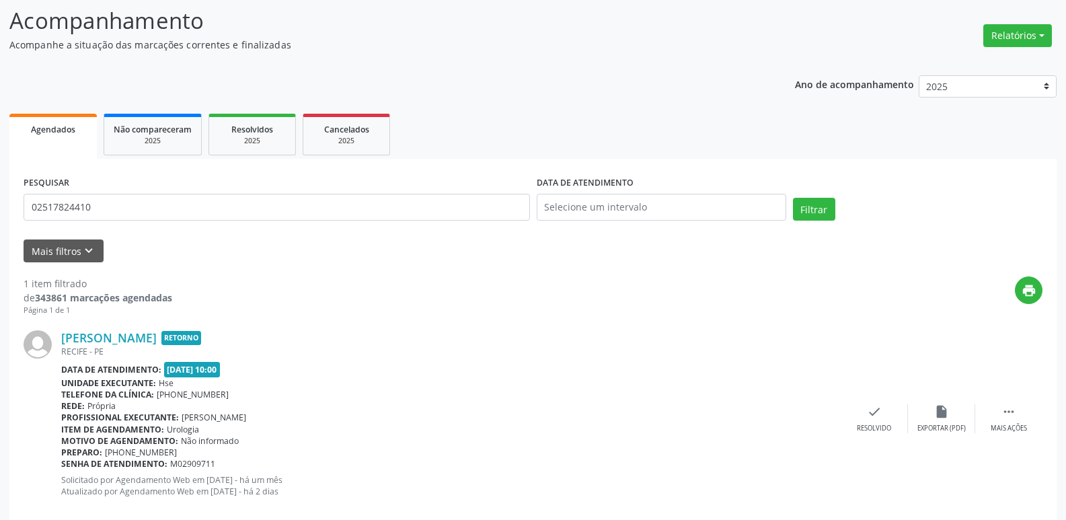
scroll to position [112, 0]
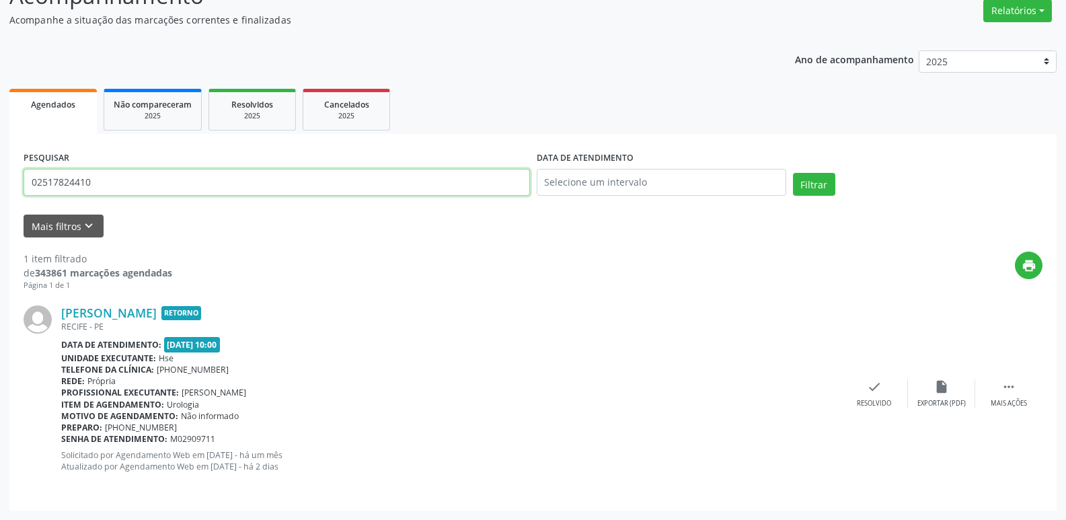
drag, startPoint x: 101, startPoint y: 180, endPoint x: 0, endPoint y: 182, distance: 100.9
click at [0, 182] on div "Acompanhamento Acompanhe a situação das marcações correntes e finalizadas Relat…" at bounding box center [533, 241] width 1066 height 558
type input "27996522472"
click at [793, 173] on button "Filtrar" at bounding box center [814, 184] width 42 height 23
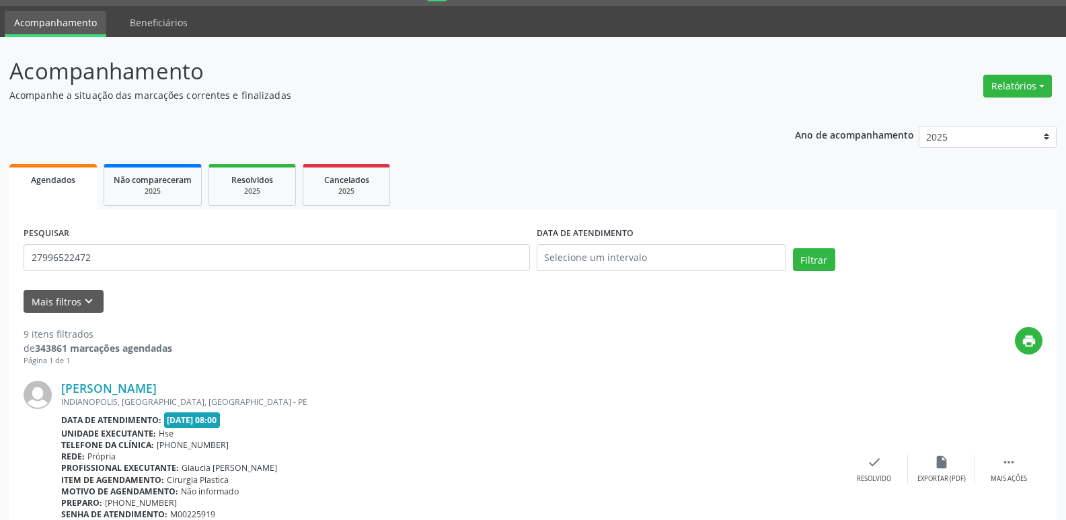
scroll to position [19, 0]
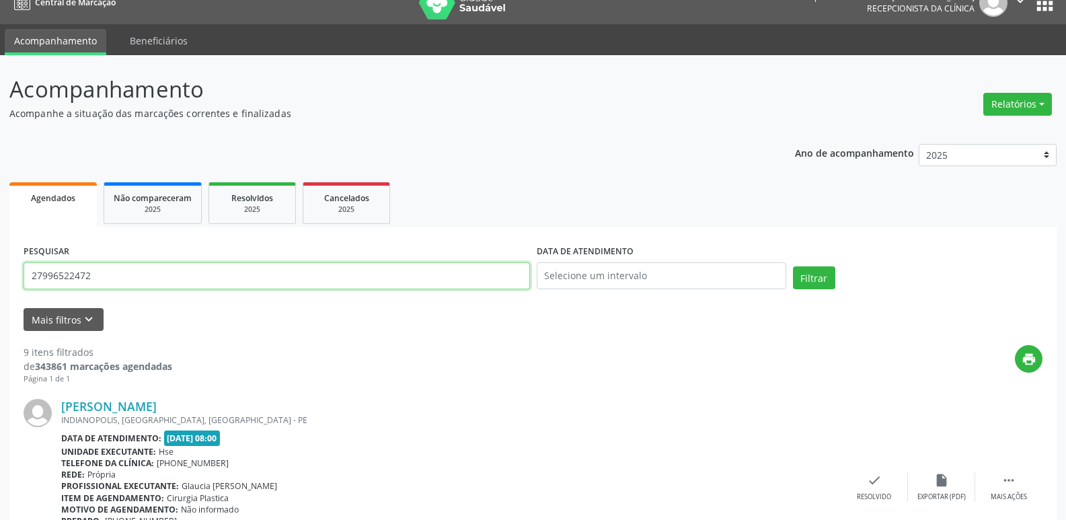
drag, startPoint x: 124, startPoint y: 276, endPoint x: 0, endPoint y: 279, distance: 123.8
type input "12626996491"
click at [815, 277] on button "Filtrar" at bounding box center [814, 277] width 42 height 23
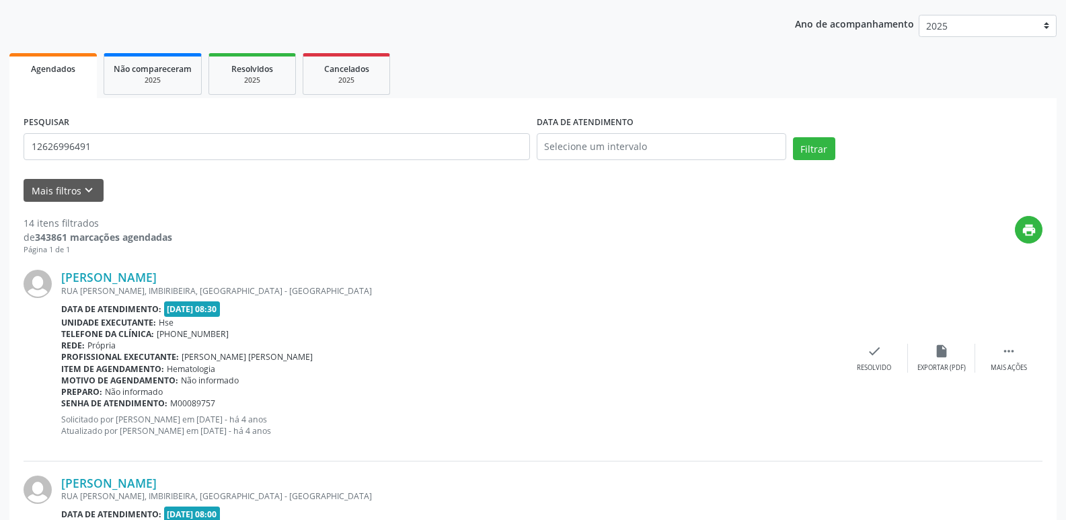
scroll to position [0, 0]
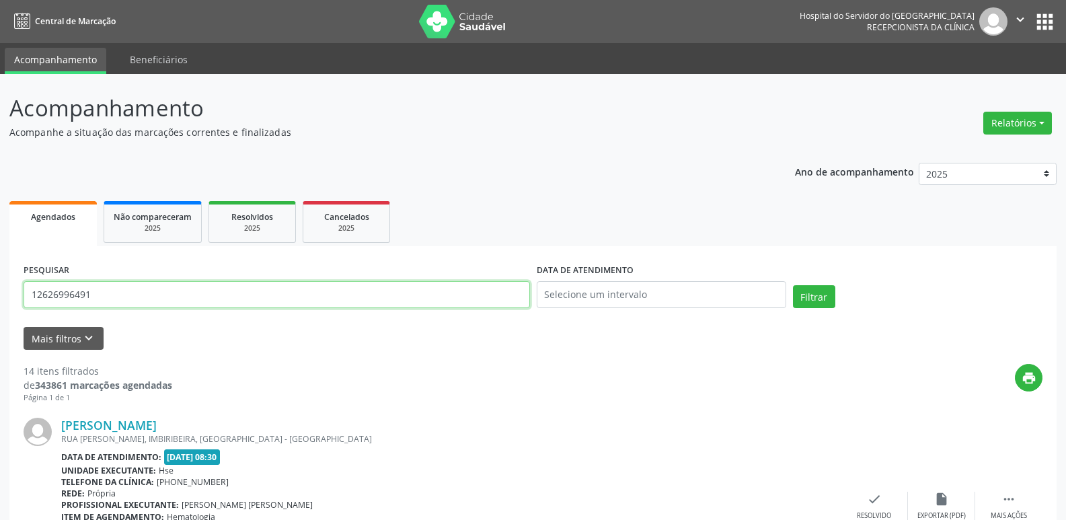
drag, startPoint x: 107, startPoint y: 299, endPoint x: 0, endPoint y: 264, distance: 112.5
type input "04728386449"
click at [793, 285] on button "Filtrar" at bounding box center [814, 296] width 42 height 23
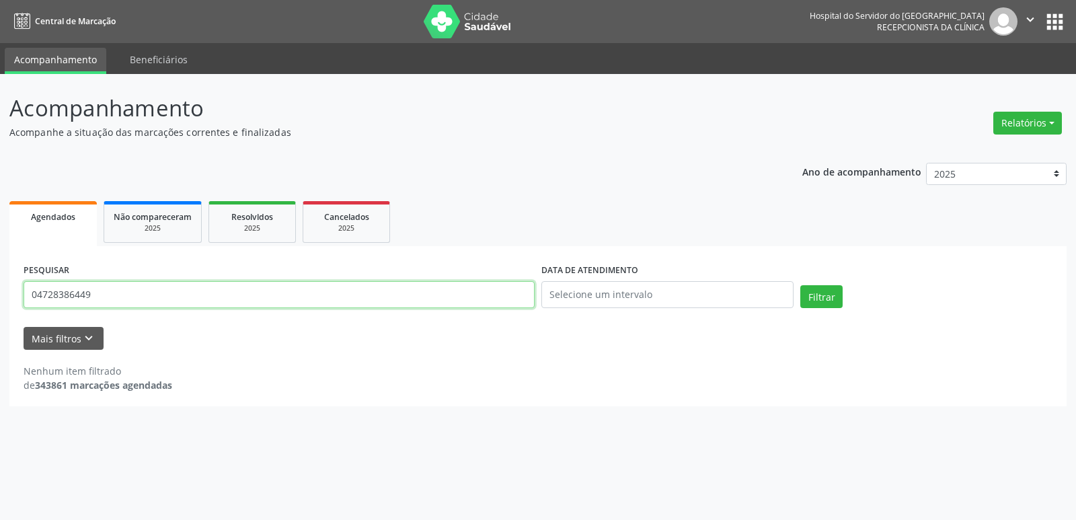
drag, startPoint x: 96, startPoint y: 291, endPoint x: 31, endPoint y: 309, distance: 67.6
click at [11, 305] on div "PESQUISAR 04728386449 DATA DE ATENDIMENTO Filtrar UNIDADE EXECUTANTE Selecione …" at bounding box center [537, 326] width 1057 height 160
click at [163, 301] on input "text" at bounding box center [279, 294] width 511 height 27
type input "40449637468"
click at [800, 285] on button "Filtrar" at bounding box center [821, 296] width 42 height 23
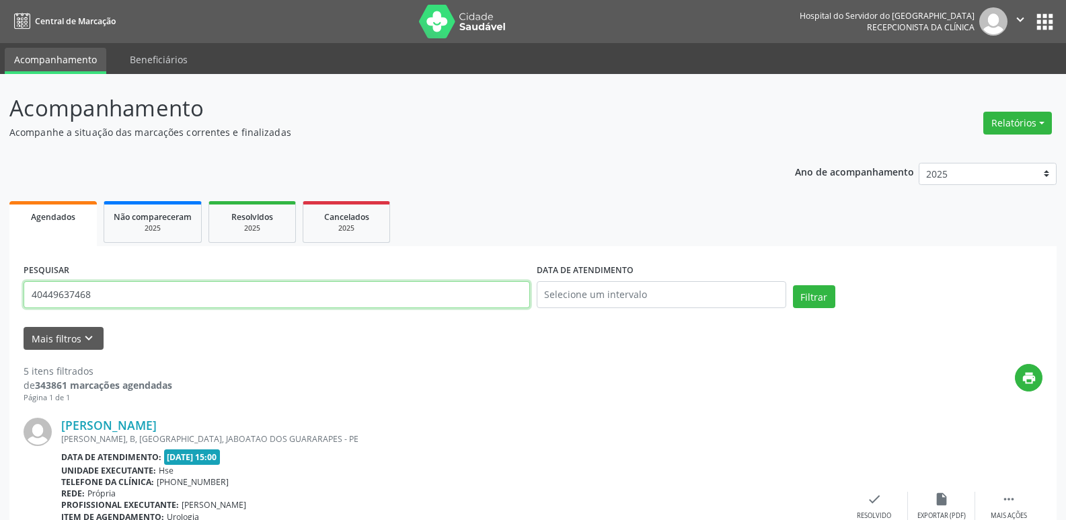
drag, startPoint x: 98, startPoint y: 293, endPoint x: 0, endPoint y: 299, distance: 97.7
click at [116, 297] on input "text" at bounding box center [277, 294] width 507 height 27
type input "01051466415"
click at [793, 285] on button "Filtrar" at bounding box center [814, 296] width 42 height 23
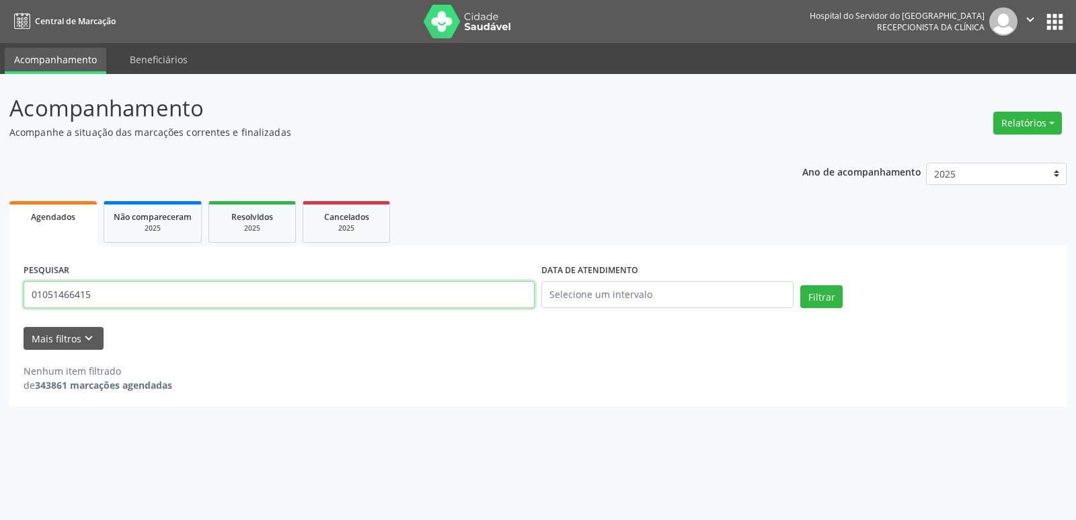
drag, startPoint x: 102, startPoint y: 299, endPoint x: 0, endPoint y: 297, distance: 101.6
click at [0, 297] on div "Acompanhamento Acompanhe a situação das marcações correntes e finalizadas Relat…" at bounding box center [538, 297] width 1076 height 446
type input "[PERSON_NAME]"
click at [800, 285] on button "Filtrar" at bounding box center [821, 296] width 42 height 23
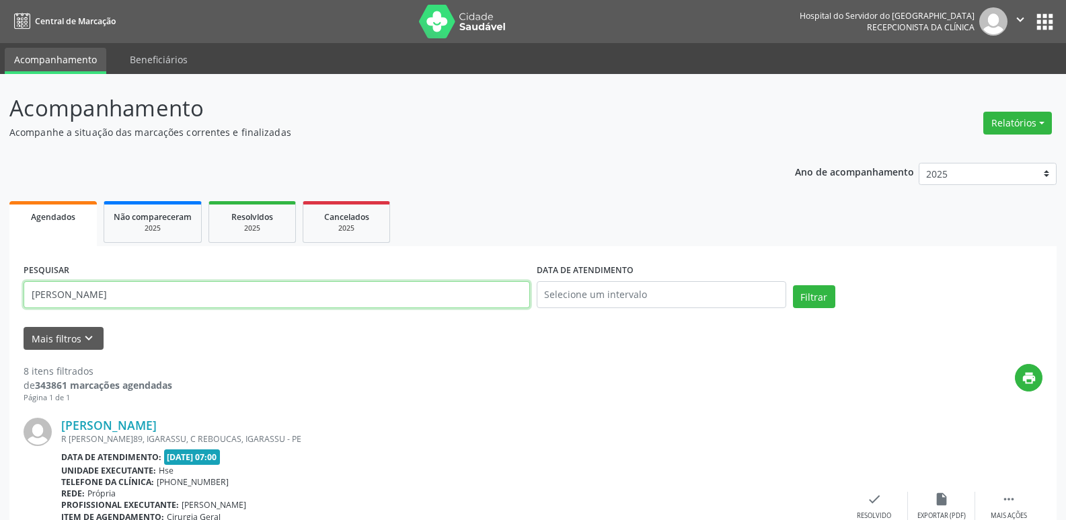
drag, startPoint x: 149, startPoint y: 296, endPoint x: 0, endPoint y: 307, distance: 149.1
type input "23308303434"
click at [793, 285] on button "Filtrar" at bounding box center [814, 296] width 42 height 23
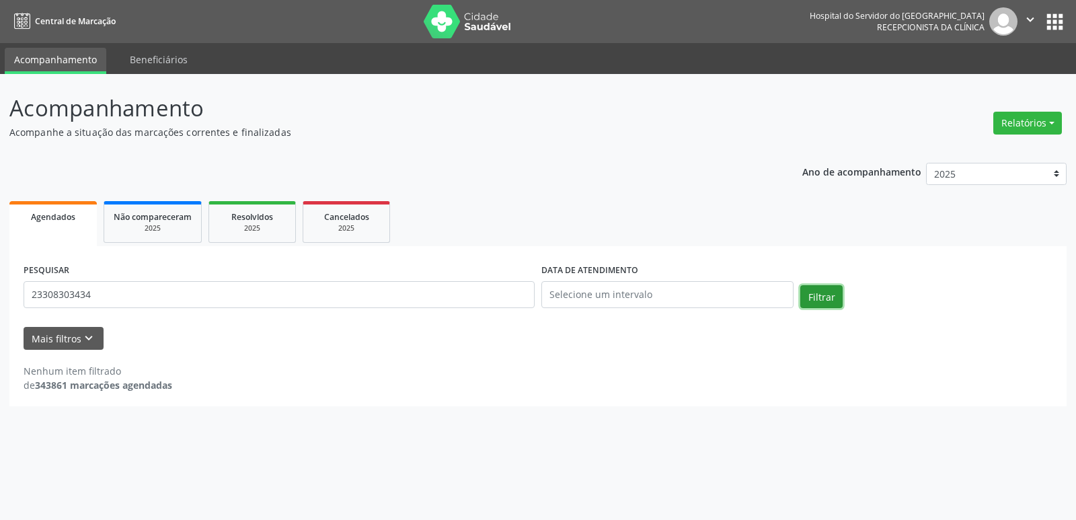
click at [824, 294] on button "Filtrar" at bounding box center [821, 296] width 42 height 23
drag, startPoint x: 107, startPoint y: 305, endPoint x: 0, endPoint y: 309, distance: 107.0
click at [0, 309] on div "Acompanhamento Acompanhe a situação das marcações correntes e finalizadas Relat…" at bounding box center [538, 297] width 1076 height 446
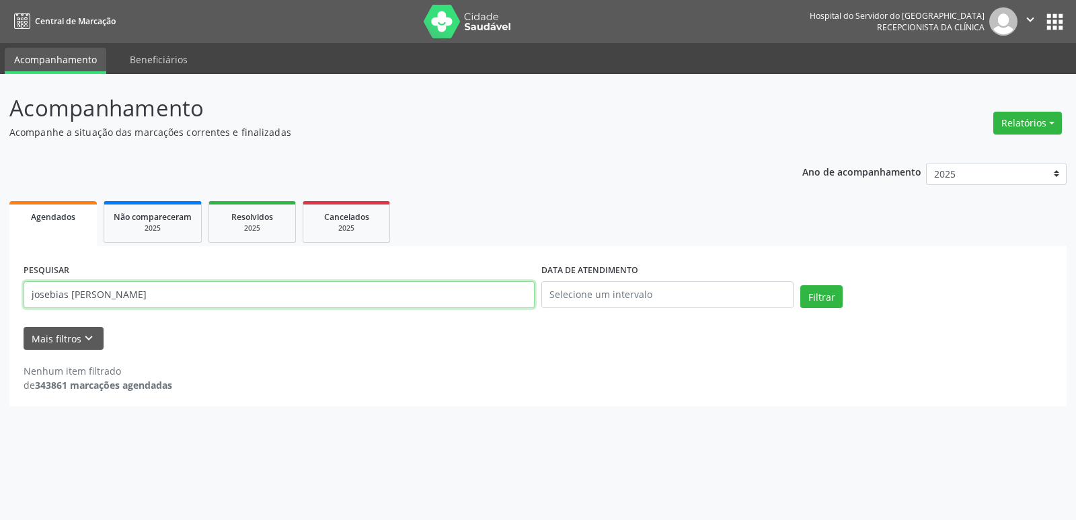
type input "josebias [PERSON_NAME]"
click at [800, 285] on button "Filtrar" at bounding box center [821, 296] width 42 height 23
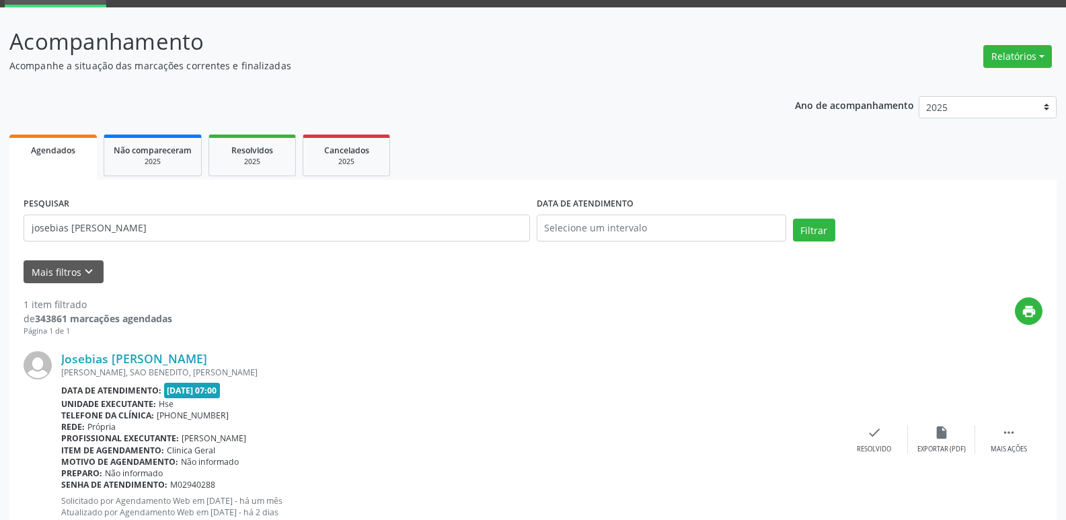
scroll to position [112, 0]
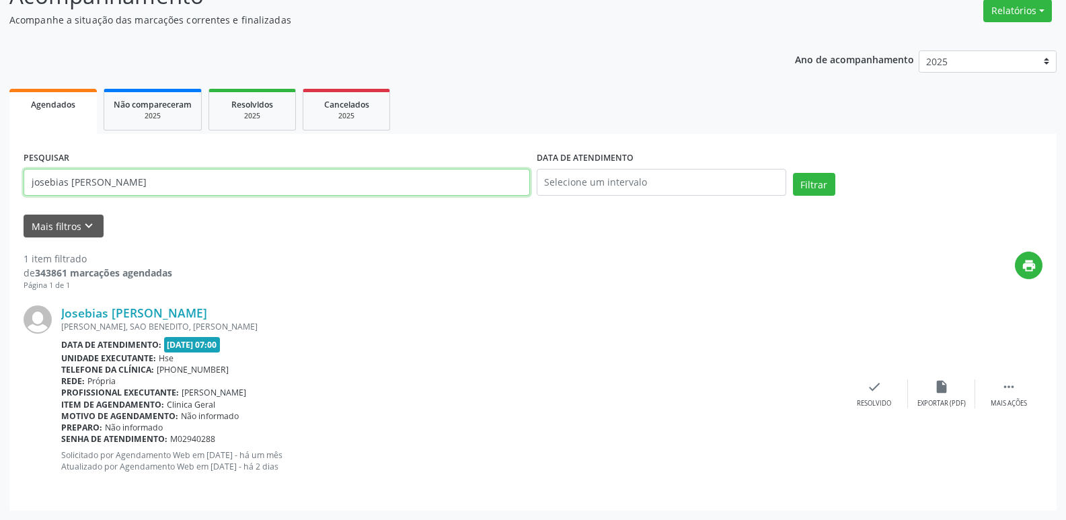
drag, startPoint x: 145, startPoint y: 182, endPoint x: 0, endPoint y: 205, distance: 146.5
click at [0, 205] on div "Acompanhamento Acompanhe a situação das marcações correntes e finalizadas Relat…" at bounding box center [533, 241] width 1066 height 558
type input "35397152404"
click at [793, 173] on button "Filtrar" at bounding box center [814, 184] width 42 height 23
drag, startPoint x: 108, startPoint y: 186, endPoint x: 0, endPoint y: 228, distance: 115.4
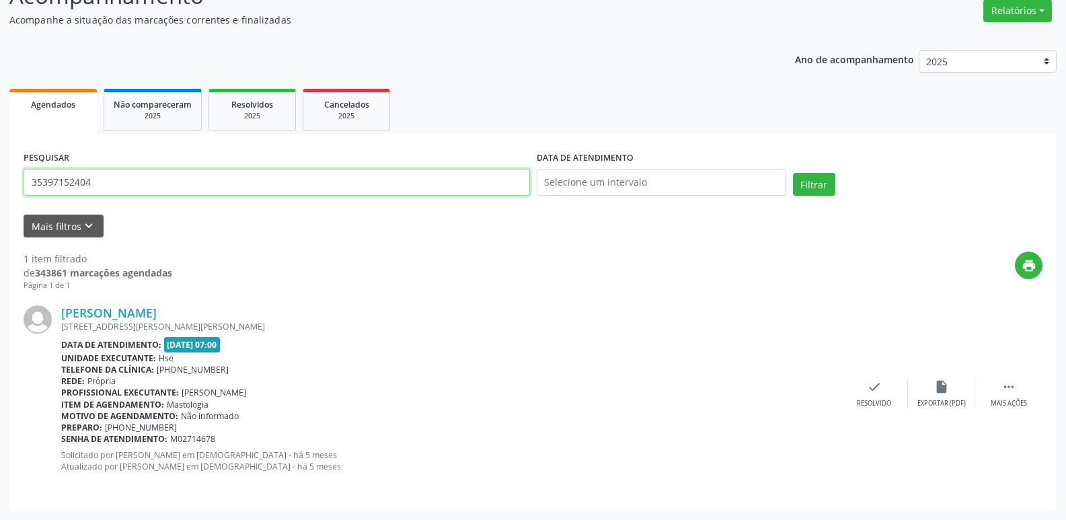
click at [0, 228] on div "Acompanhamento Acompanhe a situação das marcações correntes e finalizadas Relat…" at bounding box center [533, 241] width 1066 height 558
type input "[PERSON_NAME]"
click at [793, 173] on button "Filtrar" at bounding box center [814, 184] width 42 height 23
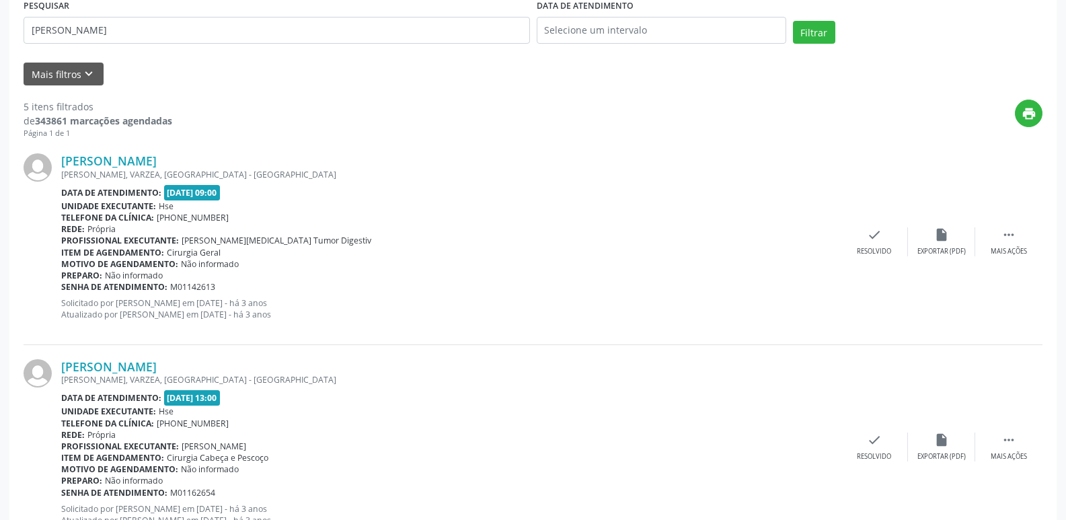
scroll to position [215, 0]
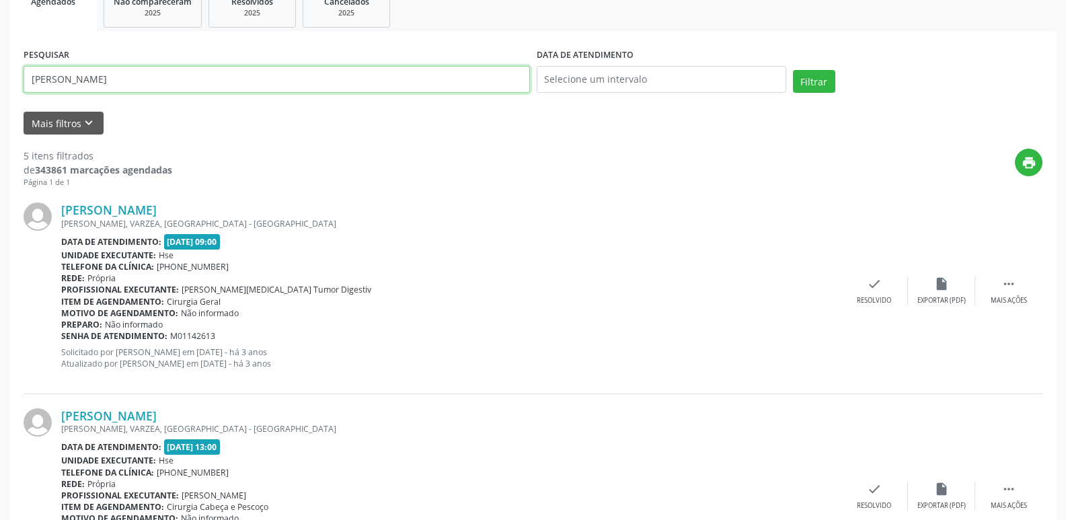
drag, startPoint x: 125, startPoint y: 79, endPoint x: 111, endPoint y: 146, distance: 68.7
type input "35397152404"
click at [793, 70] on button "Filtrar" at bounding box center [814, 81] width 42 height 23
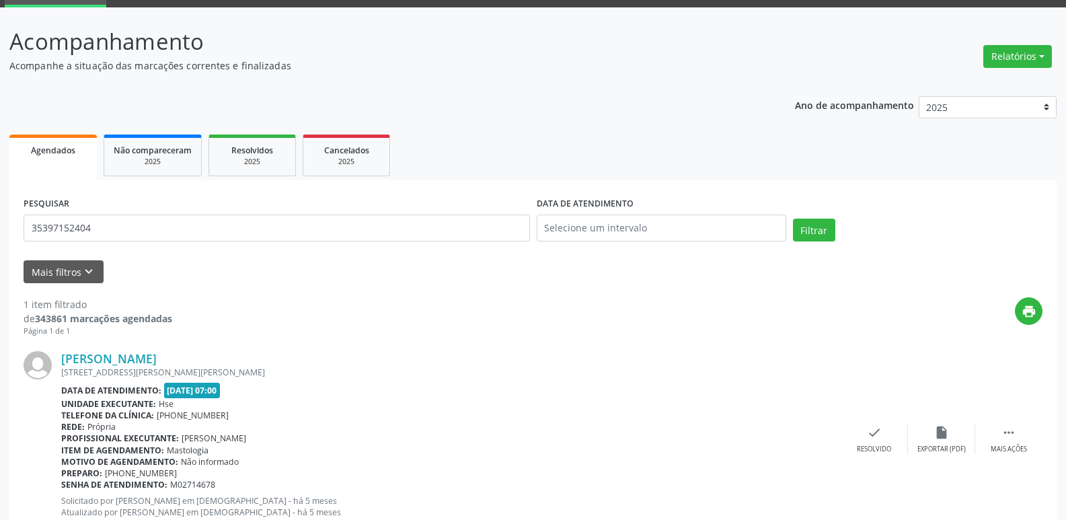
scroll to position [112, 0]
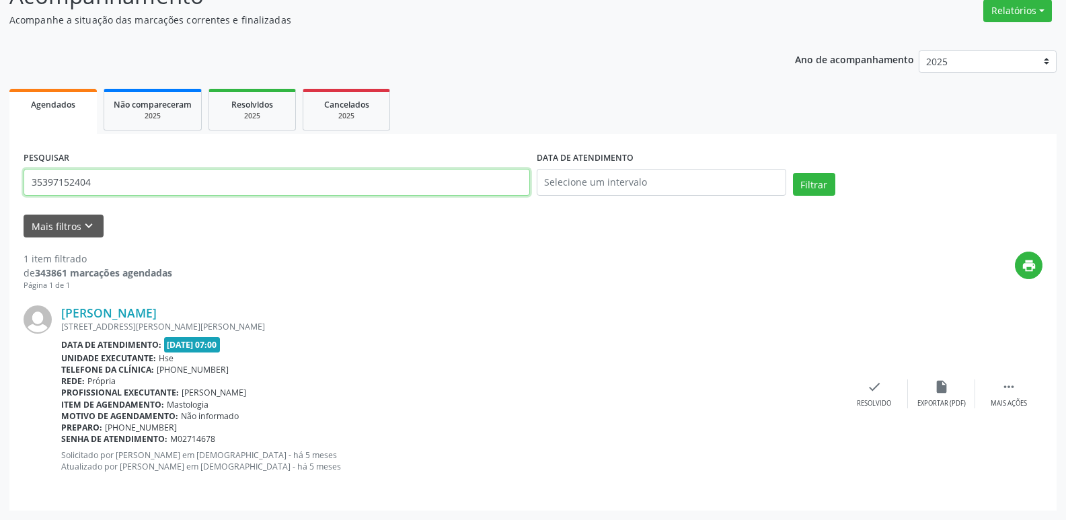
drag, startPoint x: 103, startPoint y: 181, endPoint x: 0, endPoint y: 180, distance: 102.9
click at [0, 180] on div "Acompanhamento Acompanhe a situação das marcações correntes e finalizadas Relat…" at bounding box center [533, 241] width 1066 height 558
click at [124, 182] on input "text" at bounding box center [277, 182] width 507 height 27
type input "03743080478"
click at [793, 173] on button "Filtrar" at bounding box center [814, 184] width 42 height 23
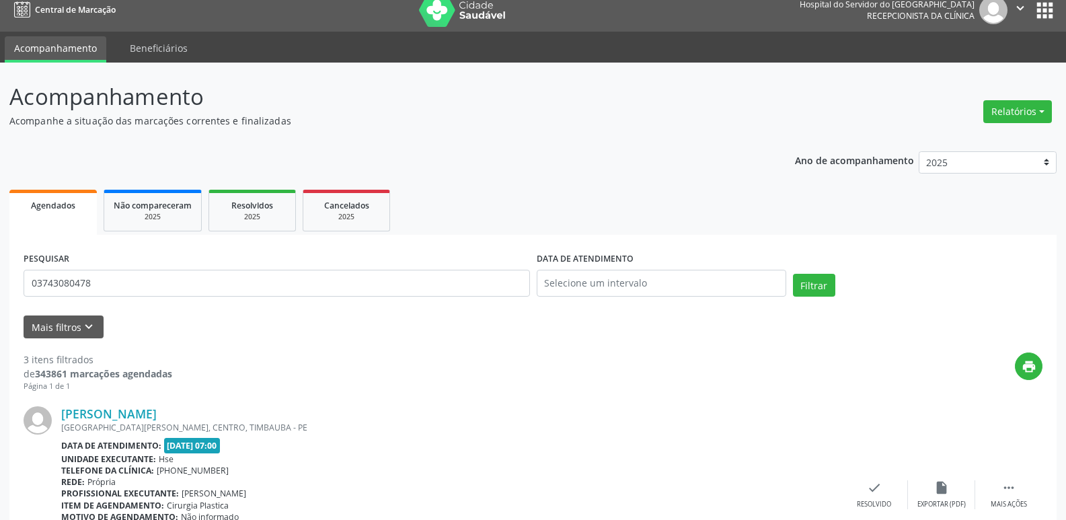
scroll to position [0, 0]
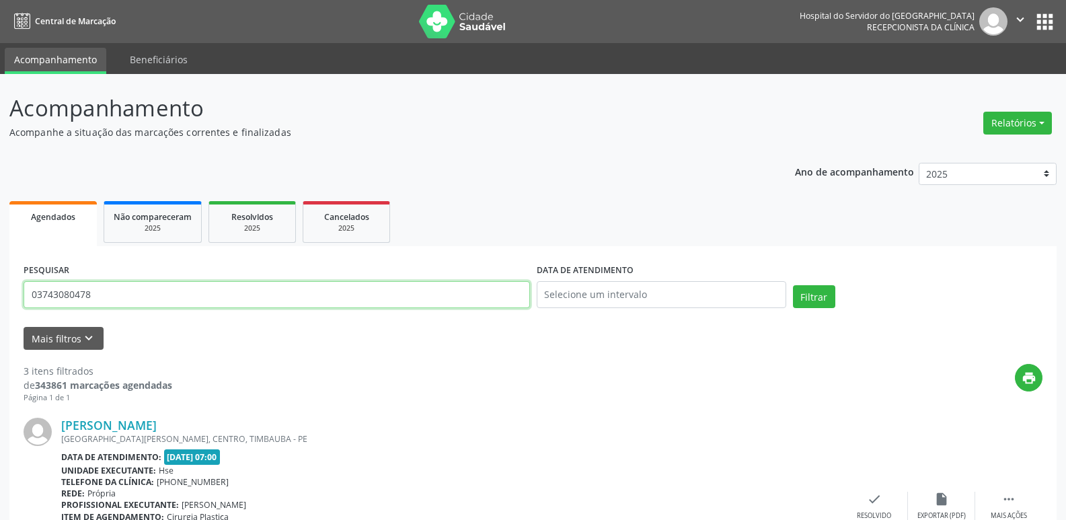
drag, startPoint x: 110, startPoint y: 299, endPoint x: 383, endPoint y: 365, distance: 281.1
type input "[DATE]"
click at [793, 285] on button "Filtrar" at bounding box center [814, 296] width 42 height 23
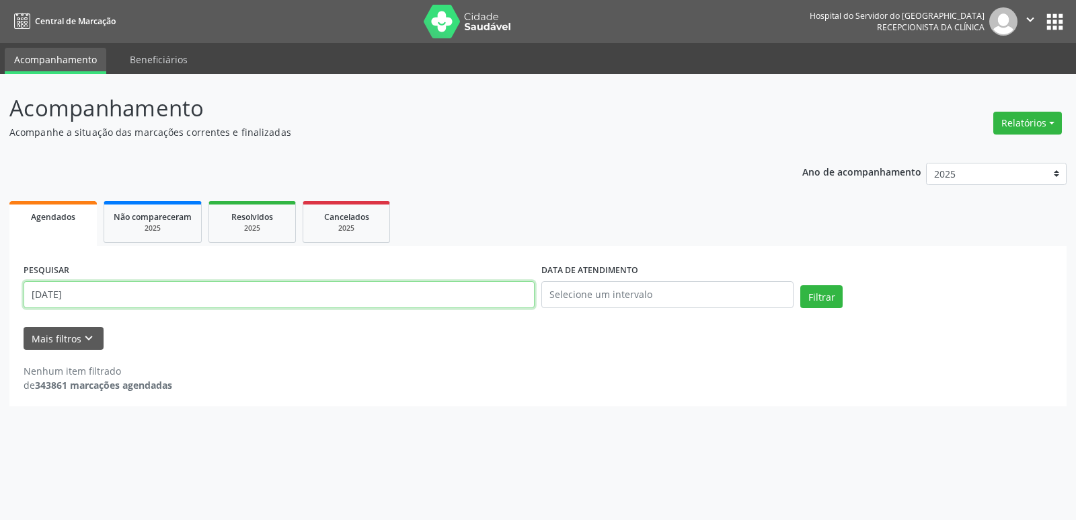
drag, startPoint x: 101, startPoint y: 299, endPoint x: 0, endPoint y: 291, distance: 101.2
click at [0, 291] on div "Acompanhamento Acompanhe a situação das marcações correntes e finalizadas Relat…" at bounding box center [538, 297] width 1076 height 446
type input "16689097404"
click at [800, 285] on button "Filtrar" at bounding box center [821, 296] width 42 height 23
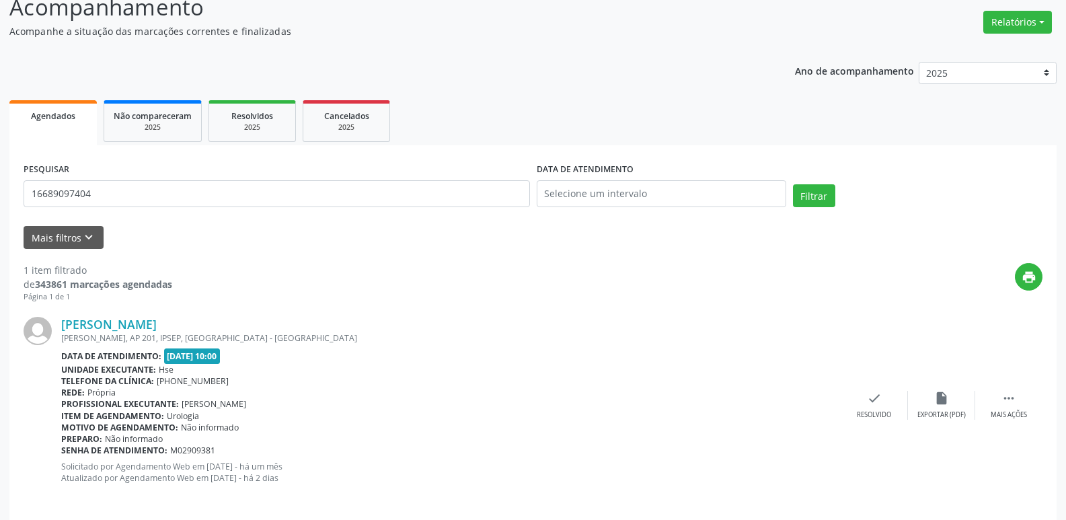
scroll to position [112, 0]
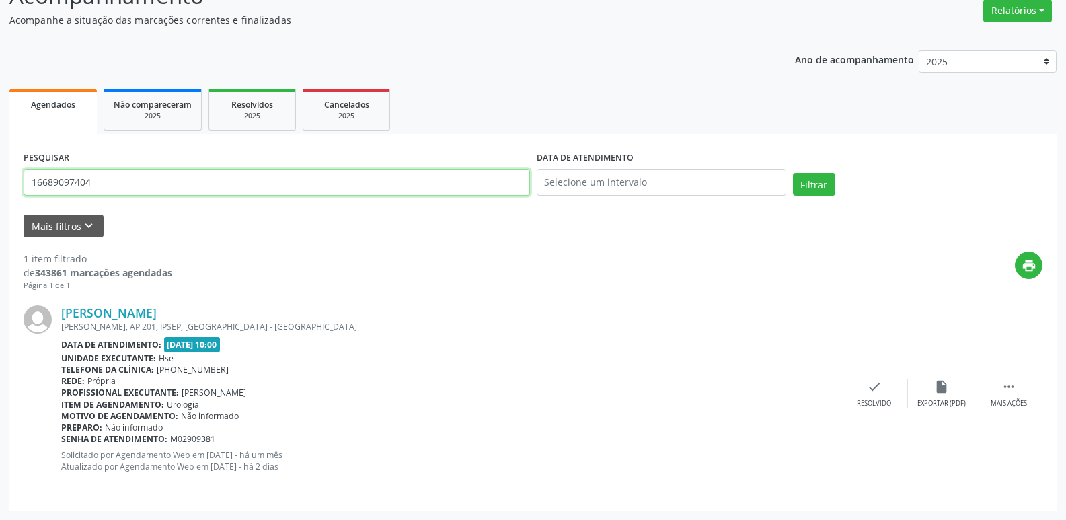
drag, startPoint x: 103, startPoint y: 186, endPoint x: 0, endPoint y: 177, distance: 103.3
click at [0, 177] on div "Acompanhamento Acompanhe a situação das marcações correntes e finalizadas Relat…" at bounding box center [533, 241] width 1066 height 558
type input "183207084000"
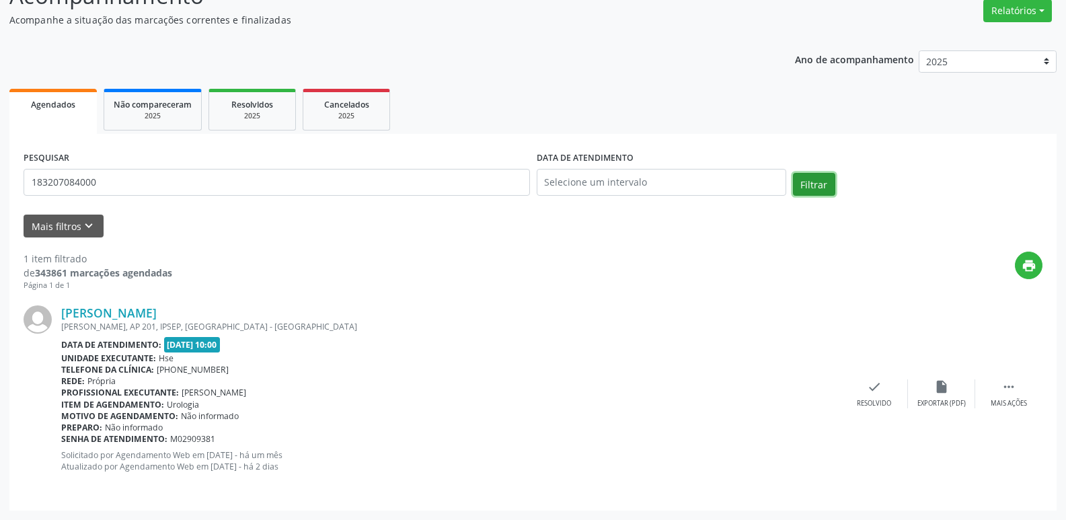
click at [809, 186] on button "Filtrar" at bounding box center [814, 184] width 42 height 23
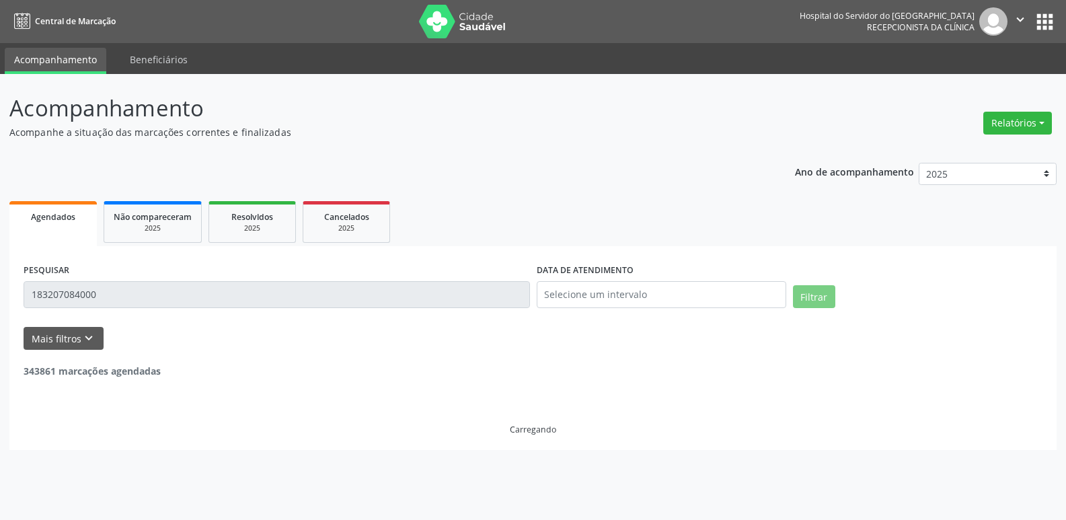
scroll to position [0, 0]
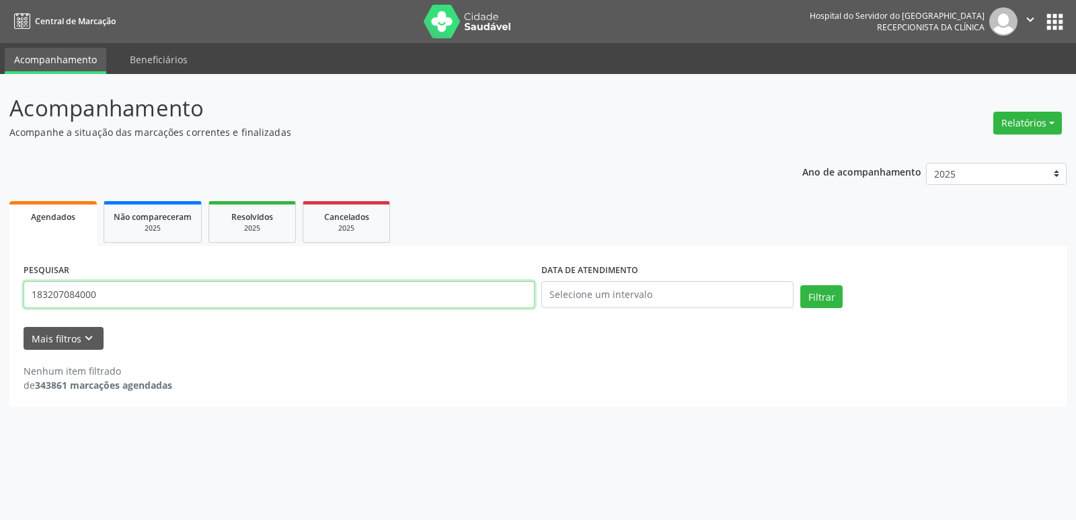
drag, startPoint x: 100, startPoint y: 299, endPoint x: 75, endPoint y: 276, distance: 33.8
click at [0, 294] on div "Acompanhamento Acompanhe a situação das marcações correntes e finalizadas Relat…" at bounding box center [538, 297] width 1076 height 446
type input "[PERSON_NAME]"
click at [800, 285] on button "Filtrar" at bounding box center [821, 296] width 42 height 23
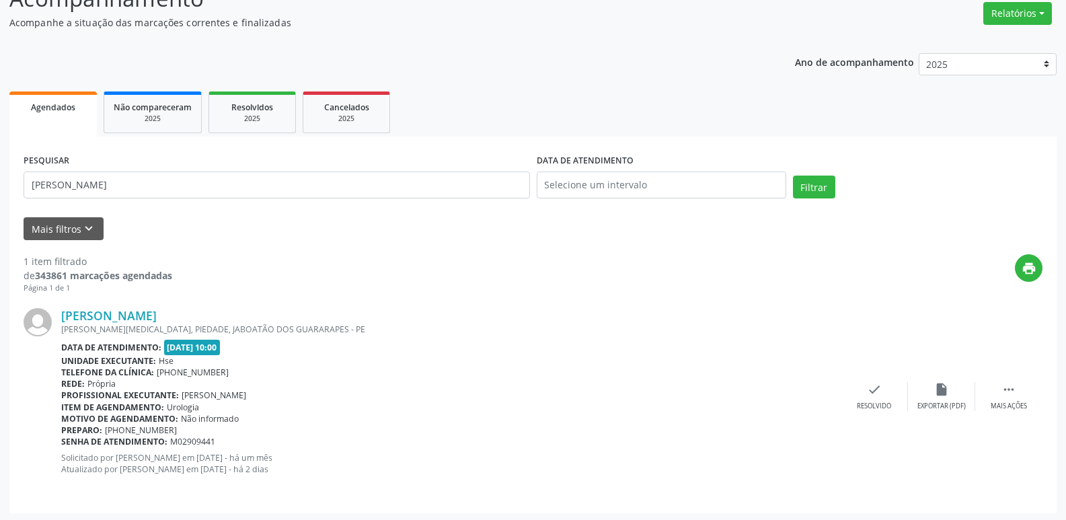
scroll to position [112, 0]
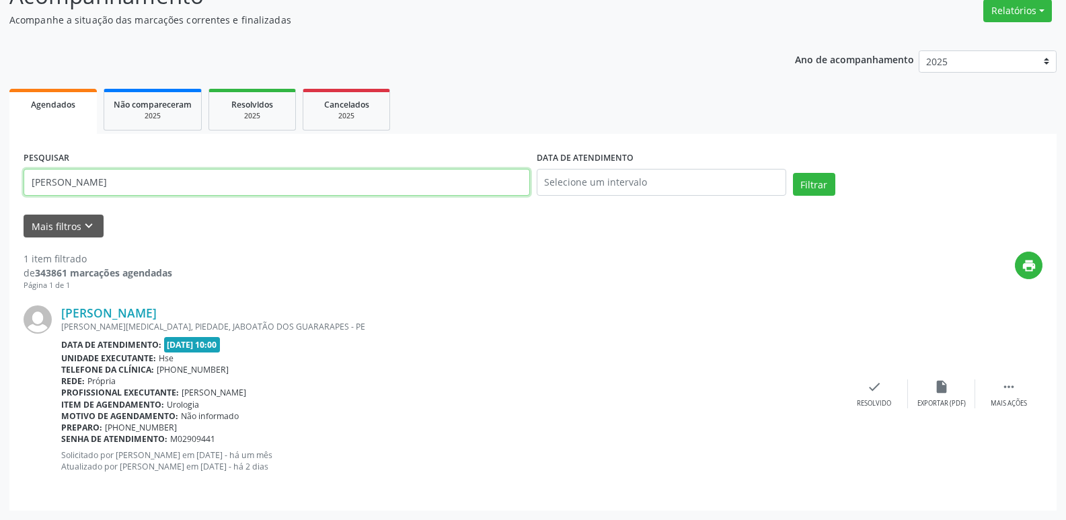
drag, startPoint x: 143, startPoint y: 182, endPoint x: 0, endPoint y: 193, distance: 143.1
click at [0, 193] on div "Acompanhamento Acompanhe a situação das marcações correntes e finalizadas Relat…" at bounding box center [533, 241] width 1066 height 558
type input "2"
type input "j"
click at [42, 182] on input "text" at bounding box center [277, 182] width 507 height 27
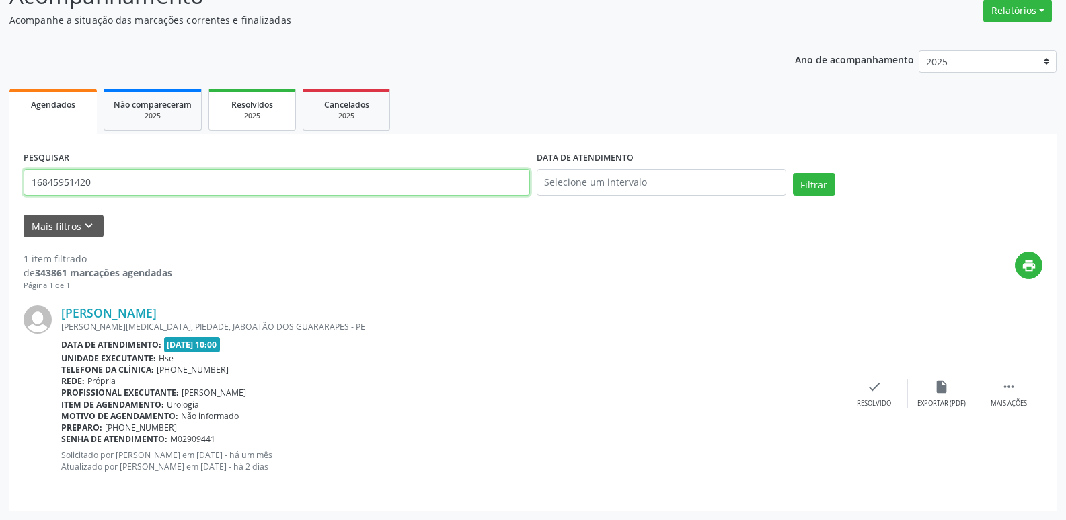
type input "16845951420"
click at [793, 173] on button "Filtrar" at bounding box center [814, 184] width 42 height 23
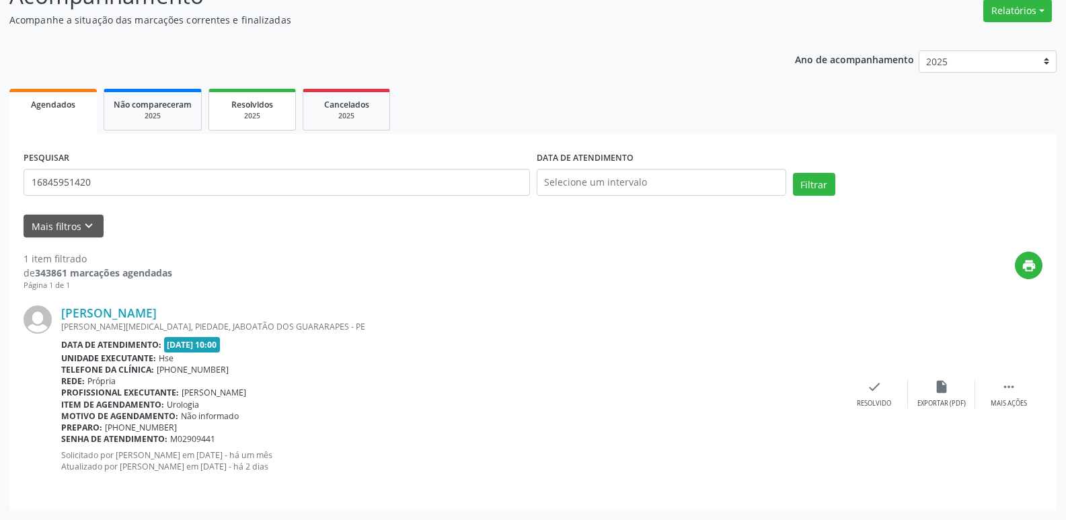
scroll to position [0, 0]
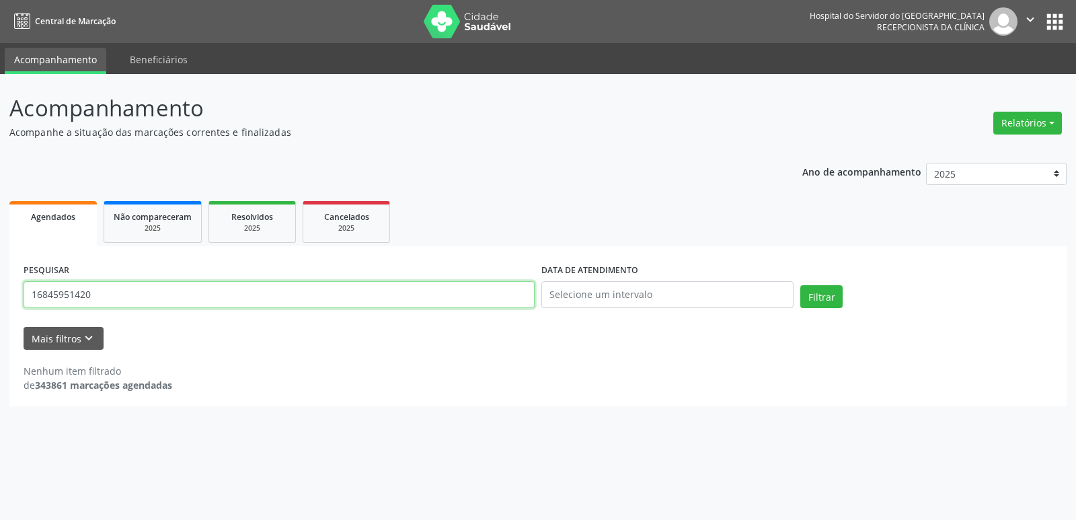
drag, startPoint x: 94, startPoint y: 295, endPoint x: 0, endPoint y: 283, distance: 95.0
click at [0, 283] on div "Acompanhamento Acompanhe a situação das marcações correntes e finalizadas Relat…" at bounding box center [538, 297] width 1076 height 446
click at [163, 299] on input "text" at bounding box center [279, 294] width 511 height 27
type input "33531900404"
click at [800, 285] on button "Filtrar" at bounding box center [821, 296] width 42 height 23
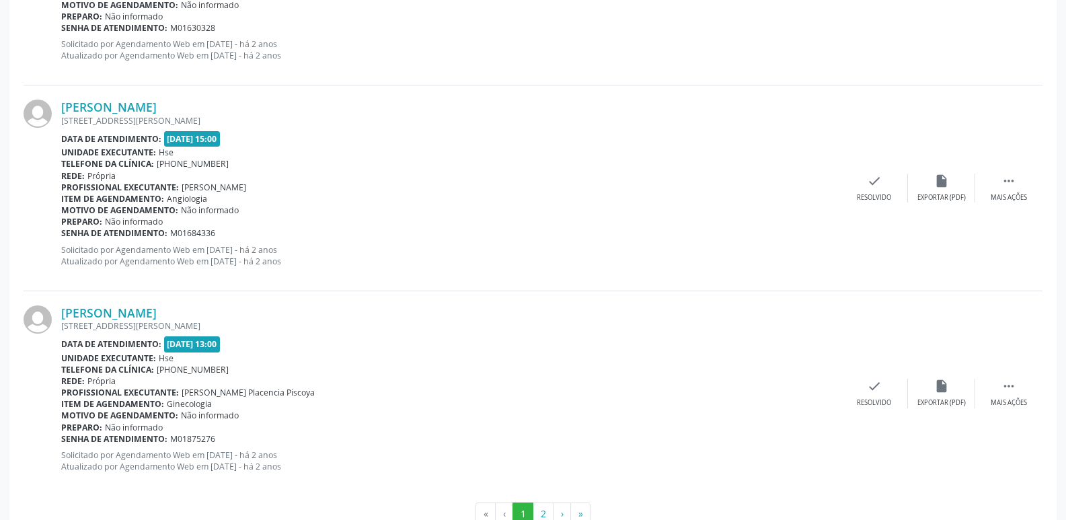
scroll to position [3027, 0]
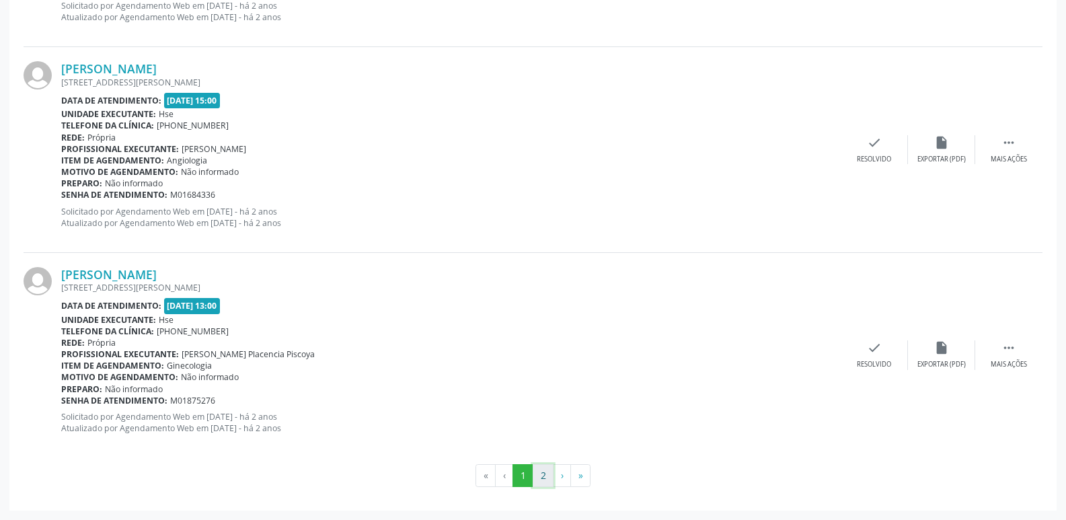
click at [541, 474] on button "2" at bounding box center [543, 475] width 21 height 23
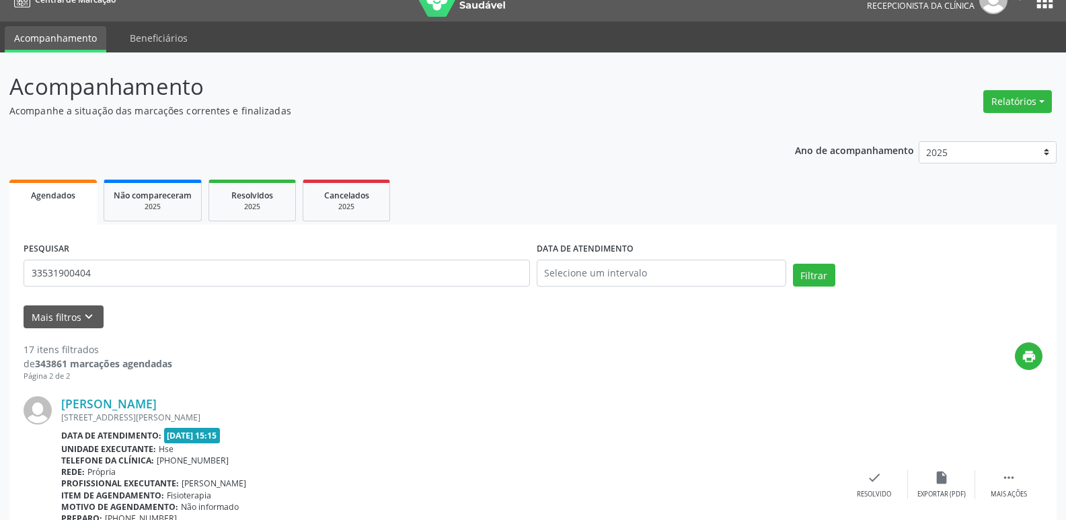
scroll to position [0, 0]
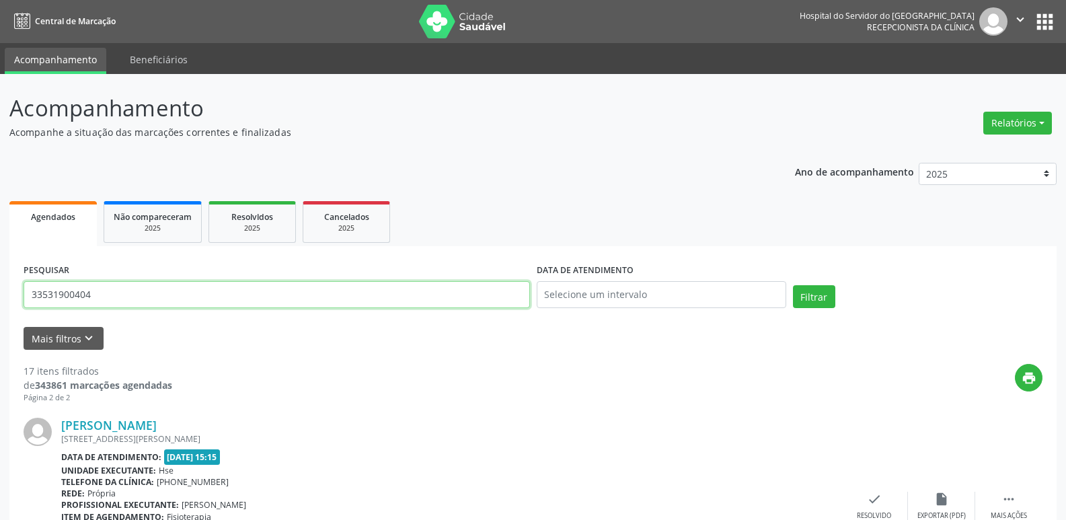
drag, startPoint x: 110, startPoint y: 291, endPoint x: 131, endPoint y: 299, distance: 23.0
click at [0, 312] on div "Acompanhamento Acompanhe a situação das marcações correntes e finalizadas Relat…" at bounding box center [533, 475] width 1066 height 802
type input "32701713404"
click at [793, 285] on button "Filtrar" at bounding box center [814, 296] width 42 height 23
drag, startPoint x: 113, startPoint y: 294, endPoint x: 0, endPoint y: 294, distance: 113.0
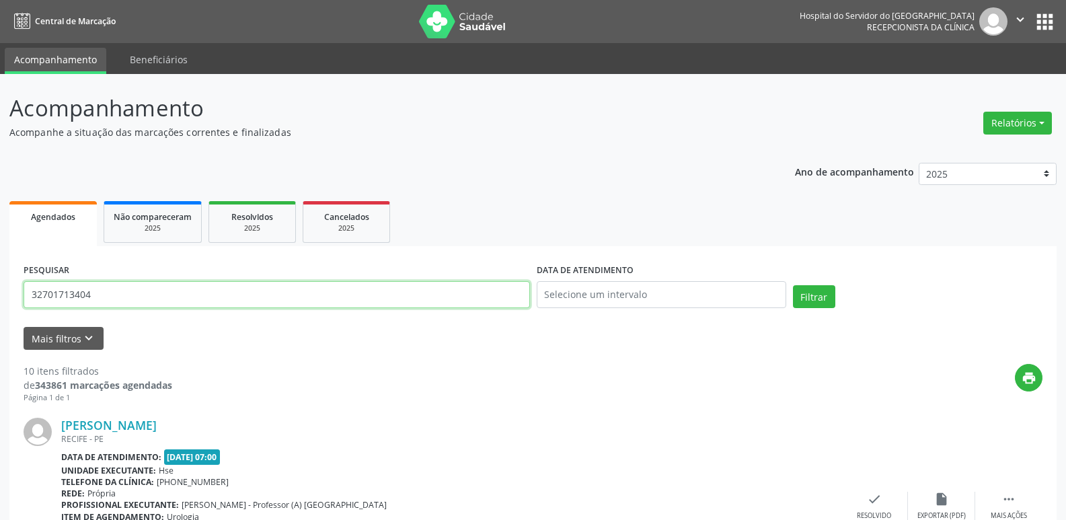
type input "08121591449"
click at [793, 285] on button "Filtrar" at bounding box center [814, 296] width 42 height 23
drag, startPoint x: 112, startPoint y: 301, endPoint x: 0, endPoint y: 320, distance: 113.1
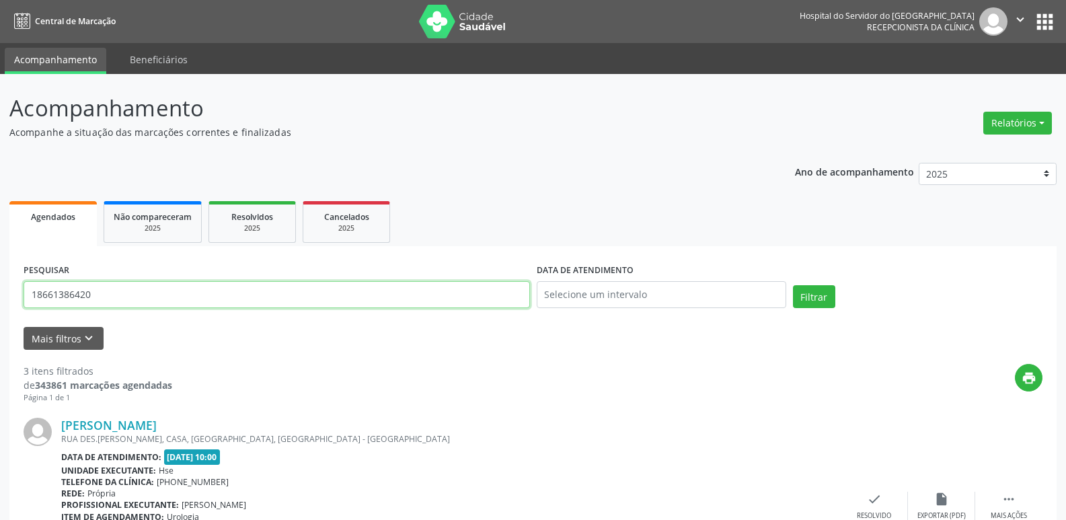
click at [793, 285] on button "Filtrar" at bounding box center [814, 296] width 42 height 23
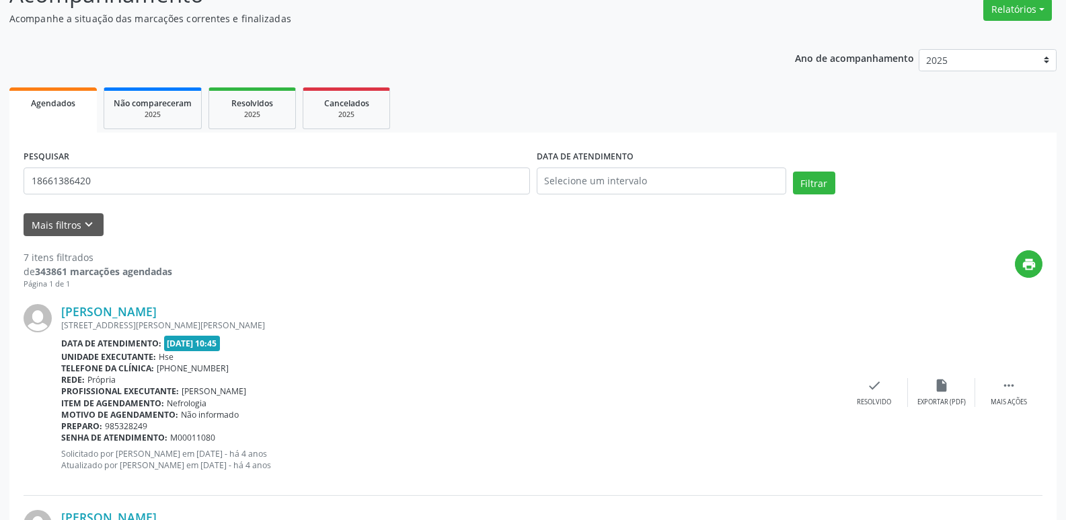
scroll to position [91, 0]
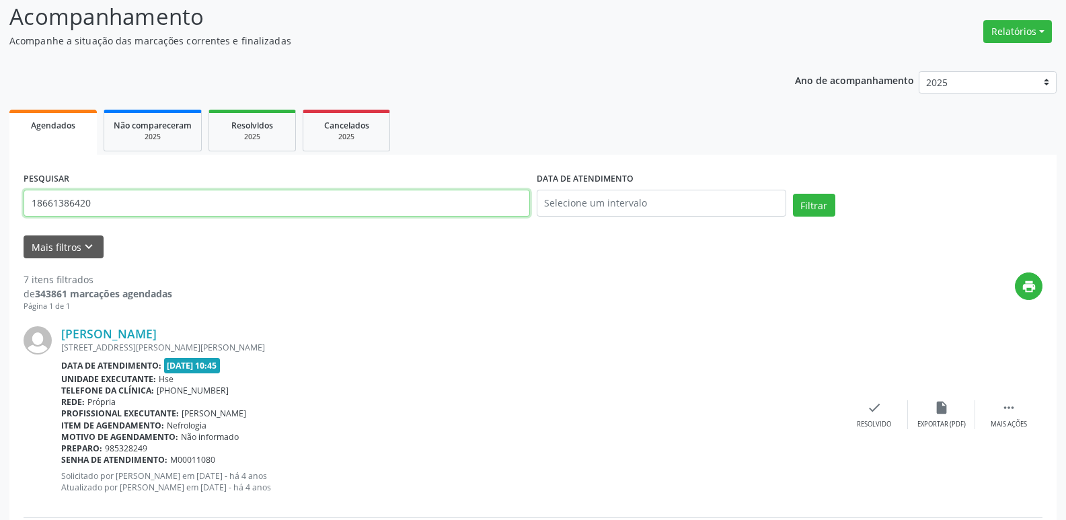
click at [133, 215] on input "18661386420" at bounding box center [277, 203] width 507 height 27
type input "1"
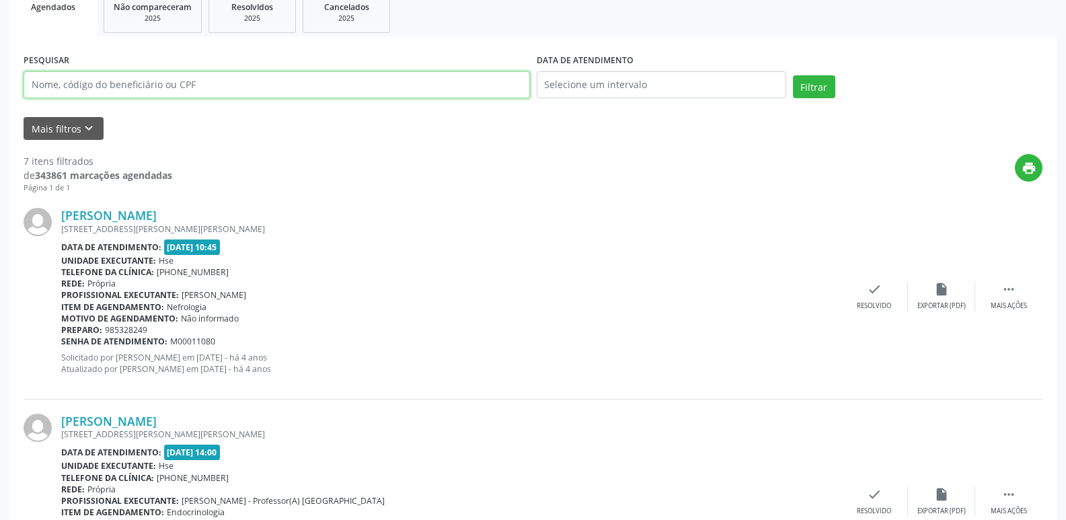
scroll to position [0, 0]
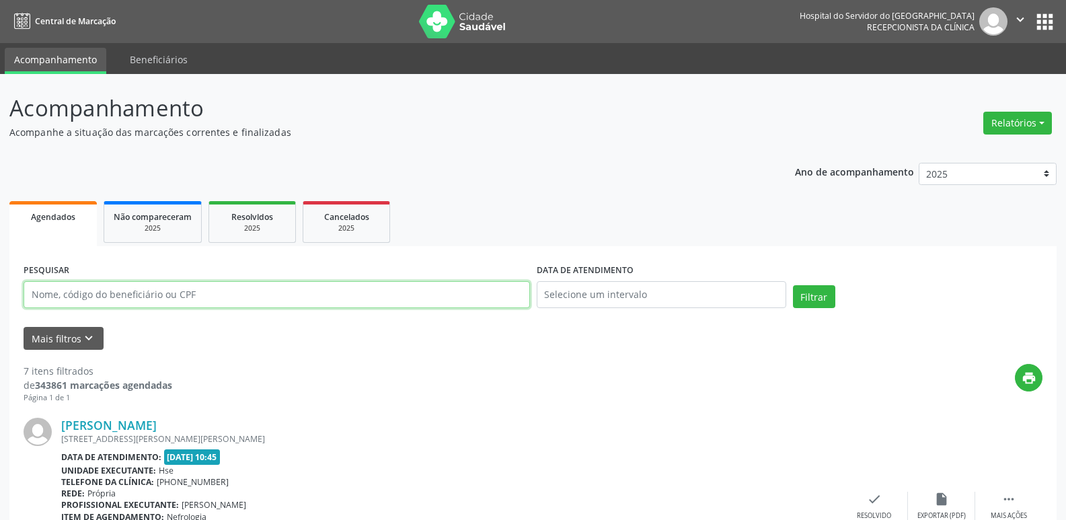
click at [155, 286] on input "text" at bounding box center [277, 294] width 507 height 27
click at [61, 291] on input "text" at bounding box center [277, 294] width 507 height 27
type input "50798553472"
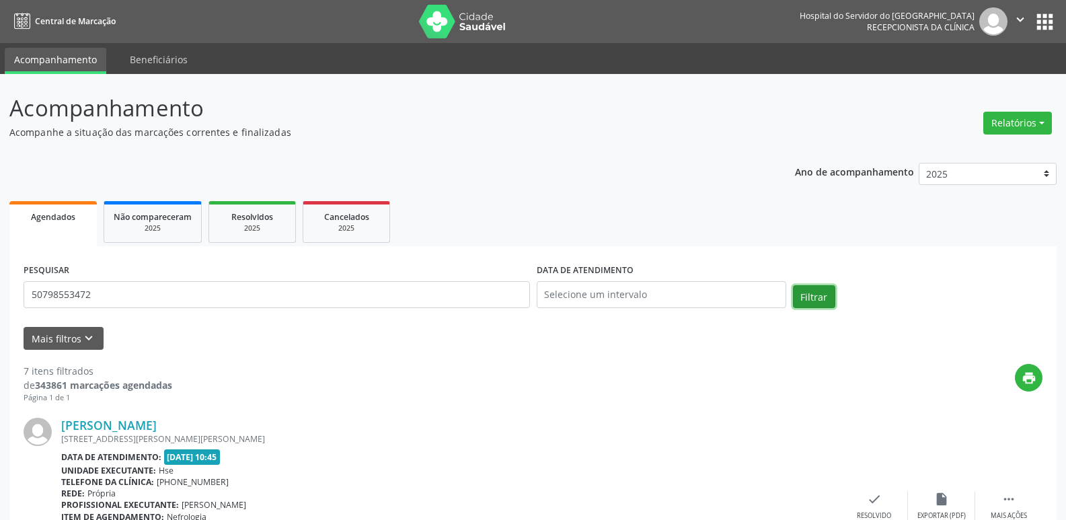
click at [813, 288] on button "Filtrar" at bounding box center [814, 296] width 42 height 23
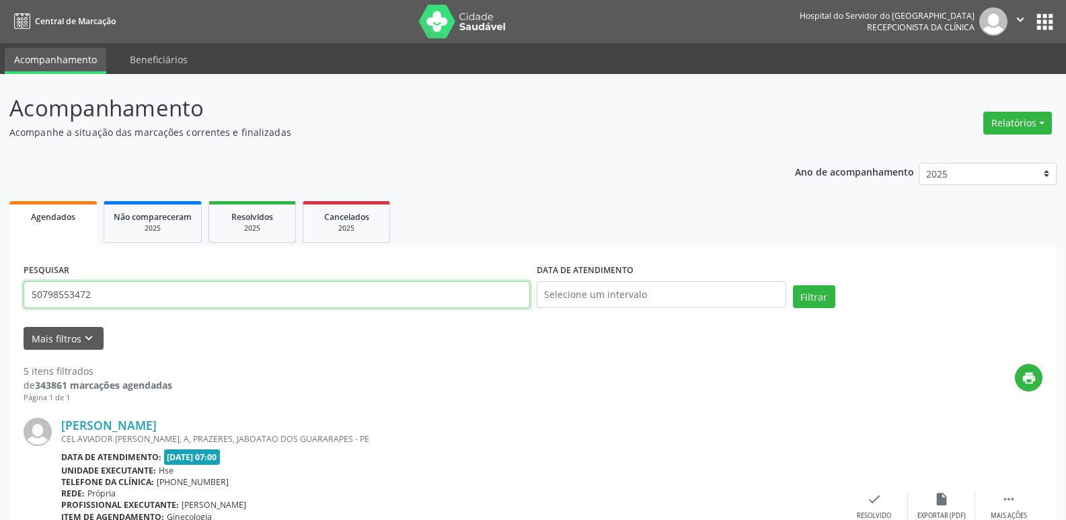
drag, startPoint x: 101, startPoint y: 295, endPoint x: 145, endPoint y: 288, distance: 44.9
click at [112, 303] on input "50798553472" at bounding box center [277, 294] width 507 height 27
drag, startPoint x: 109, startPoint y: 289, endPoint x: 11, endPoint y: 293, distance: 98.3
type input "29507944400"
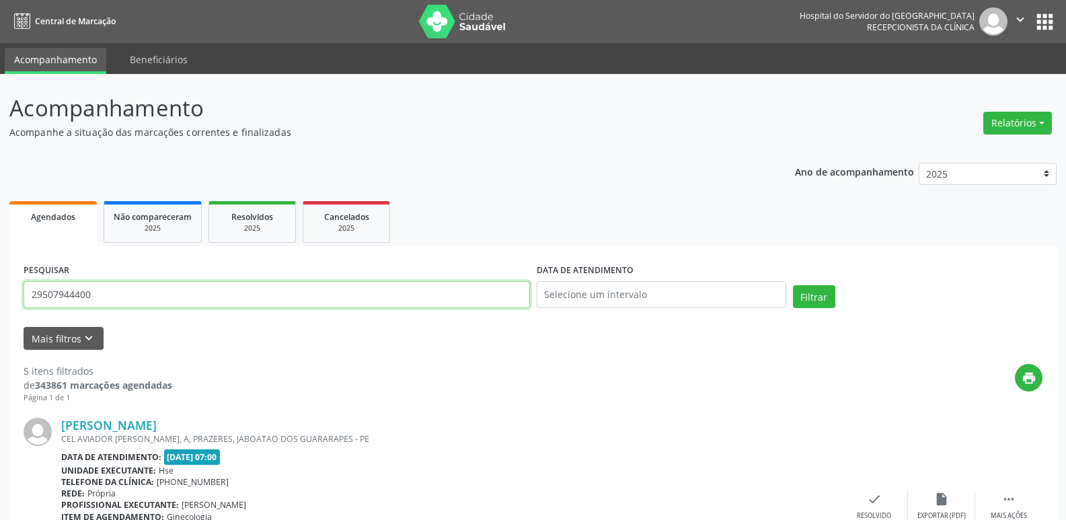
click at [793, 285] on button "Filtrar" at bounding box center [814, 296] width 42 height 23
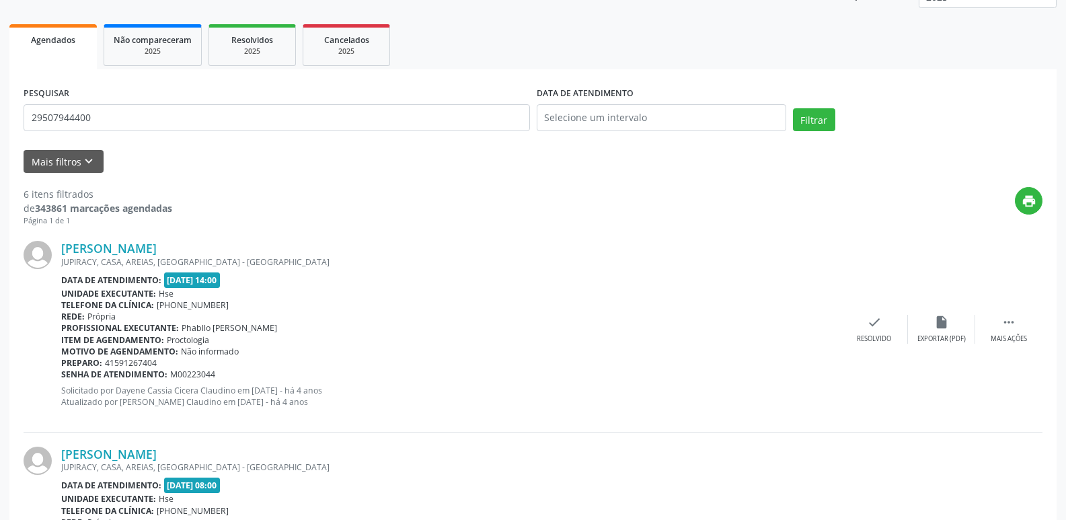
scroll to position [112, 0]
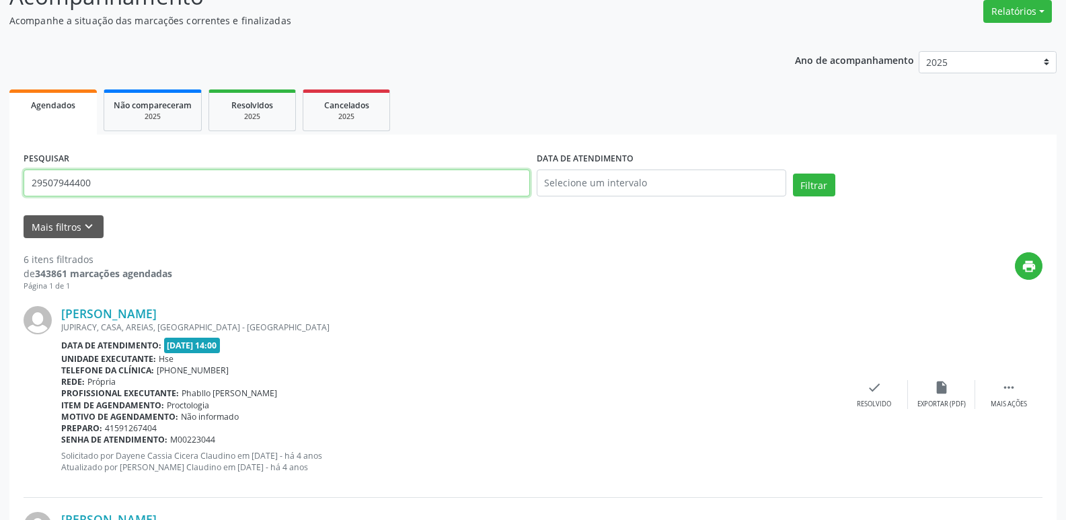
drag, startPoint x: 108, startPoint y: 185, endPoint x: 0, endPoint y: 210, distance: 110.5
type input "29215030425"
click at [793, 174] on button "Filtrar" at bounding box center [814, 185] width 42 height 23
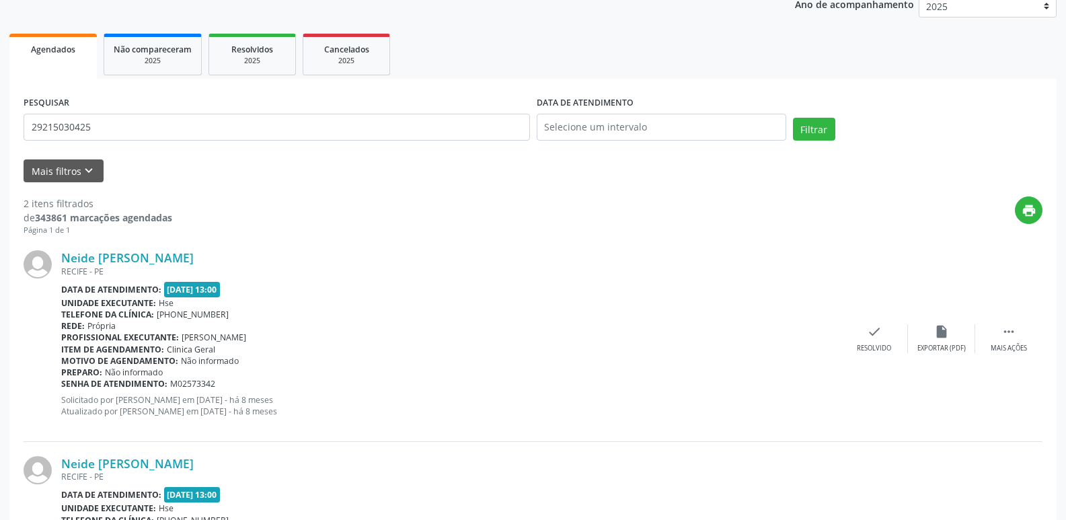
scroll to position [0, 0]
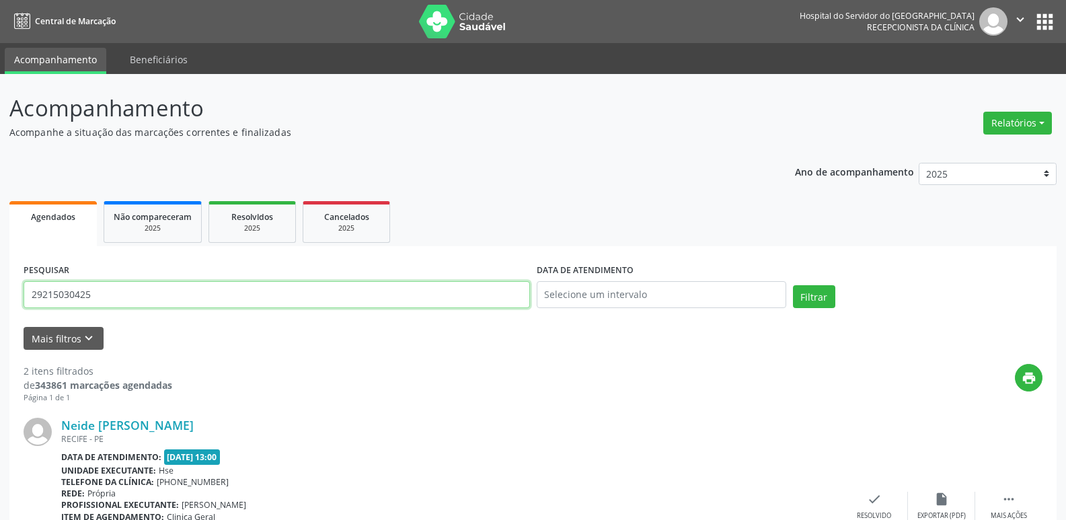
drag, startPoint x: 106, startPoint y: 295, endPoint x: 0, endPoint y: 318, distance: 108.7
click at [0, 318] on div "Acompanhamento Acompanhe a situação das marcações correntes e finalizadas Relat…" at bounding box center [533, 456] width 1066 height 764
type input "05440826483"
click at [819, 290] on button "Filtrar" at bounding box center [814, 296] width 42 height 23
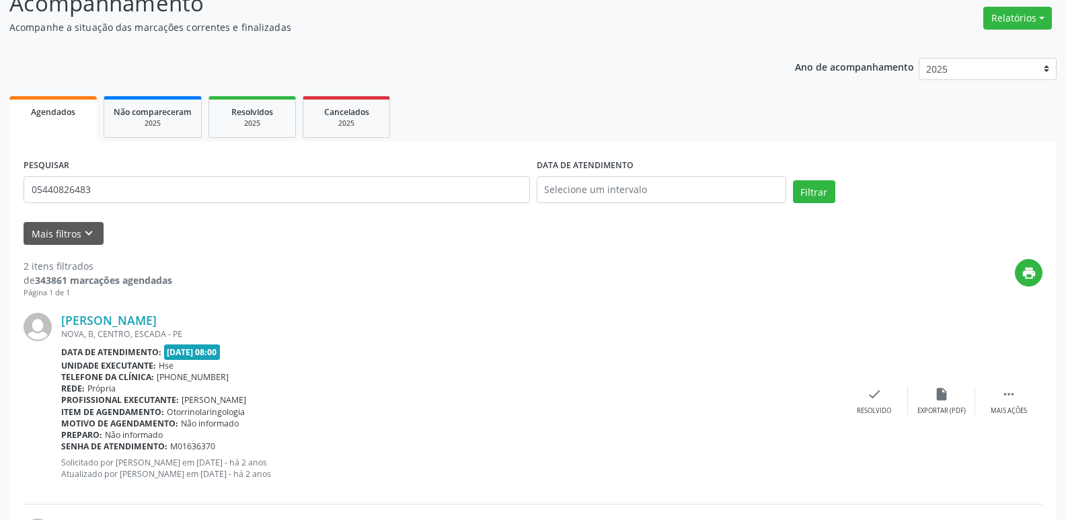
scroll to position [102, 0]
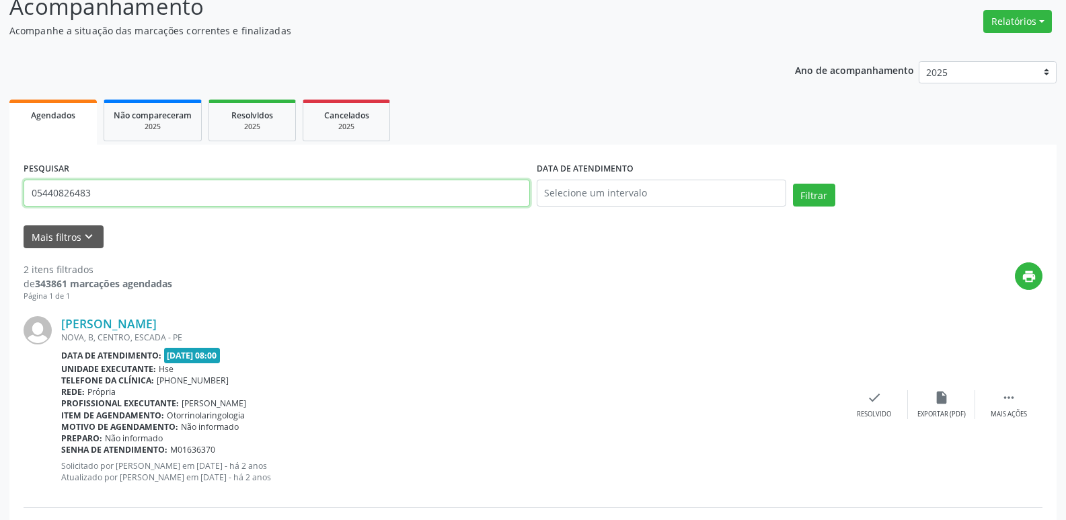
drag, startPoint x: 114, startPoint y: 187, endPoint x: 0, endPoint y: 211, distance: 116.9
click at [0, 211] on div "Acompanhamento Acompanhe a situação das marcações correntes e finalizadas Relat…" at bounding box center [533, 354] width 1066 height 764
type input "18678416491"
click at [793, 184] on button "Filtrar" at bounding box center [814, 195] width 42 height 23
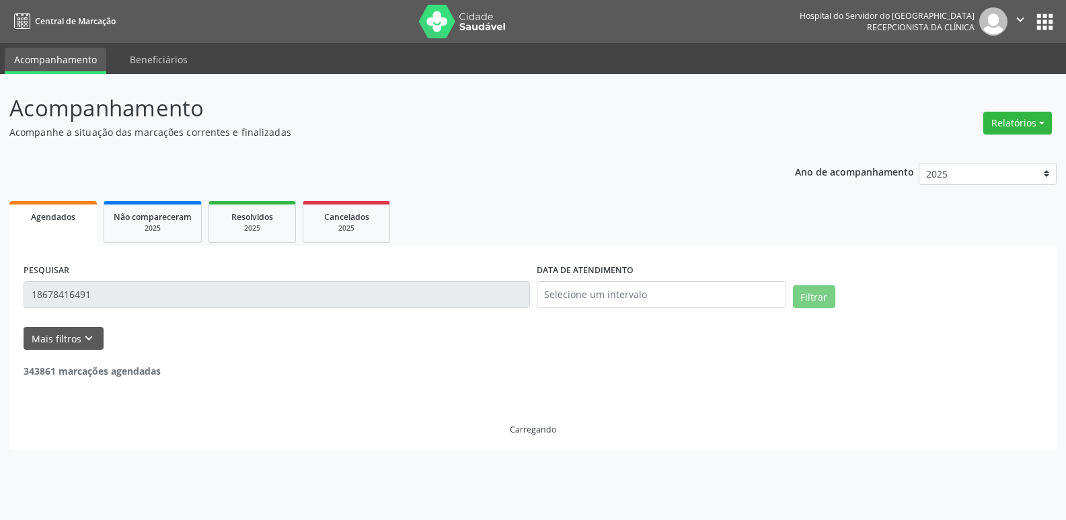
scroll to position [0, 0]
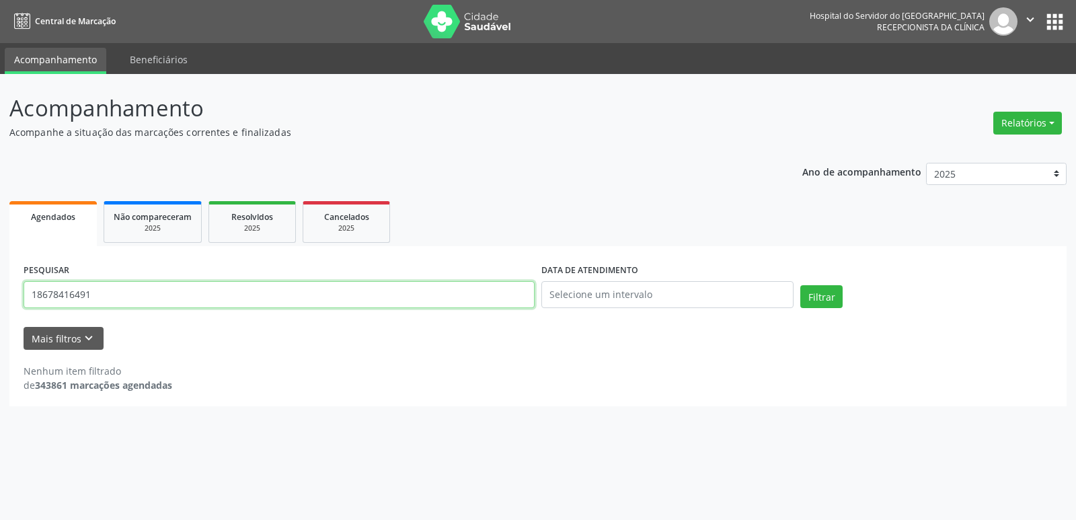
drag, startPoint x: 100, startPoint y: 293, endPoint x: 1, endPoint y: 301, distance: 99.2
click at [1, 301] on div "Acompanhamento Acompanhe a situação das marcações correntes e finalizadas Relat…" at bounding box center [538, 297] width 1076 height 446
type input "[PERSON_NAME]"
click at [827, 300] on button "Filtrar" at bounding box center [821, 296] width 42 height 23
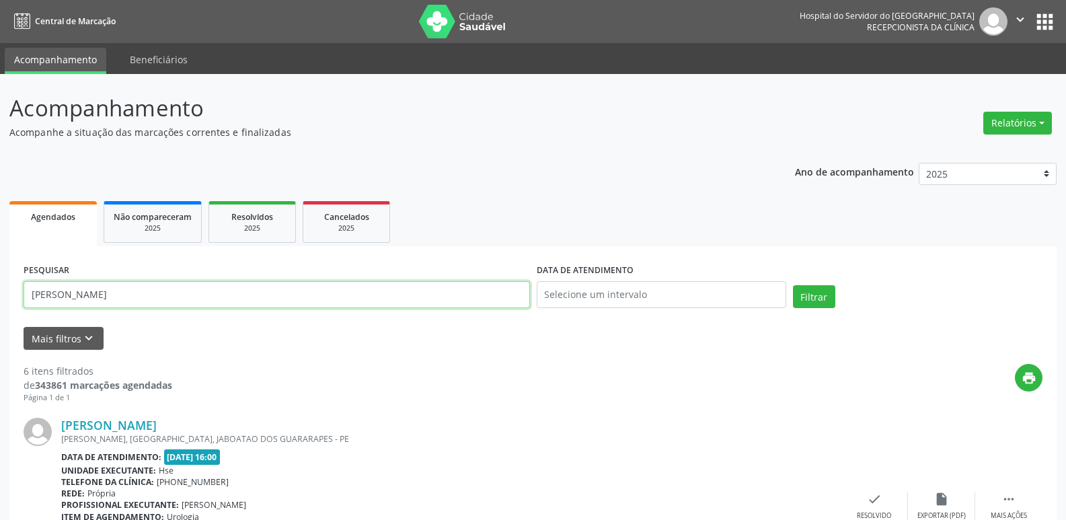
drag, startPoint x: 184, startPoint y: 297, endPoint x: 0, endPoint y: 277, distance: 185.4
type input "33448213420"
click at [793, 285] on button "Filtrar" at bounding box center [814, 296] width 42 height 23
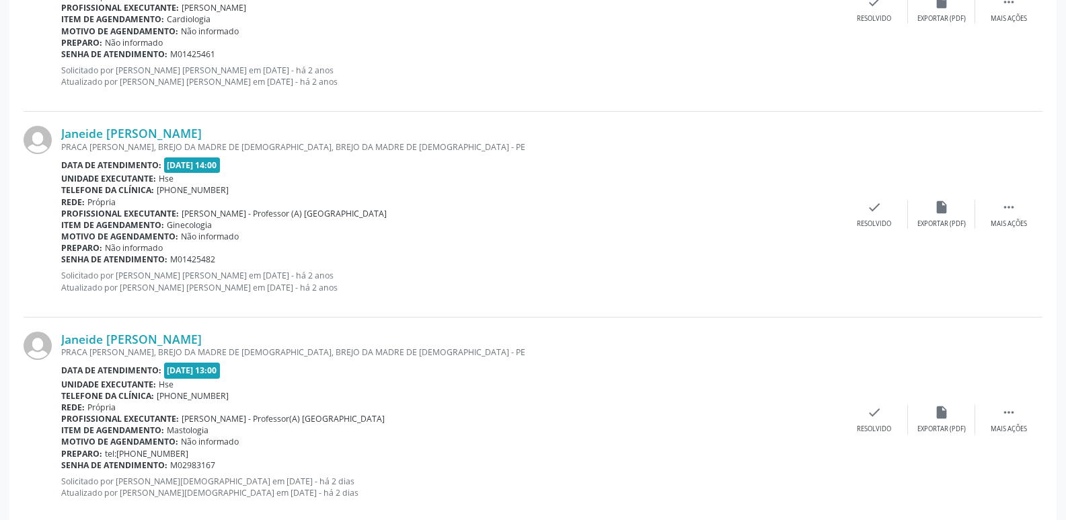
scroll to position [934, 0]
